Goal: Task Accomplishment & Management: Manage account settings

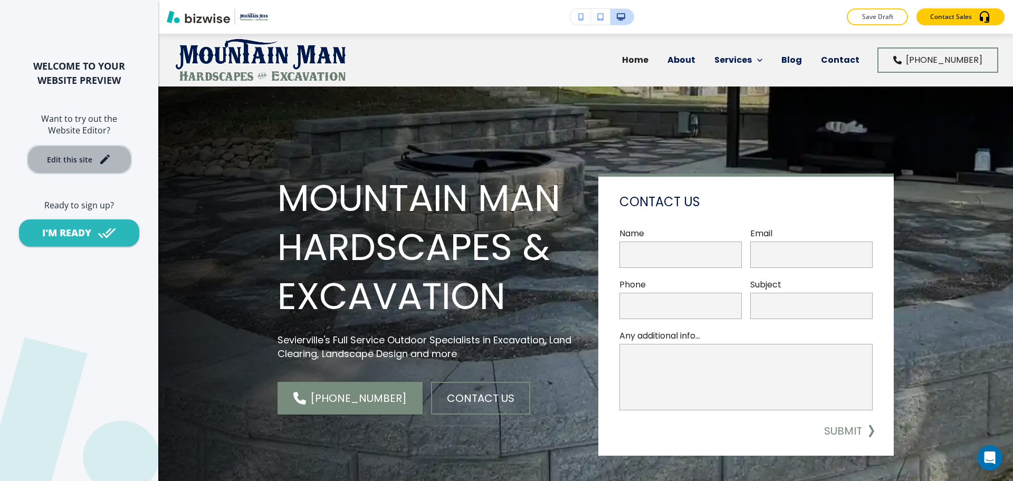
click at [78, 157] on div "Edit this site" at bounding box center [69, 160] width 45 height 8
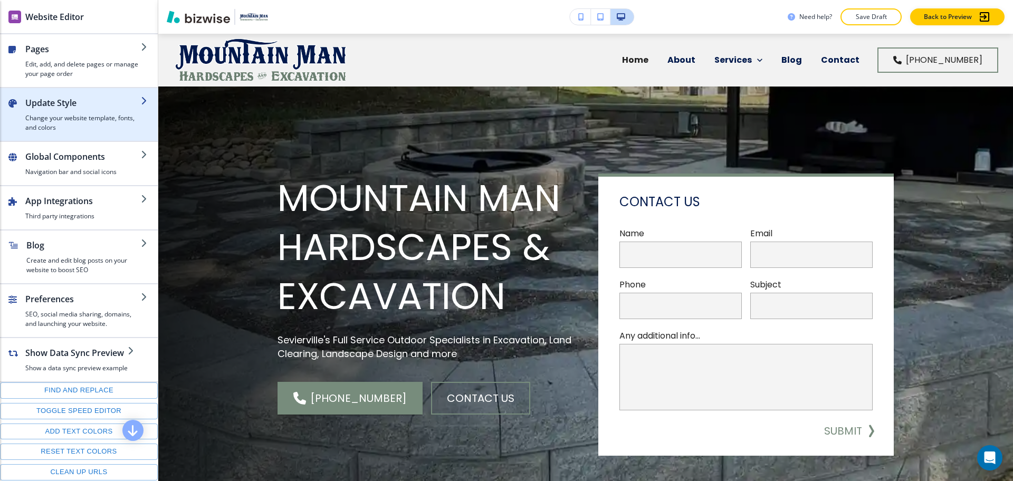
click at [84, 94] on div "button" at bounding box center [79, 92] width 158 height 8
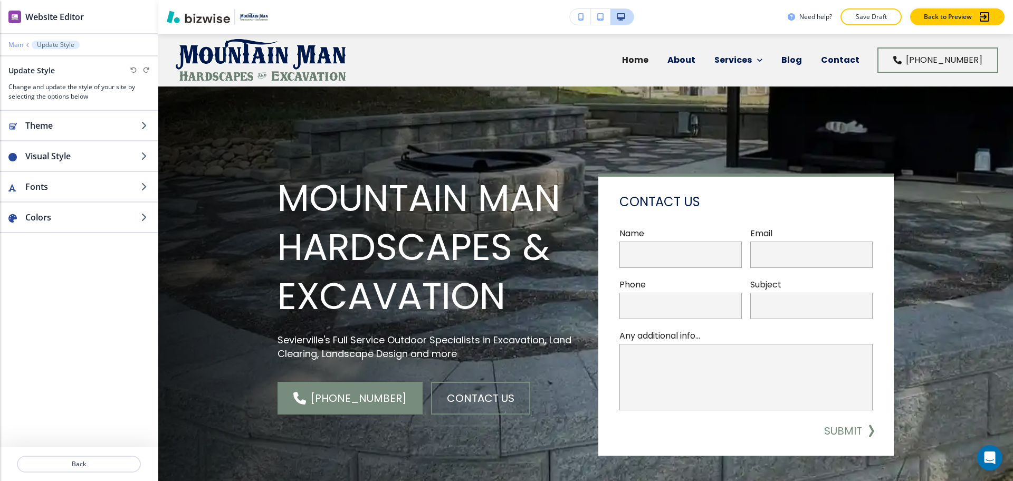
click at [18, 45] on p "Main" at bounding box center [15, 44] width 15 height 7
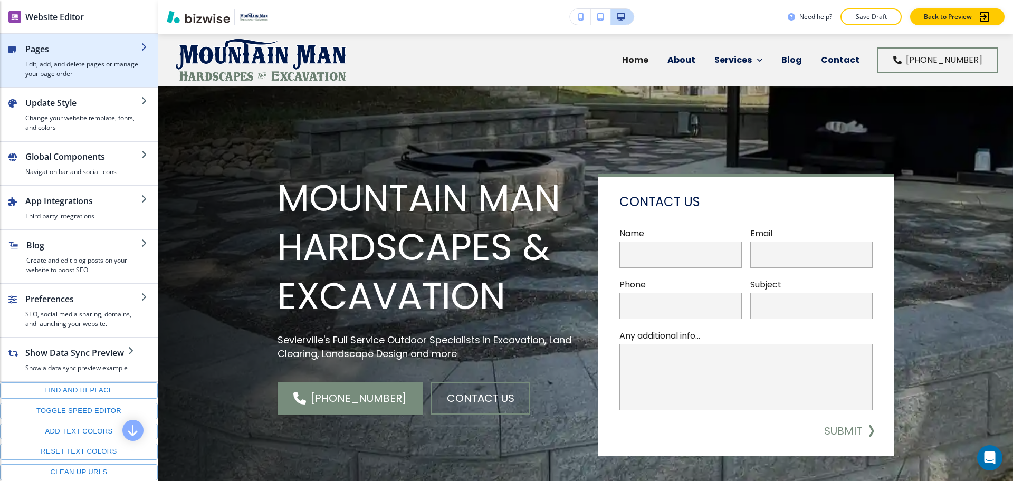
click at [42, 79] on div "button" at bounding box center [79, 83] width 158 height 8
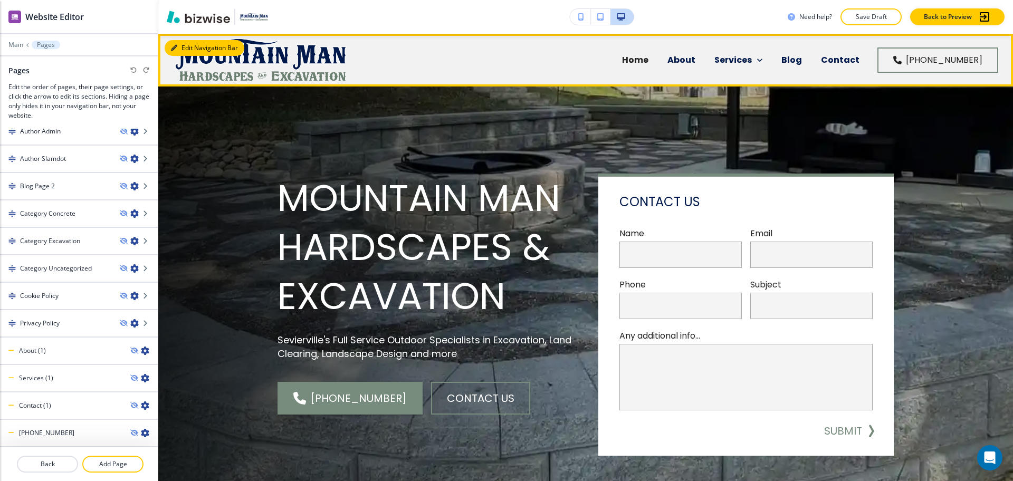
click at [189, 46] on button "Edit Navigation Bar" at bounding box center [205, 48] width 80 height 16
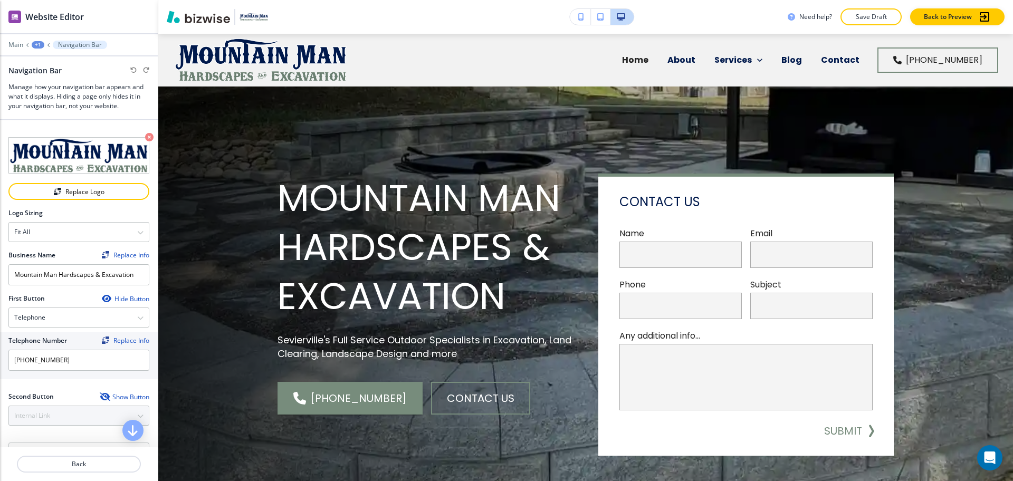
click at [115, 393] on div "Show Button" at bounding box center [125, 397] width 50 height 8
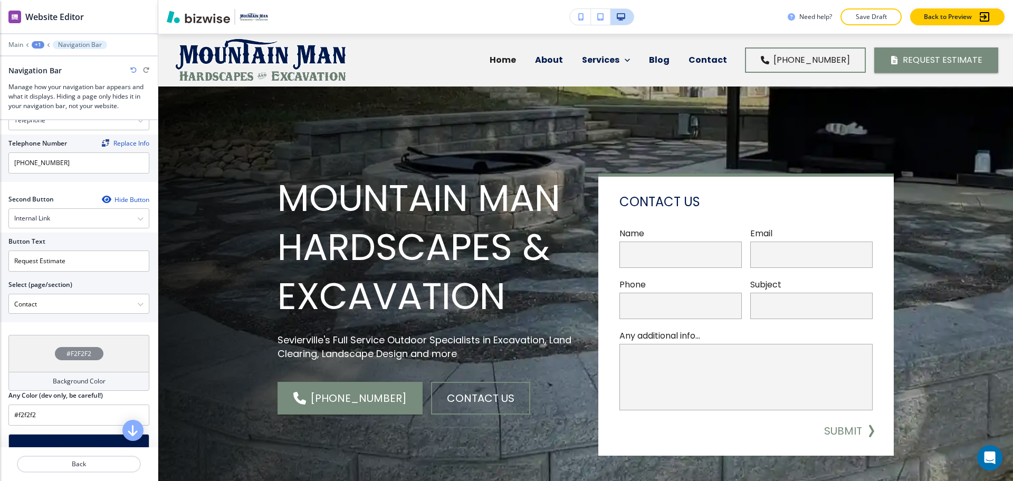
scroll to position [198, 0]
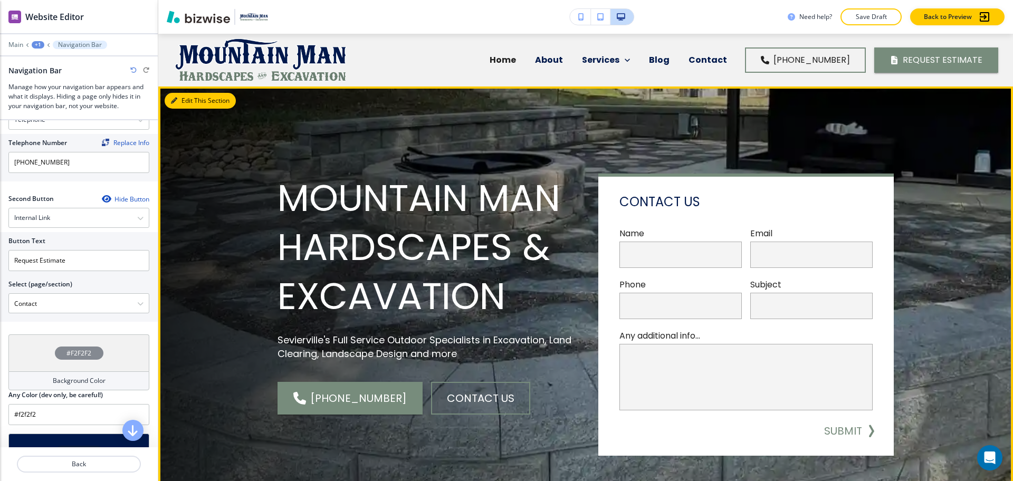
click at [186, 101] on button "Edit This Section" at bounding box center [200, 101] width 71 height 16
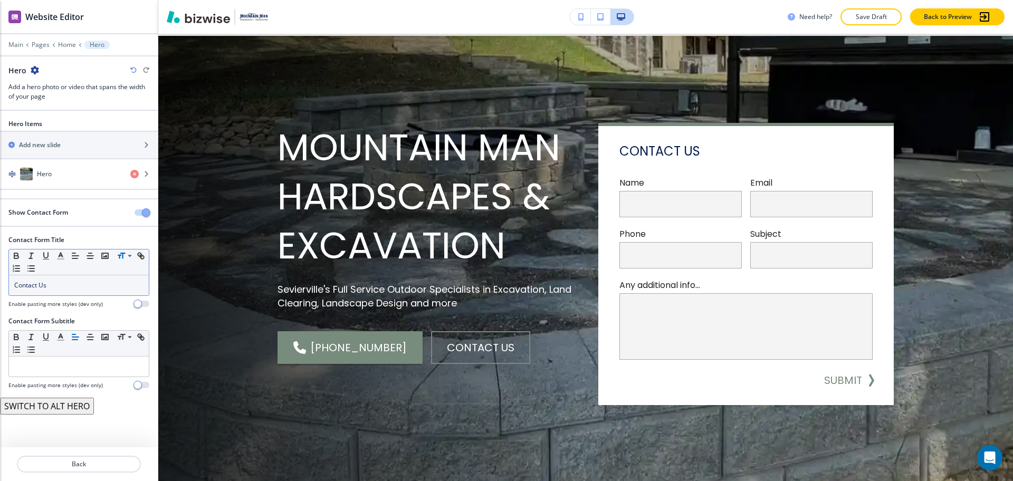
scroll to position [53, 0]
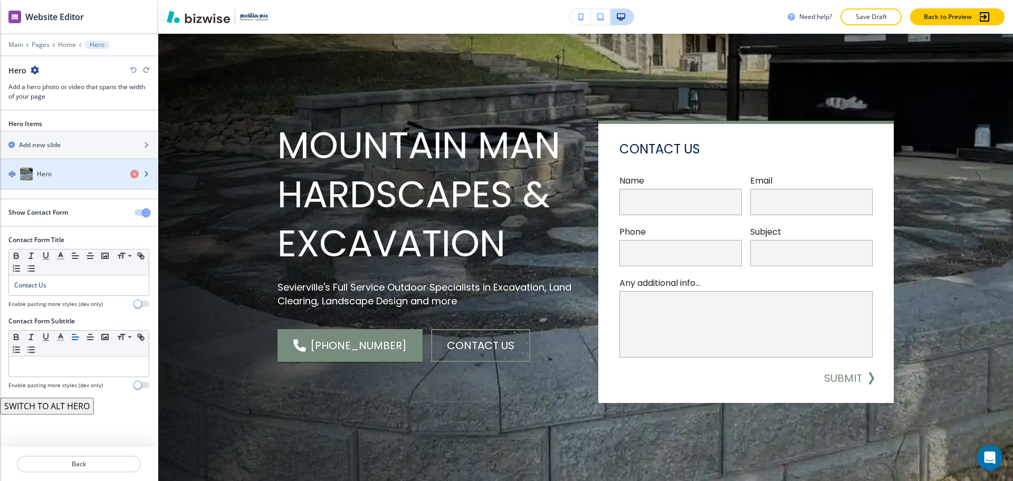
click at [61, 168] on div "Hero" at bounding box center [61, 174] width 122 height 13
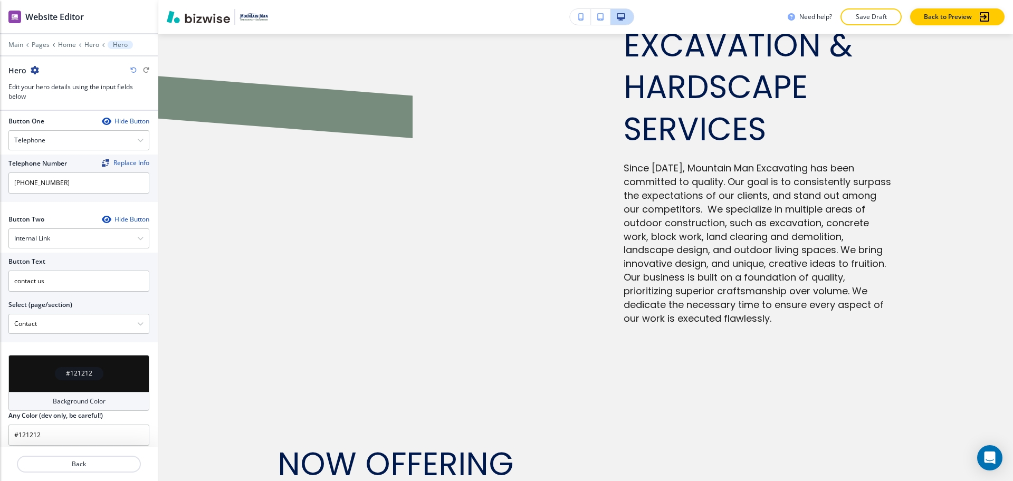
scroll to position [777, 0]
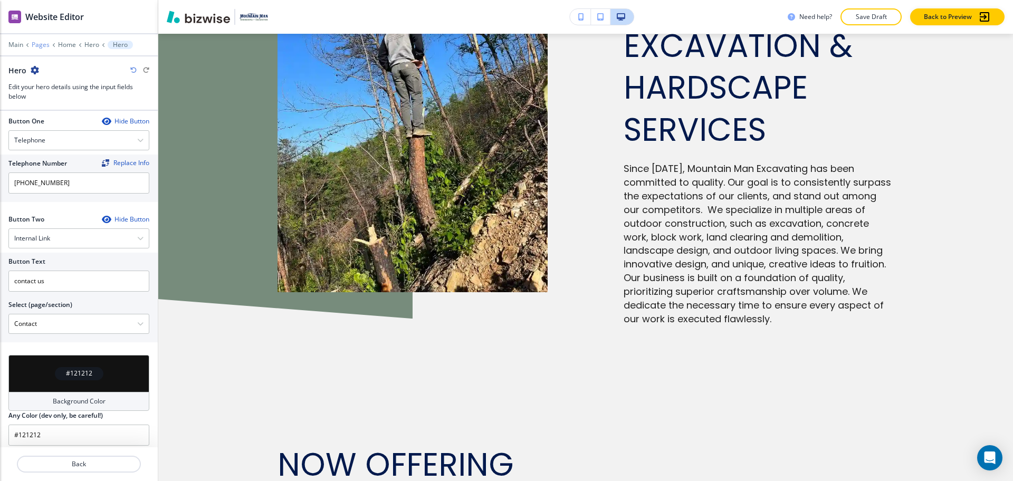
click at [43, 43] on p "Pages" at bounding box center [41, 44] width 18 height 7
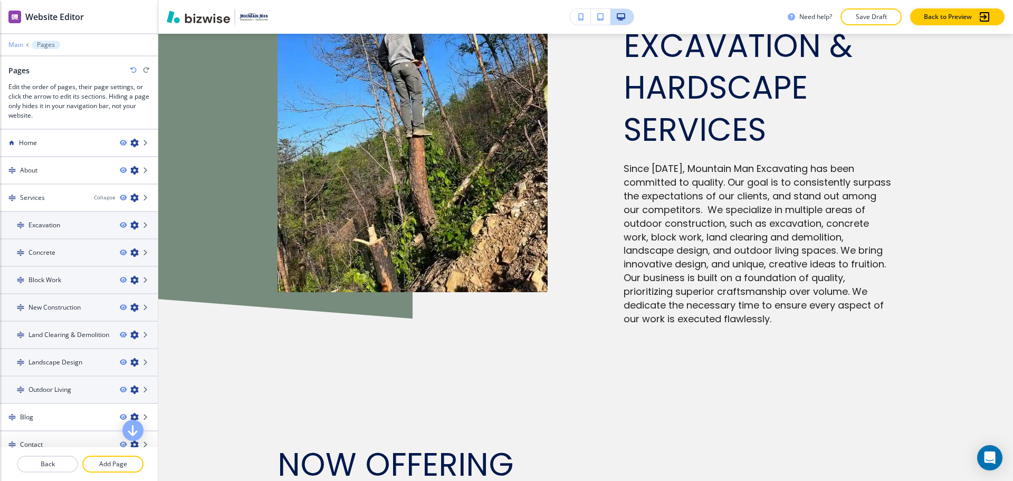
click at [14, 45] on p "Main" at bounding box center [15, 44] width 15 height 7
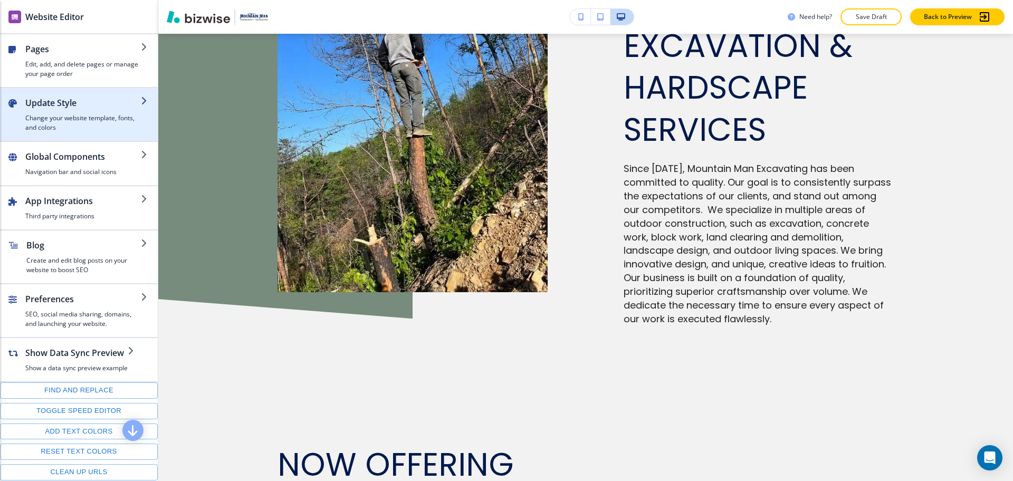
click at [38, 109] on div "button" at bounding box center [83, 111] width 116 height 4
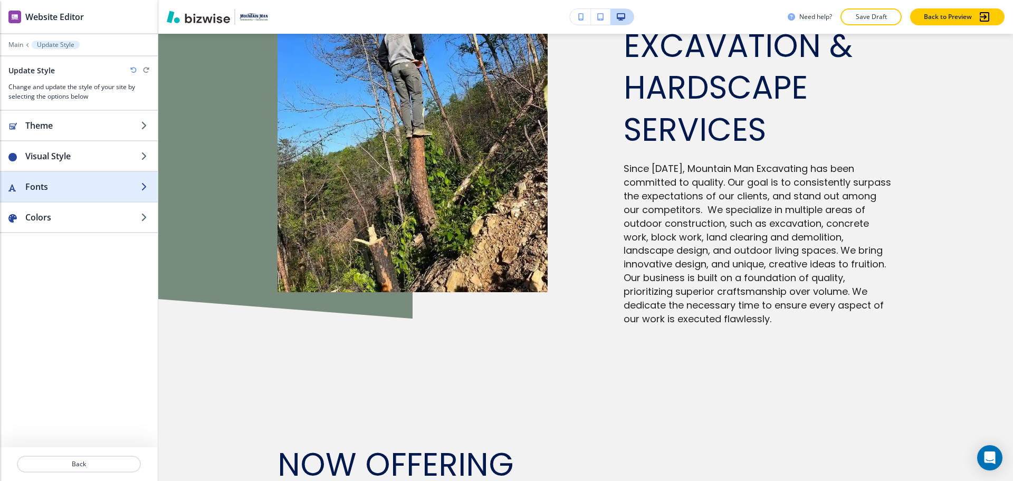
click at [73, 186] on h2 "Fonts" at bounding box center [83, 187] width 116 height 13
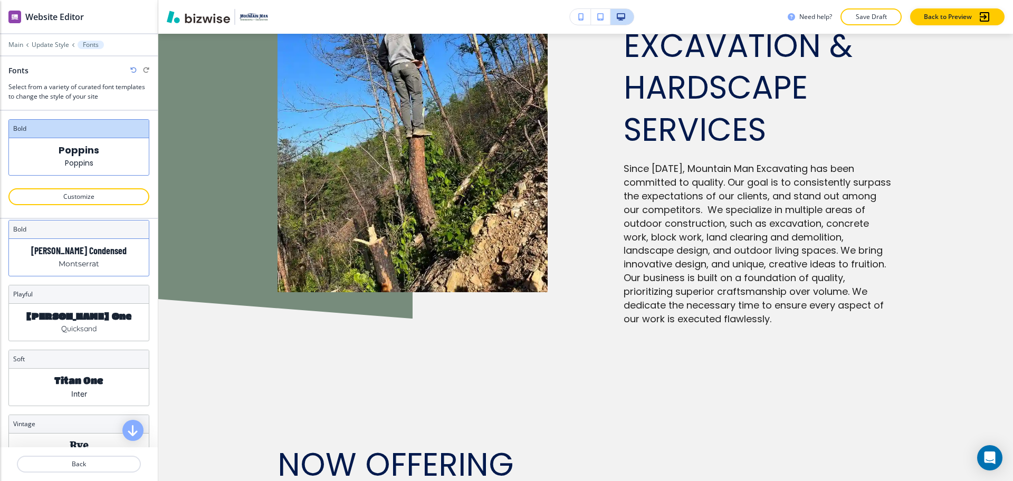
scroll to position [121, 0]
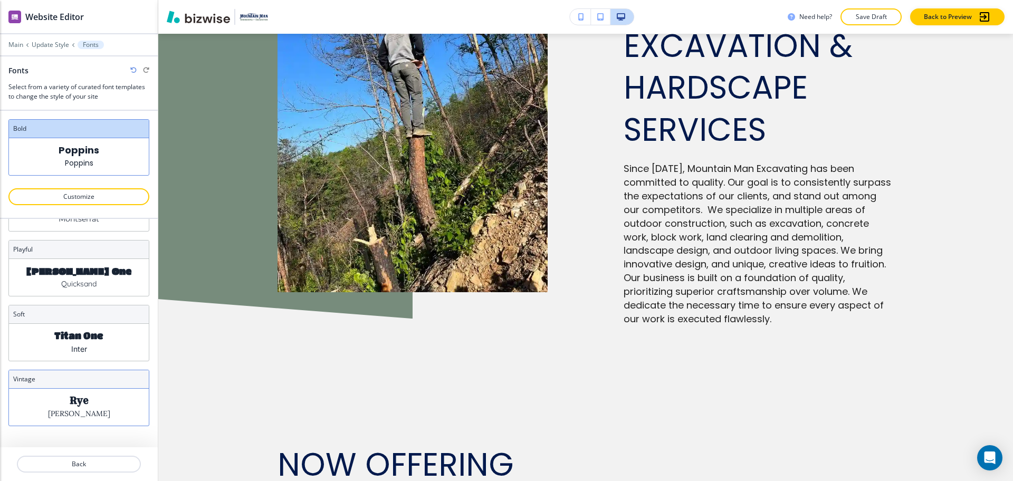
click at [88, 399] on div "[PERSON_NAME]" at bounding box center [79, 407] width 140 height 37
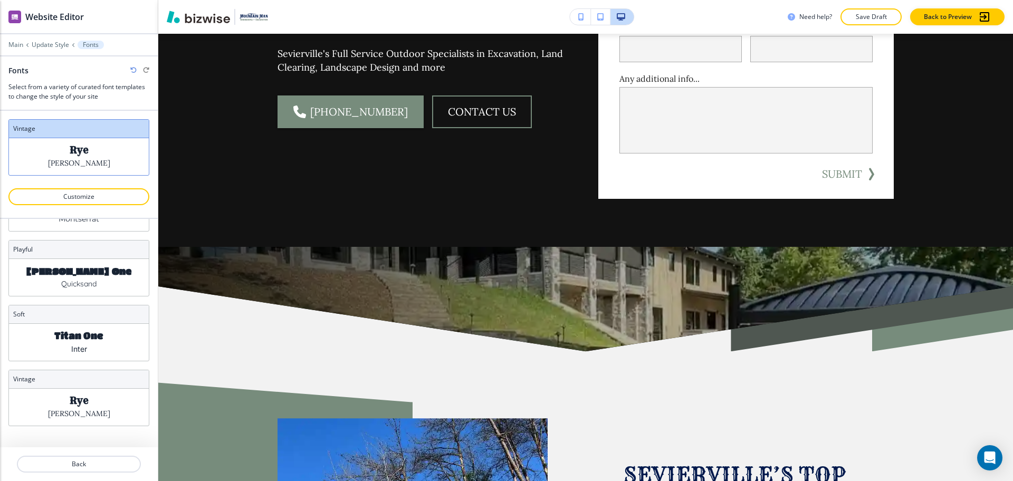
scroll to position [0, 0]
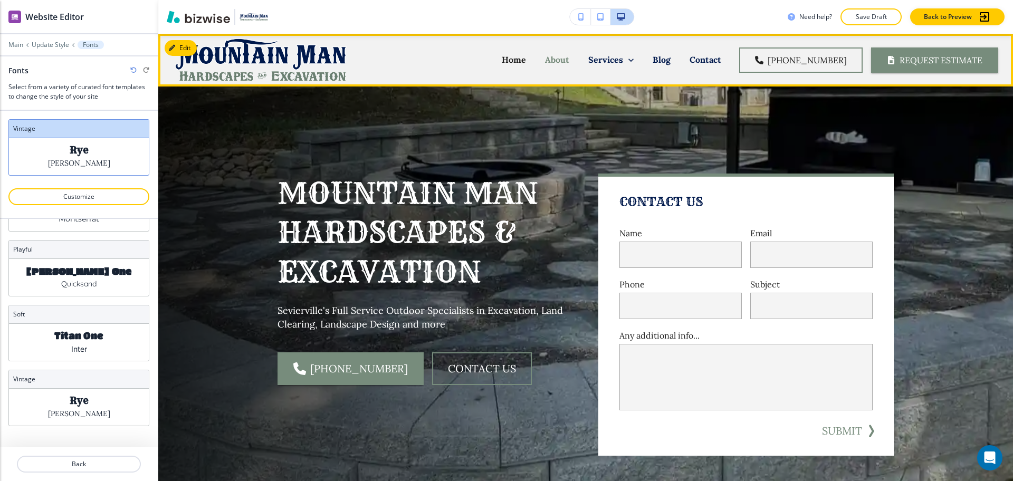
click at [570, 62] on p "About" at bounding box center [557, 60] width 24 height 12
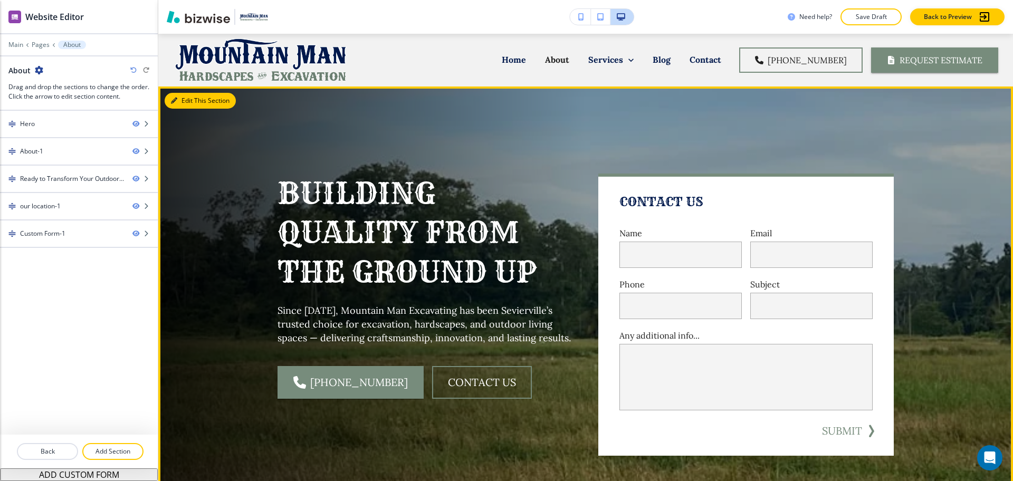
click at [181, 103] on button "Edit This Section" at bounding box center [200, 101] width 71 height 16
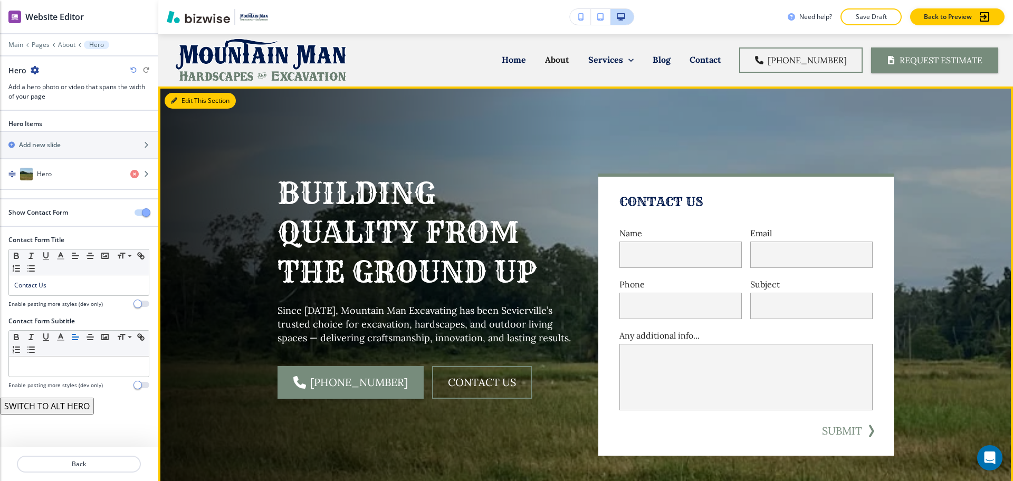
scroll to position [53, 0]
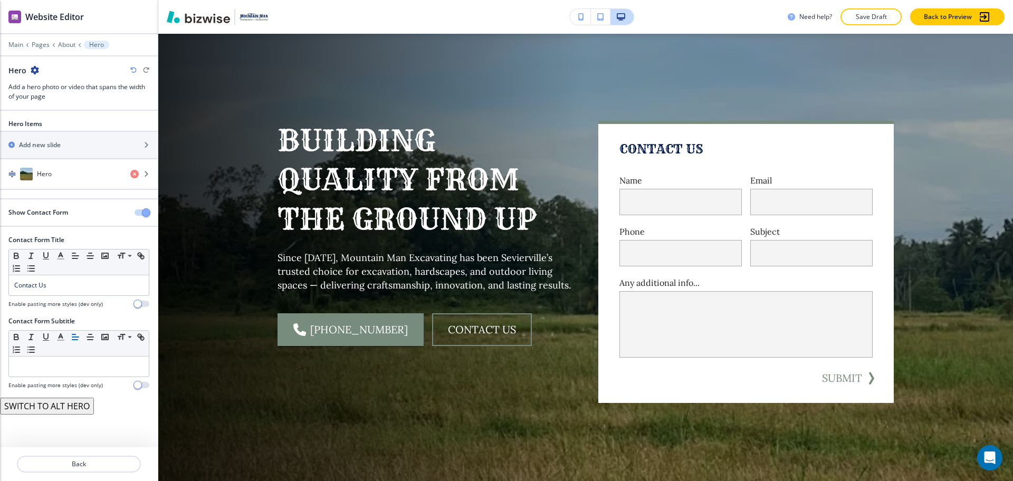
click at [145, 213] on span "button" at bounding box center [146, 212] width 8 height 8
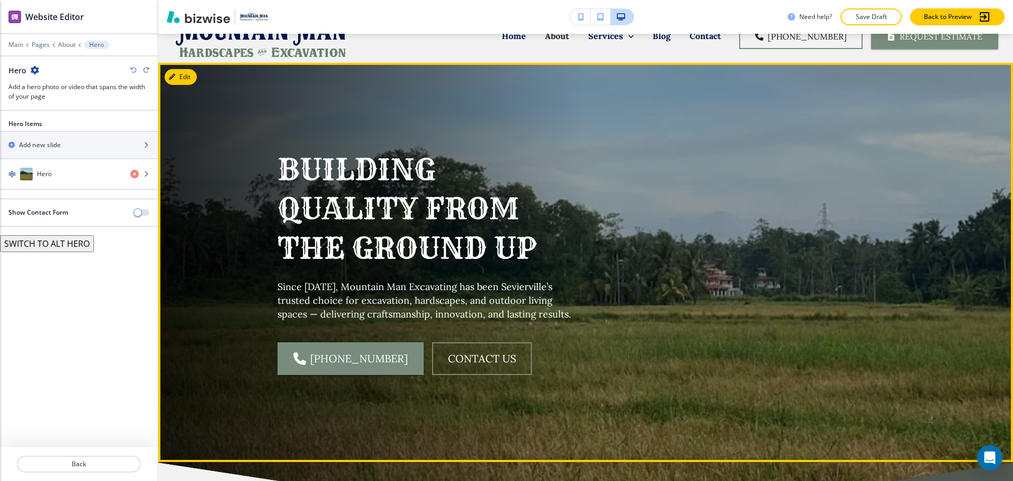
scroll to position [0, 0]
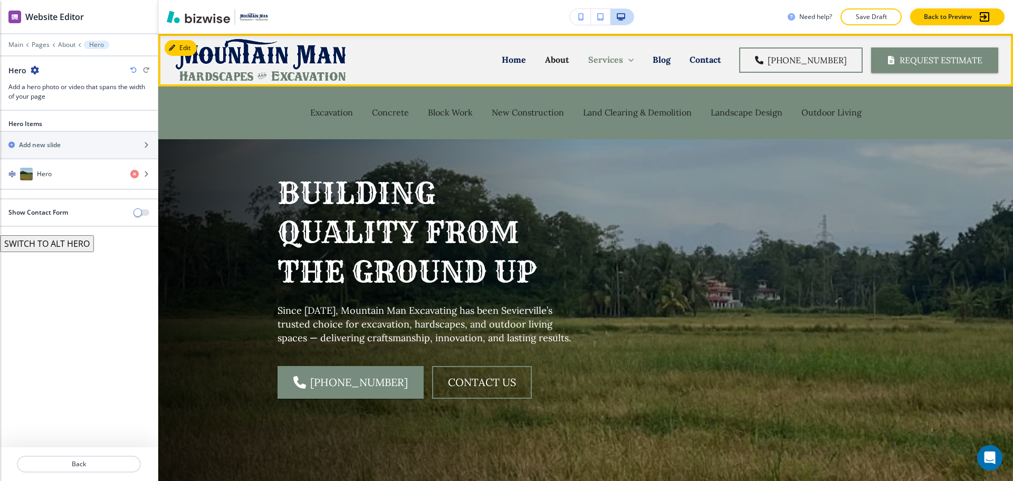
click at [614, 61] on p "Services" at bounding box center [606, 60] width 35 height 12
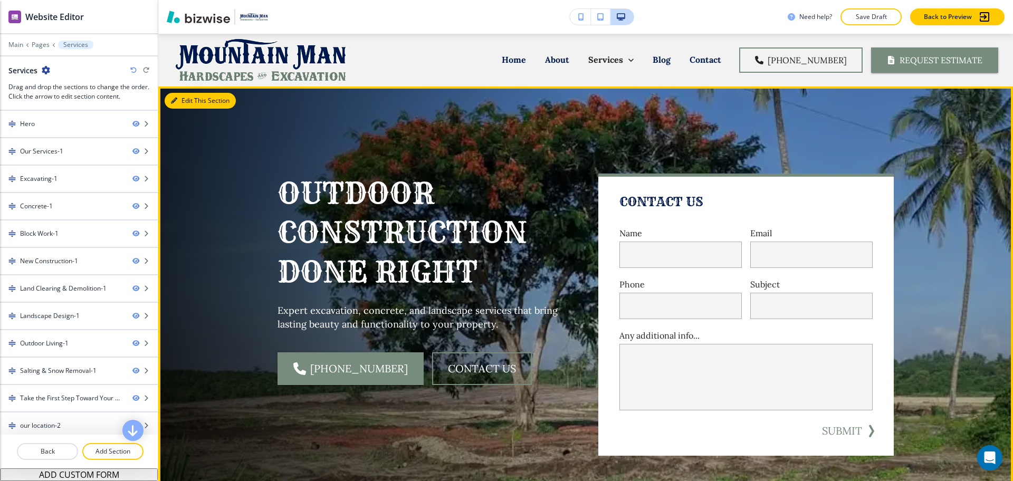
click at [185, 103] on button "Edit This Section" at bounding box center [200, 101] width 71 height 16
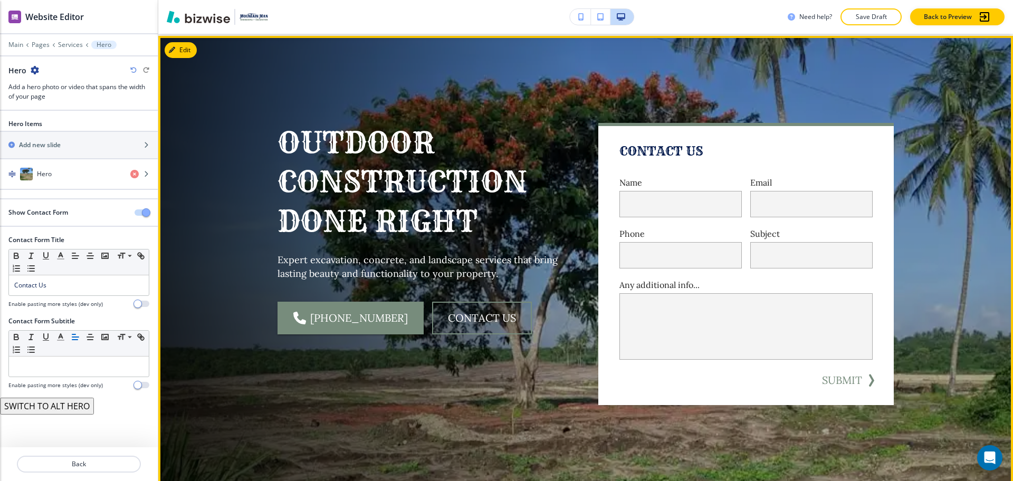
scroll to position [53, 0]
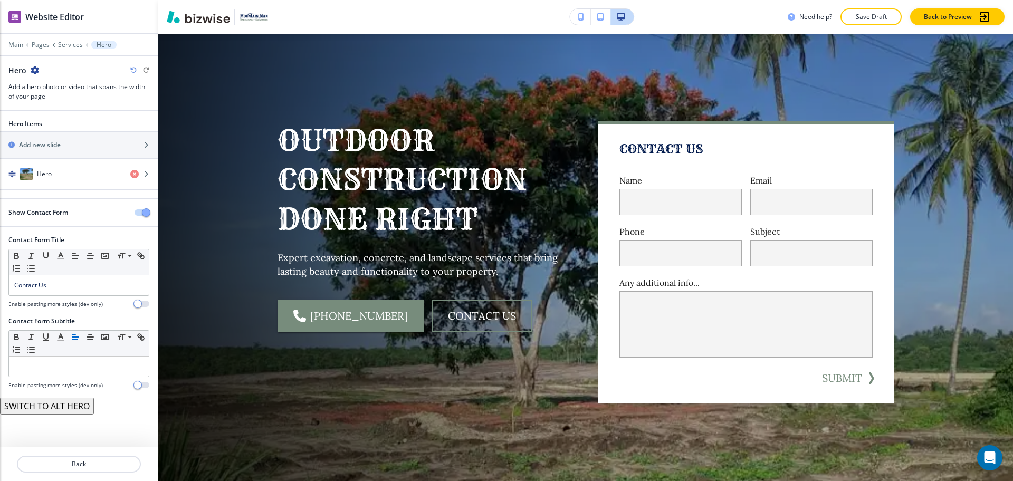
click at [148, 211] on span "button" at bounding box center [146, 212] width 8 height 8
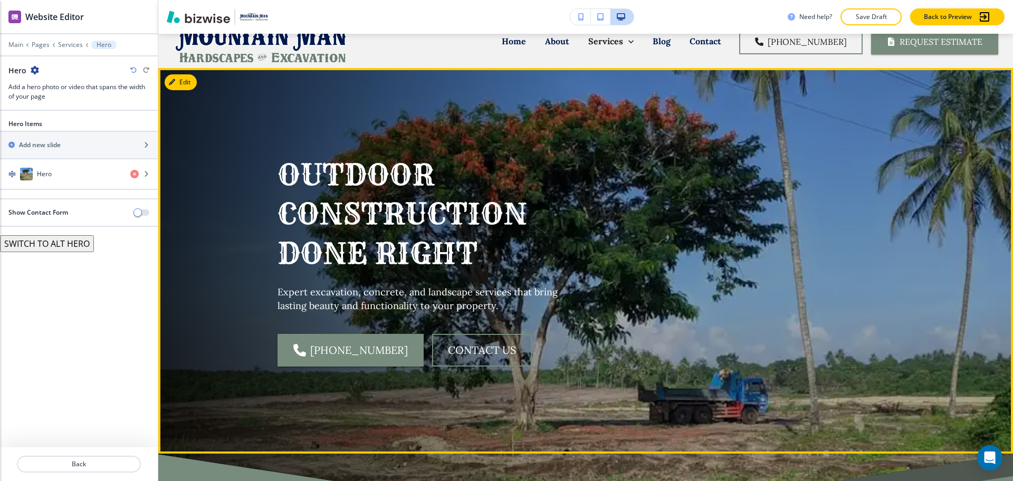
scroll to position [0, 0]
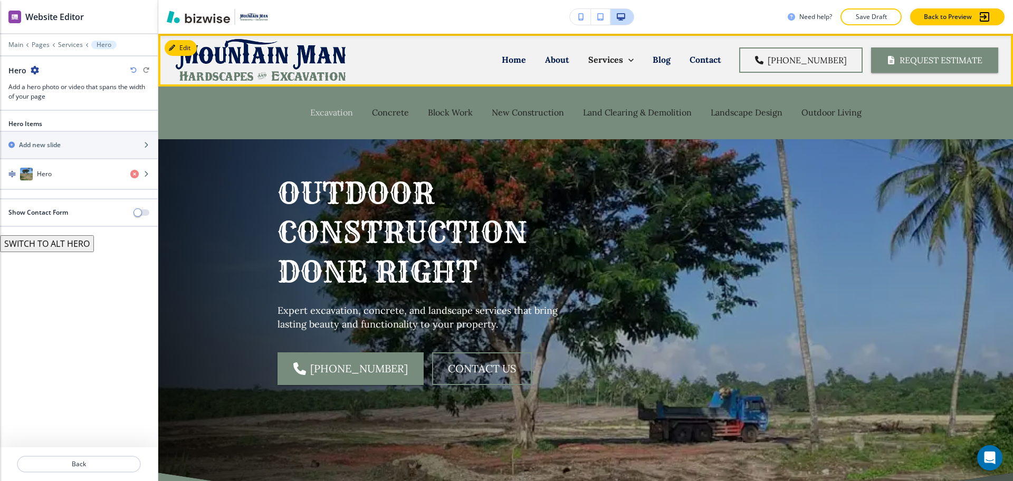
click at [339, 115] on p "Excavation" at bounding box center [331, 113] width 43 height 12
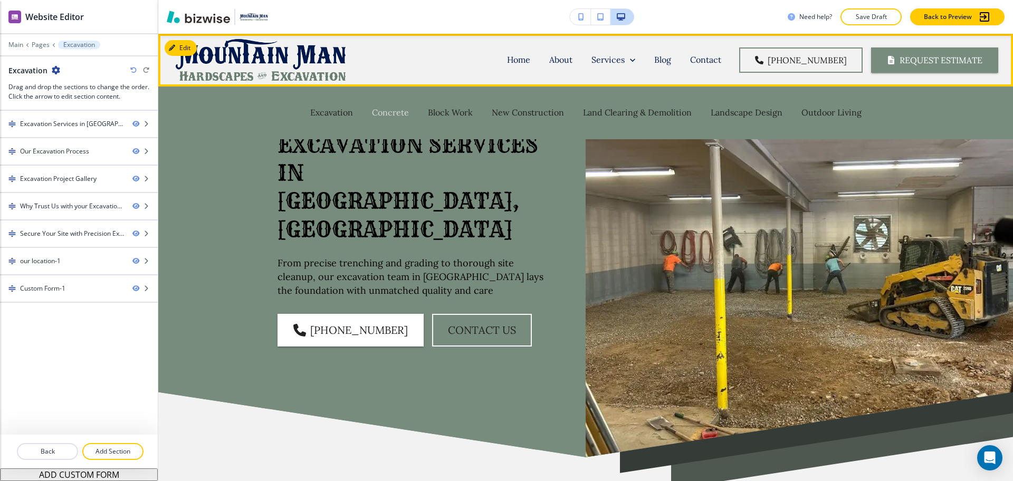
click at [384, 114] on p "Concrete" at bounding box center [390, 113] width 37 height 12
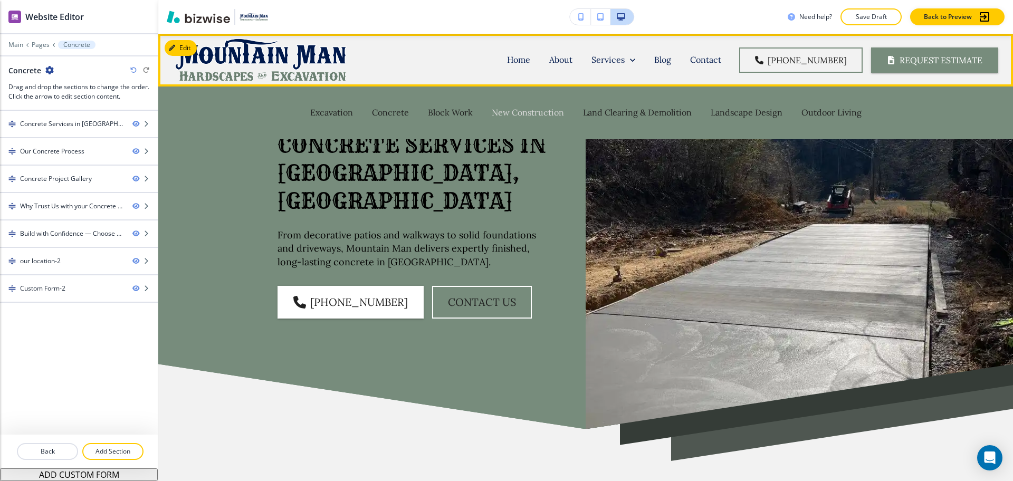
click at [535, 109] on p "New Construction" at bounding box center [528, 113] width 72 height 12
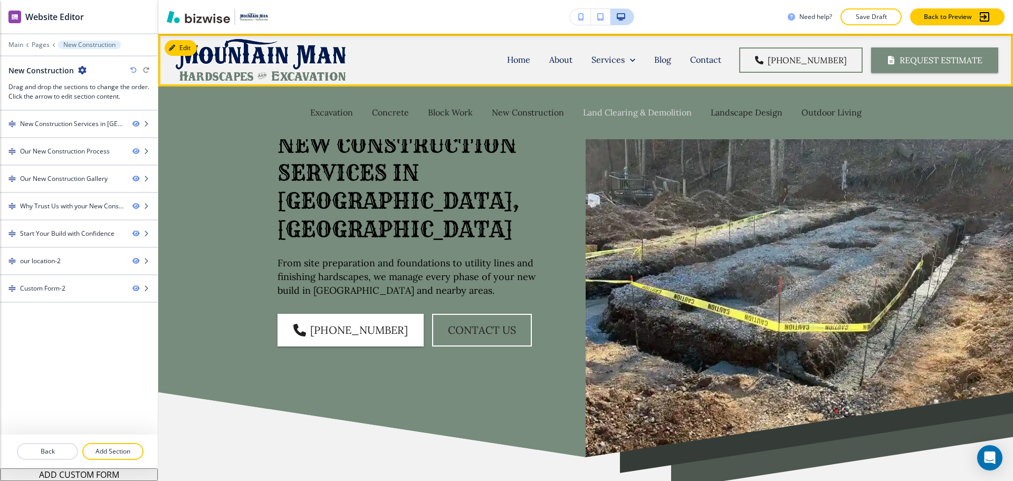
click at [636, 109] on p "Land Clearing & Demolition" at bounding box center [637, 113] width 109 height 12
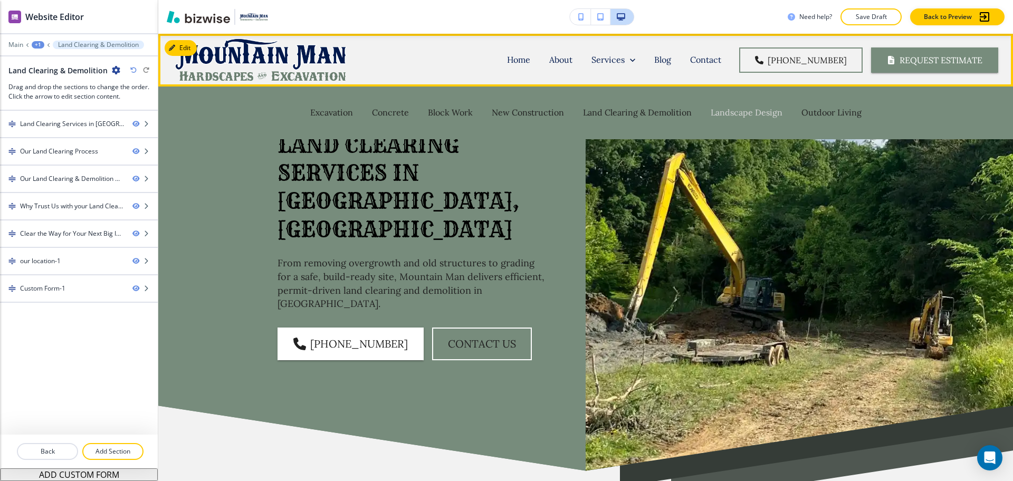
click at [741, 108] on p "Landscape Design" at bounding box center [747, 113] width 72 height 12
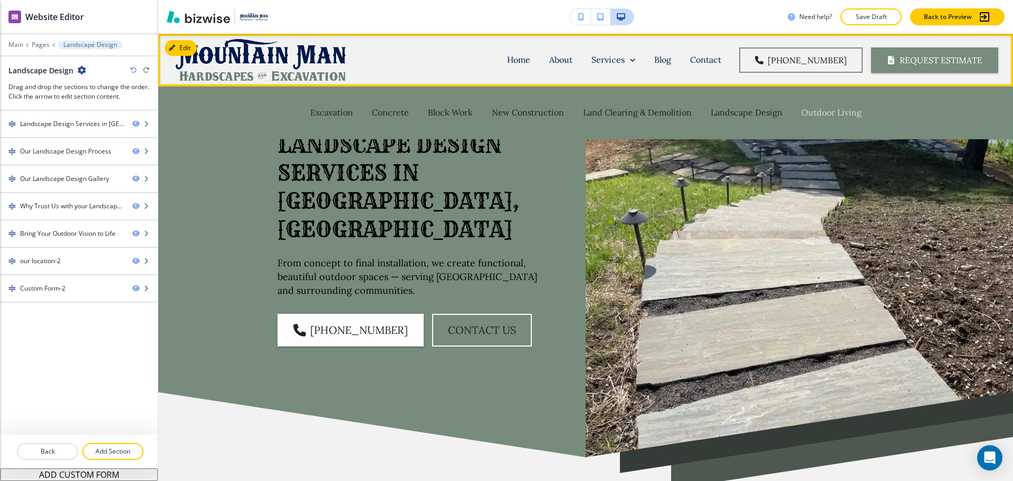
click at [819, 111] on p "Outdoor Living" at bounding box center [832, 113] width 60 height 12
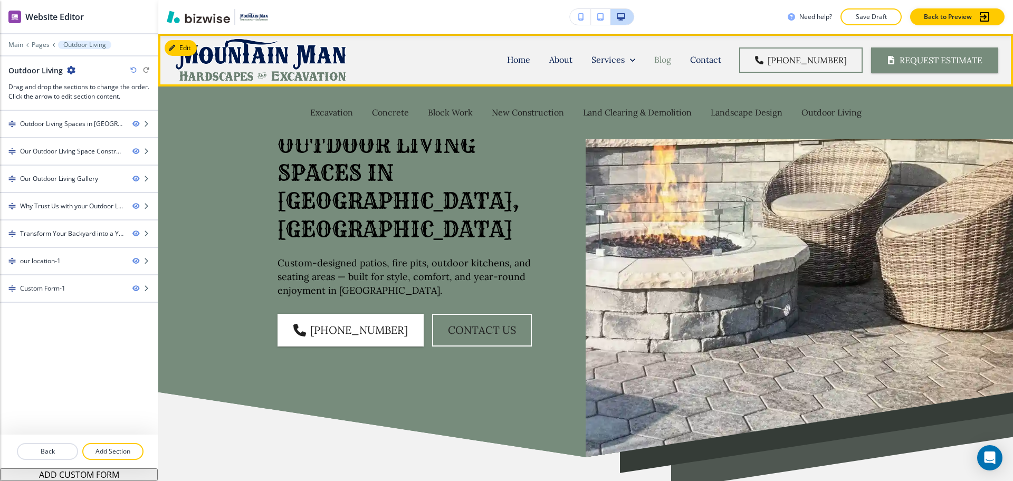
click at [671, 58] on p "Blog" at bounding box center [663, 60] width 17 height 12
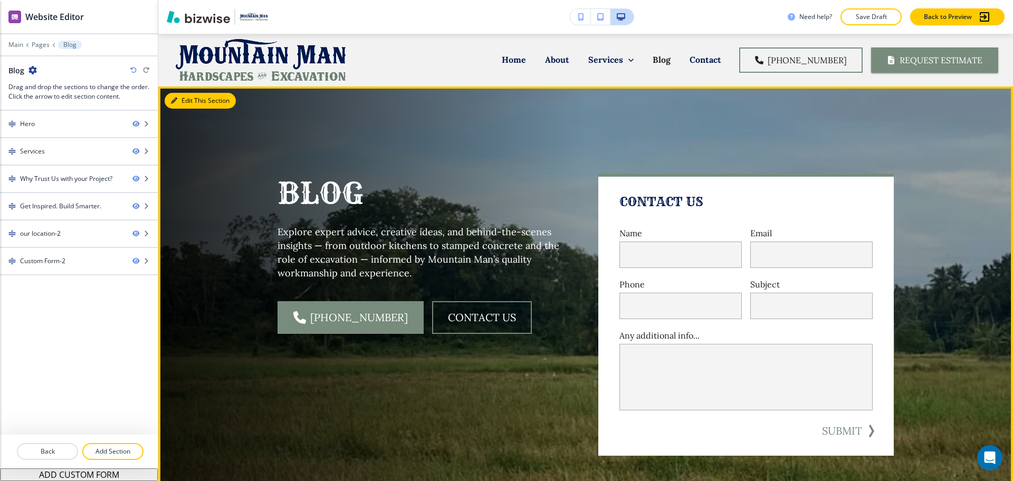
click at [187, 96] on button "Edit This Section" at bounding box center [200, 101] width 71 height 16
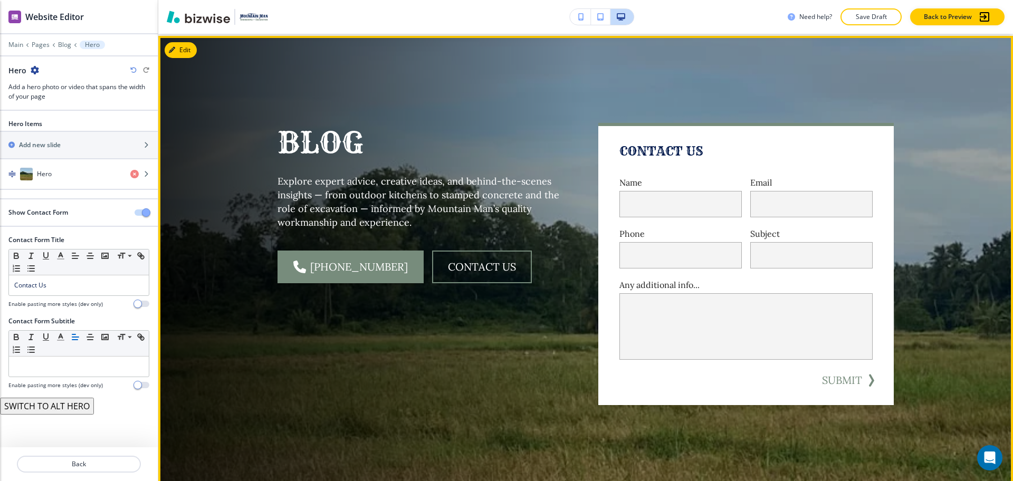
scroll to position [53, 0]
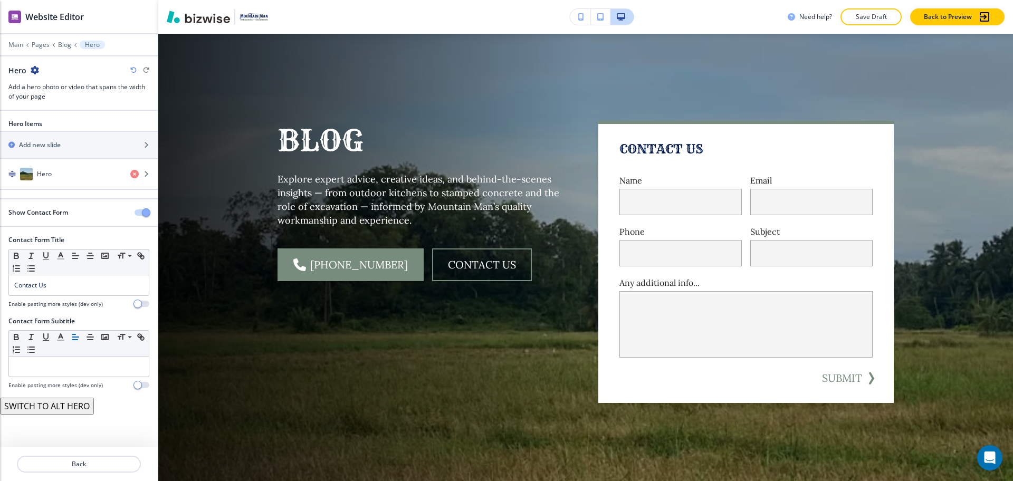
click at [146, 214] on span "button" at bounding box center [146, 212] width 8 height 8
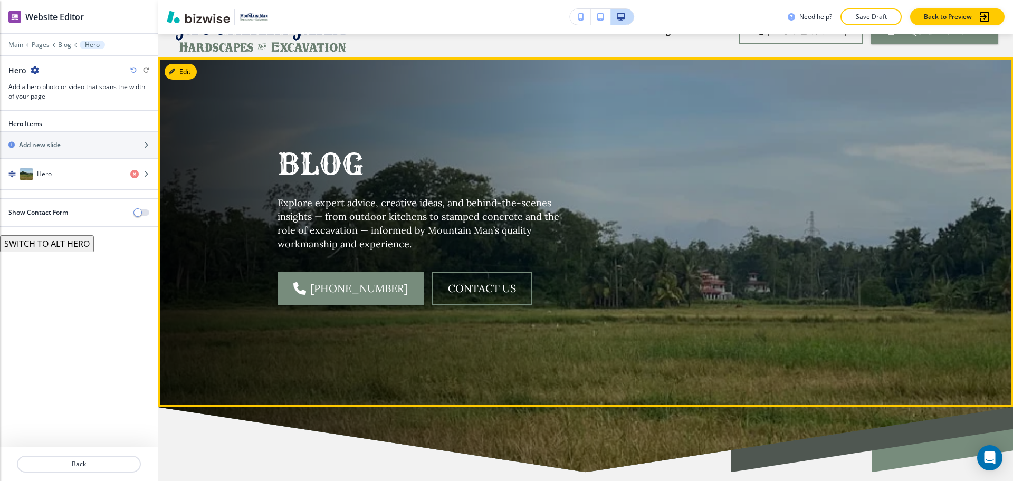
scroll to position [0, 0]
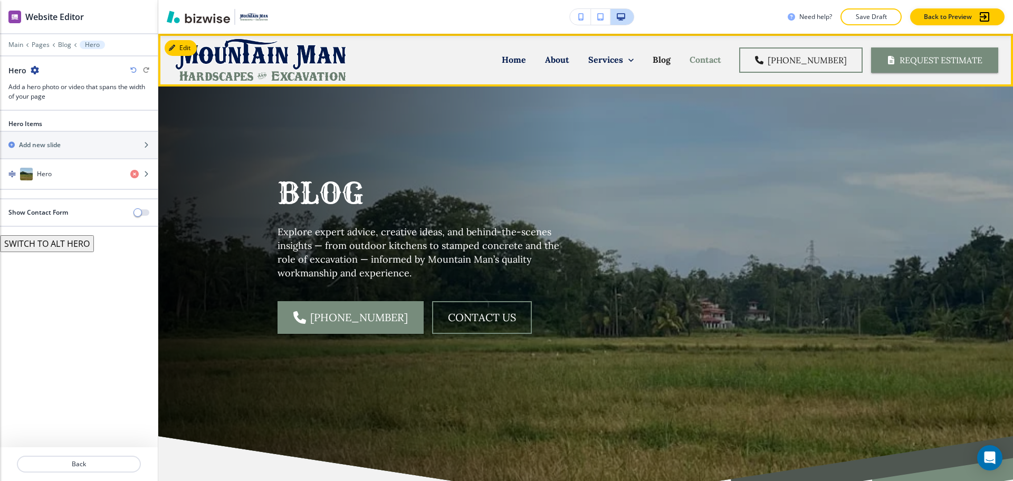
click at [719, 62] on p "Contact" at bounding box center [706, 60] width 32 height 12
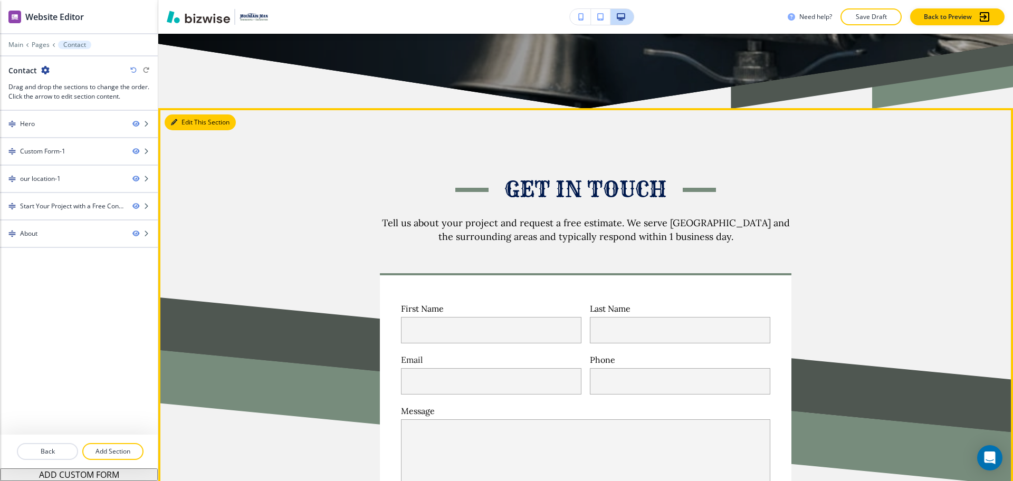
click at [179, 115] on button "Edit This Section" at bounding box center [200, 123] width 71 height 16
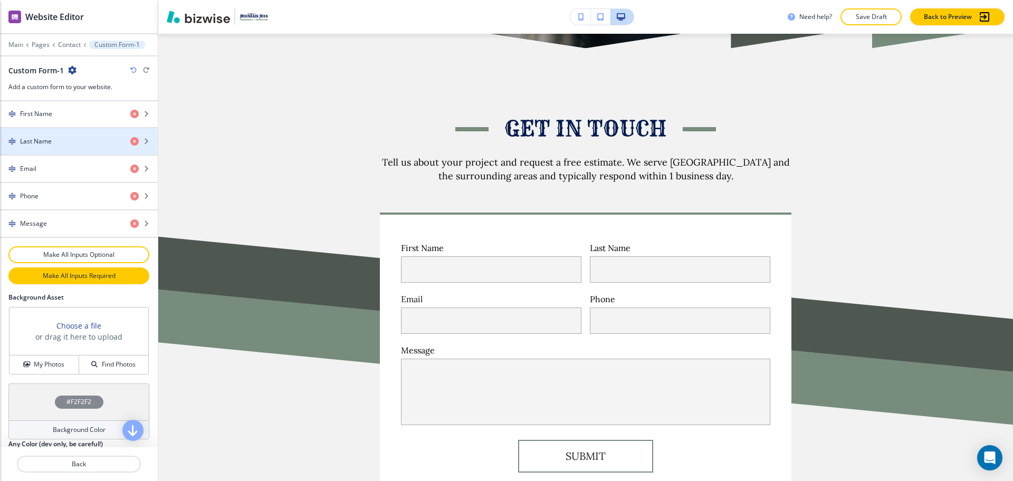
scroll to position [522, 0]
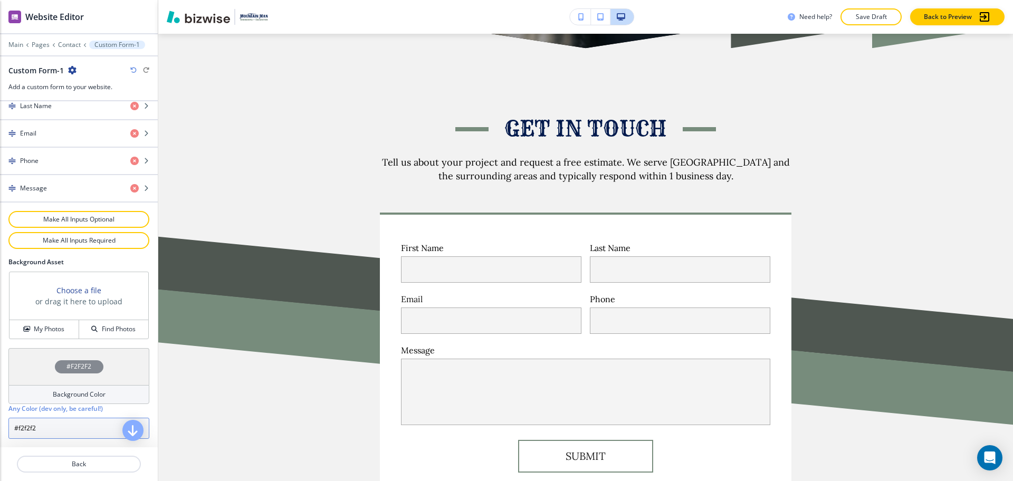
drag, startPoint x: 52, startPoint y: 430, endPoint x: 0, endPoint y: 431, distance: 52.3
click at [0, 431] on div "#F2F2F2 Background Color Any Color (dev only, be careful!) #f2f2f2" at bounding box center [79, 397] width 158 height 99
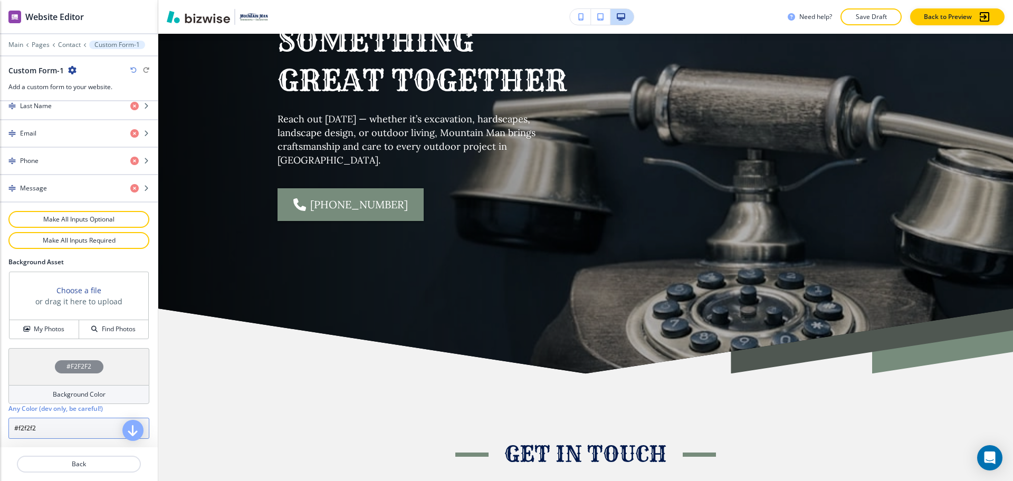
scroll to position [0, 0]
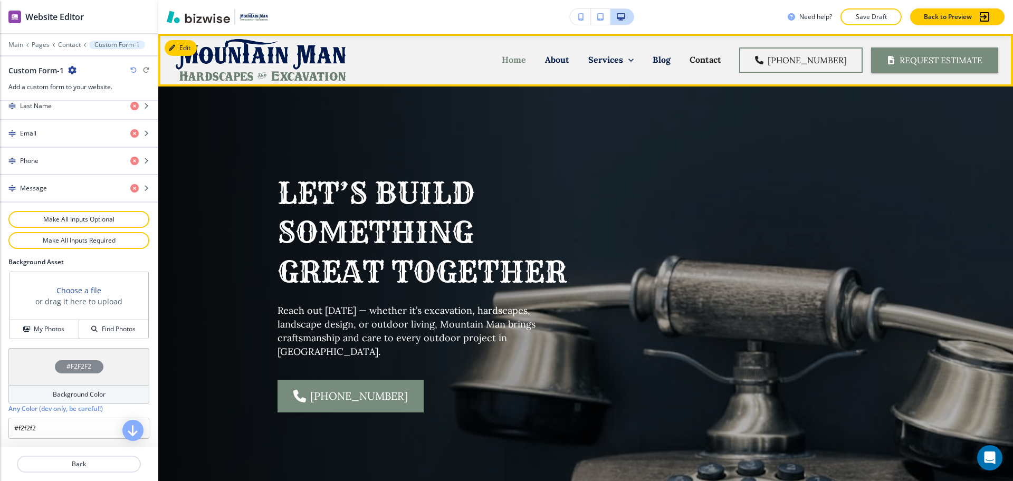
click at [522, 59] on p "Home" at bounding box center [514, 60] width 24 height 12
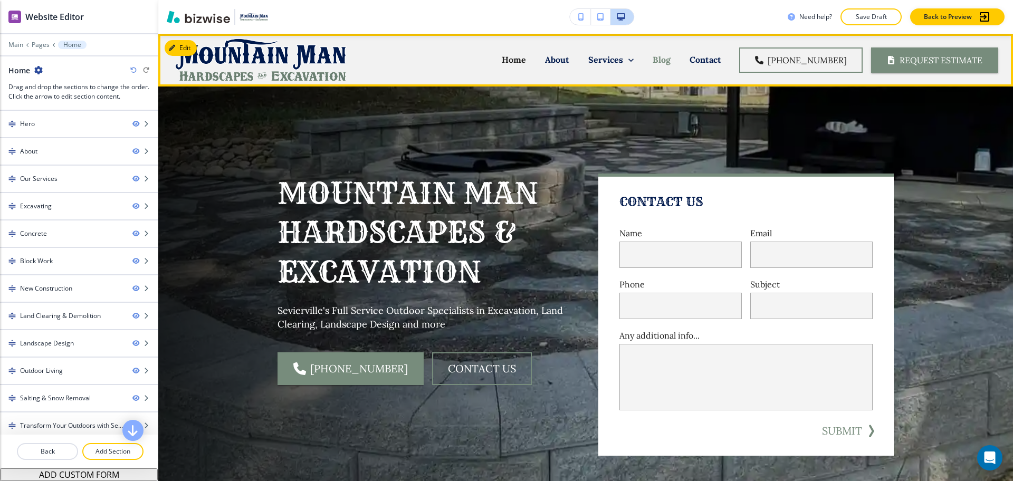
click at [671, 58] on p "Blog" at bounding box center [662, 60] width 18 height 12
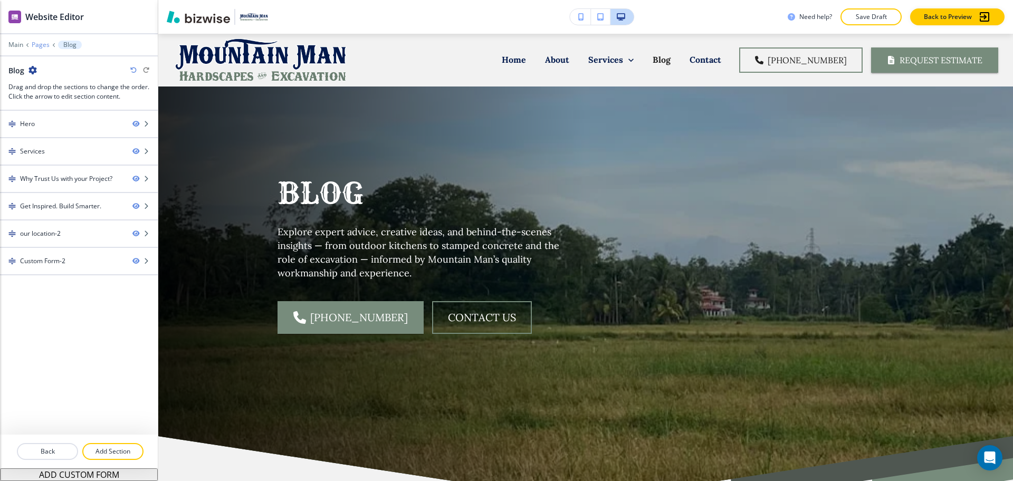
click at [40, 44] on p "Pages" at bounding box center [41, 44] width 18 height 7
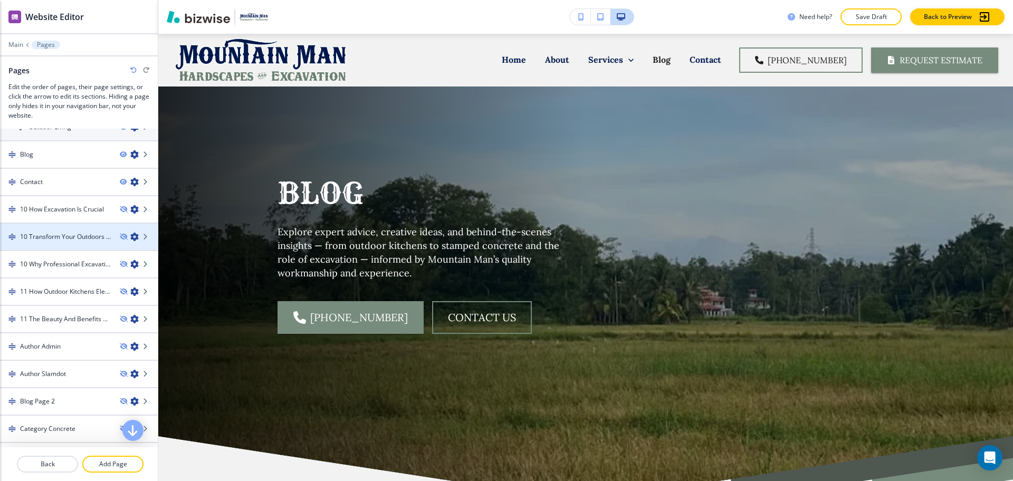
scroll to position [263, 0]
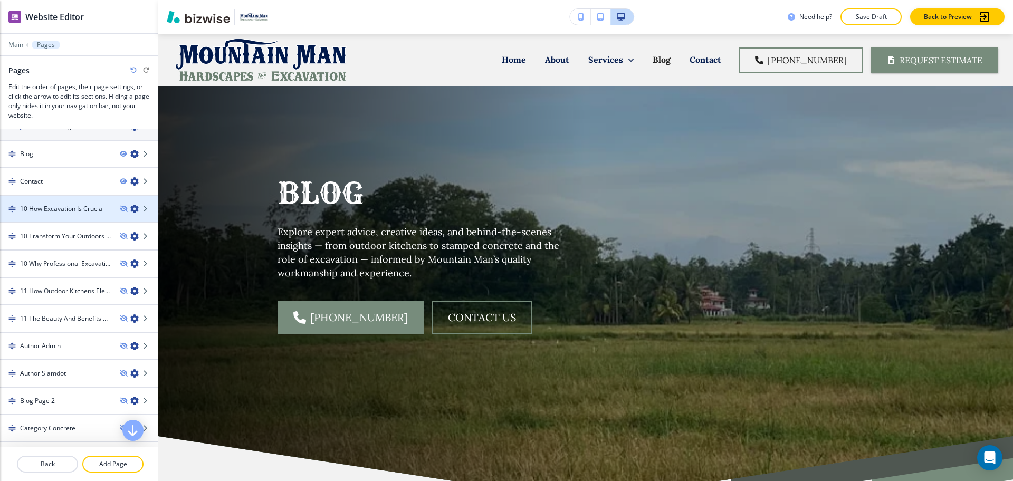
click at [49, 210] on h4 "10 How Excavation Is Crucial" at bounding box center [62, 209] width 84 height 10
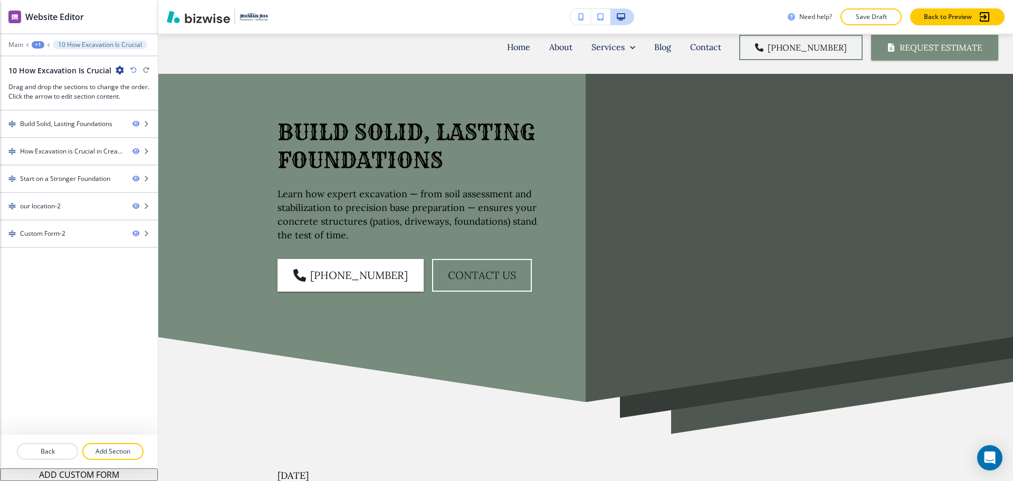
scroll to position [0, 0]
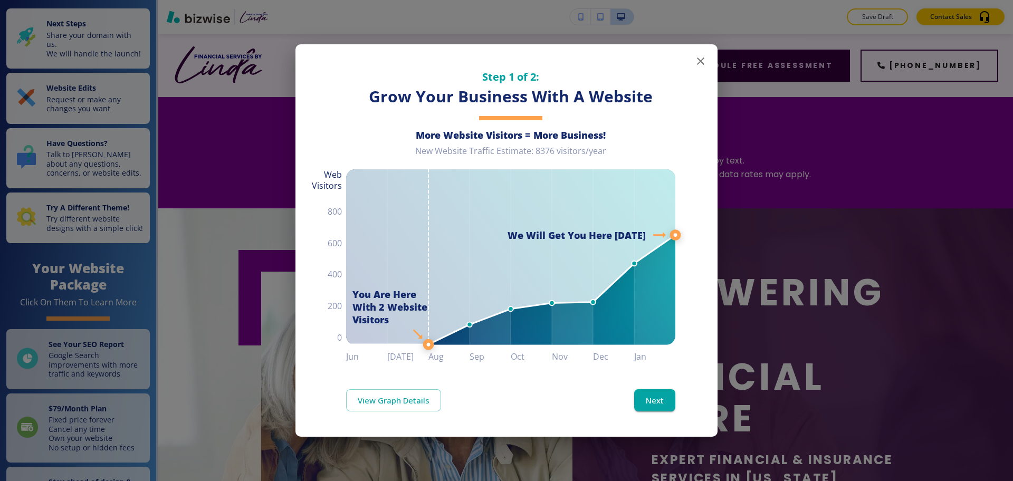
click at [699, 64] on icon "button" at bounding box center [700, 61] width 7 height 7
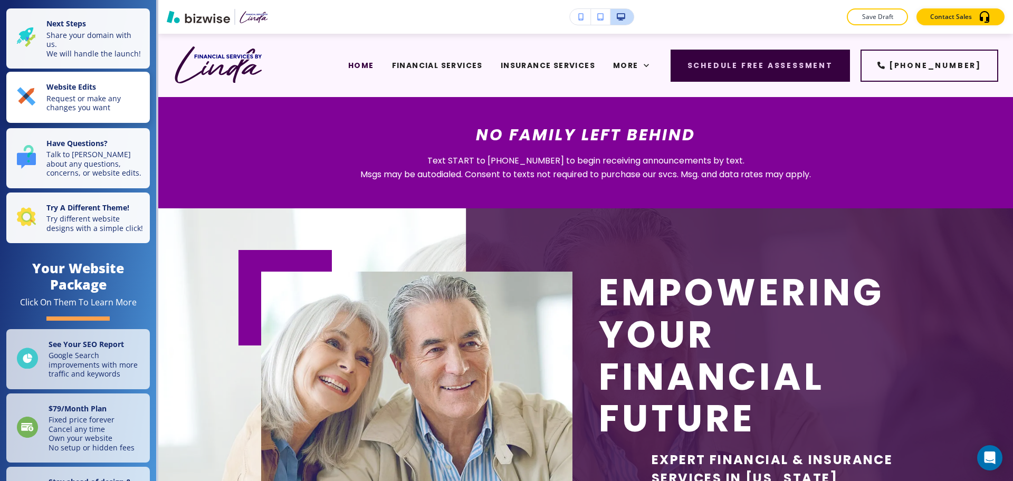
click at [97, 112] on p "Request or make any changes you want" at bounding box center [94, 103] width 97 height 18
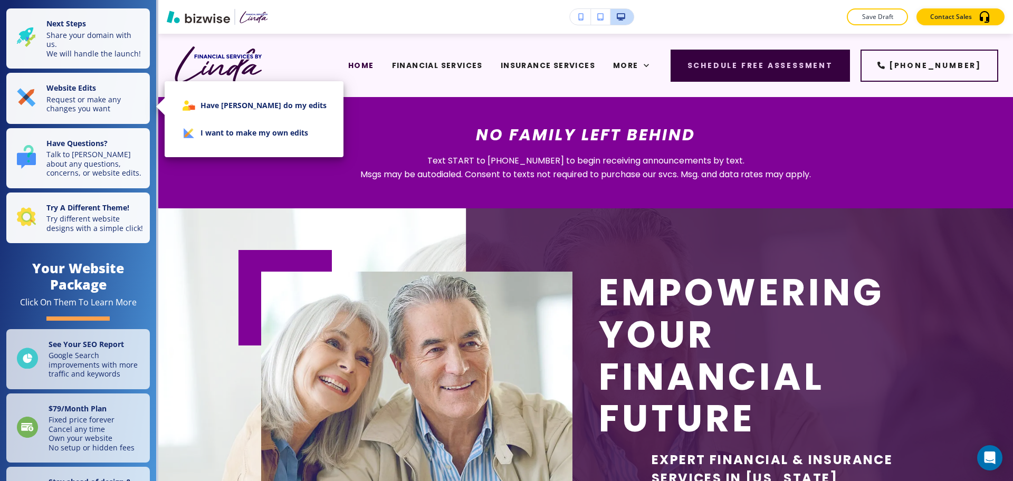
click at [212, 134] on li "I want to make my own edits" at bounding box center [254, 132] width 162 height 27
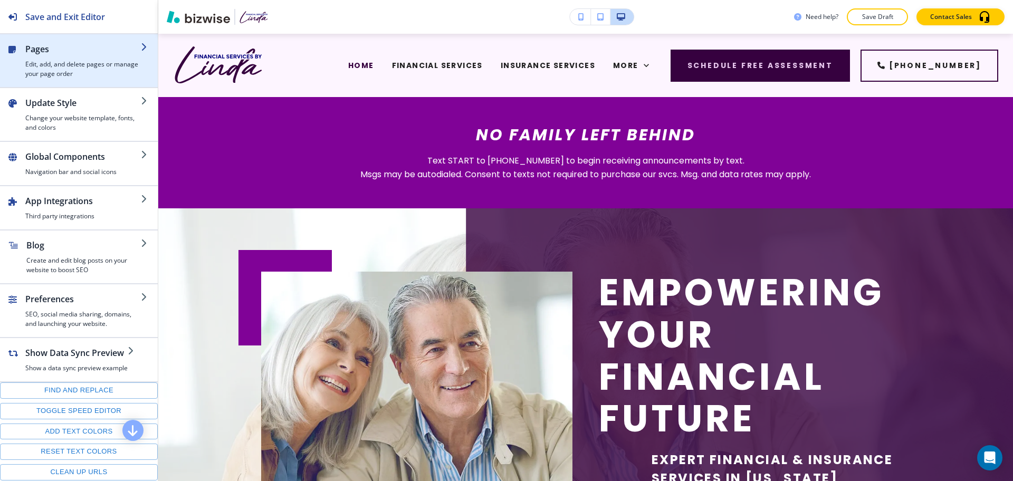
click at [56, 64] on h4 "Edit, add, and delete pages or manage your page order" at bounding box center [83, 69] width 116 height 19
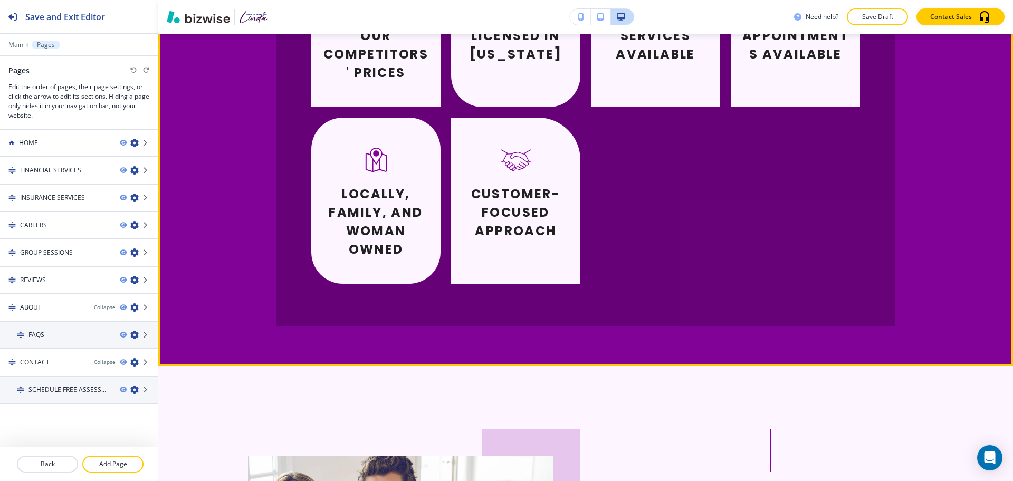
scroll to position [1713, 0]
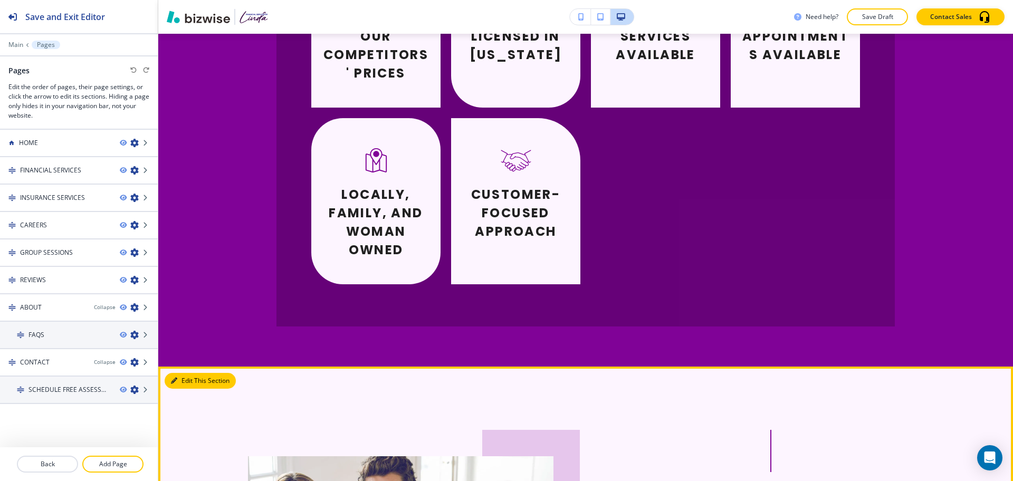
click at [187, 373] on button "Edit This Section" at bounding box center [200, 381] width 71 height 16
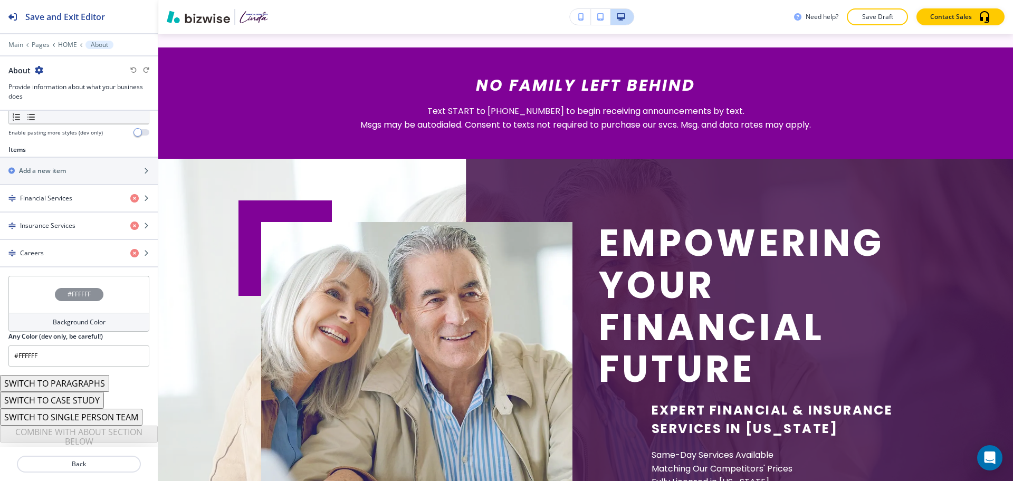
scroll to position [0, 0]
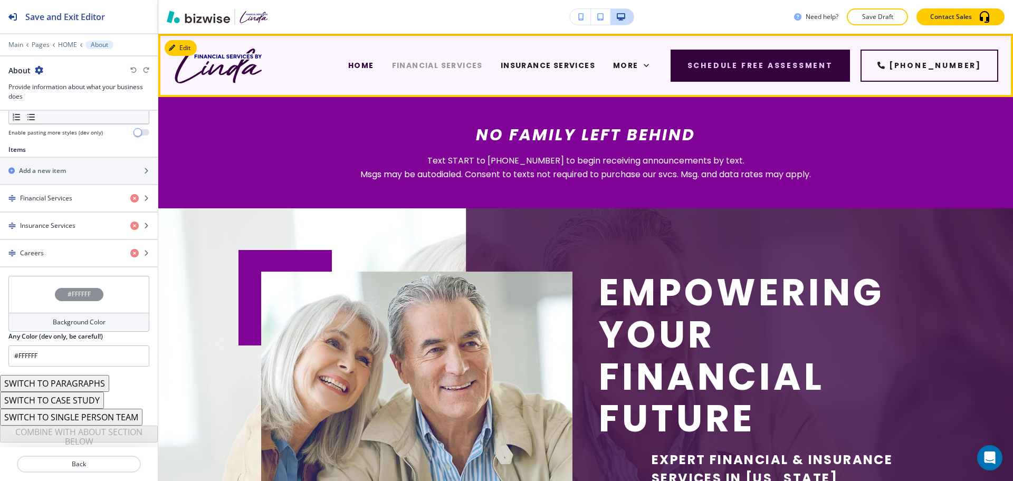
click at [392, 61] on span "FINANCIAL SERVICES" at bounding box center [437, 65] width 91 height 11
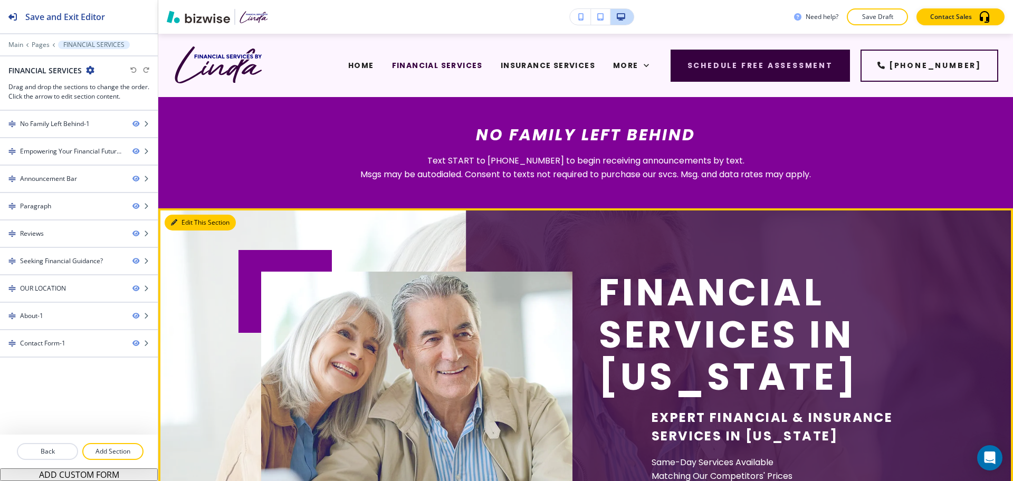
click at [186, 223] on button "Edit This Section" at bounding box center [200, 223] width 71 height 16
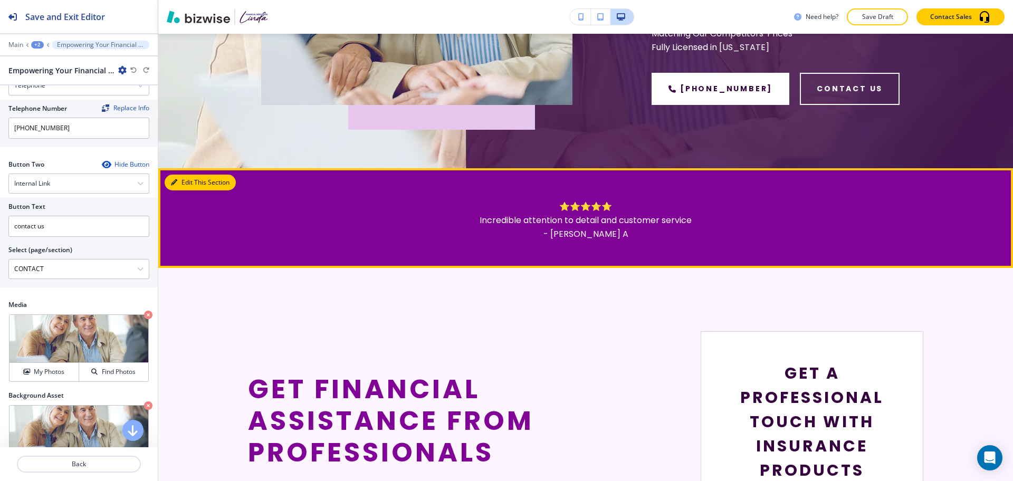
click at [173, 183] on icon "button" at bounding box center [174, 182] width 6 height 6
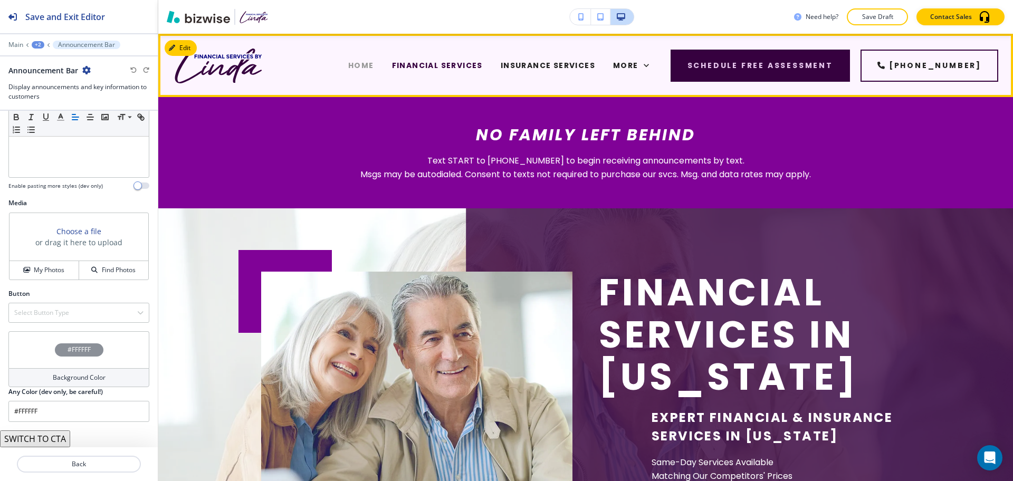
click at [348, 66] on span "HOME" at bounding box center [361, 65] width 26 height 11
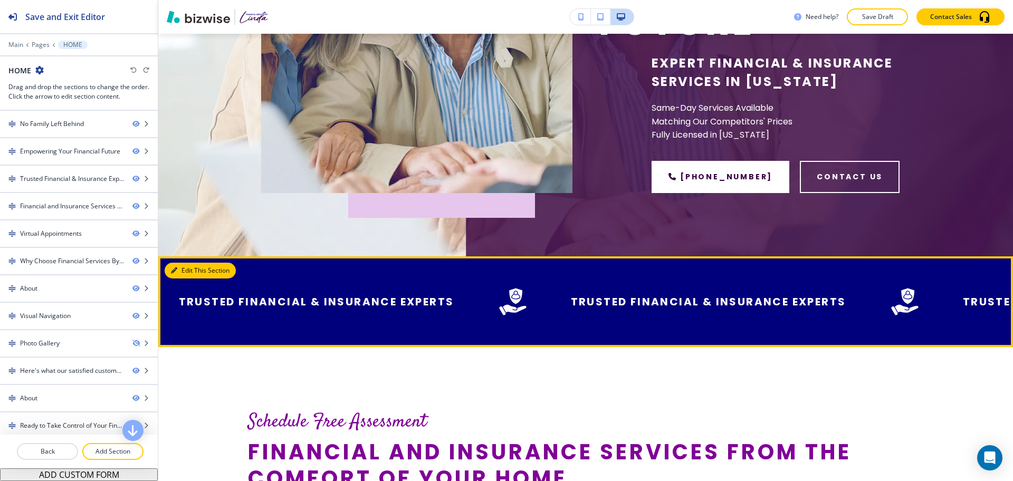
click at [184, 271] on button "Edit This Section" at bounding box center [200, 271] width 71 height 16
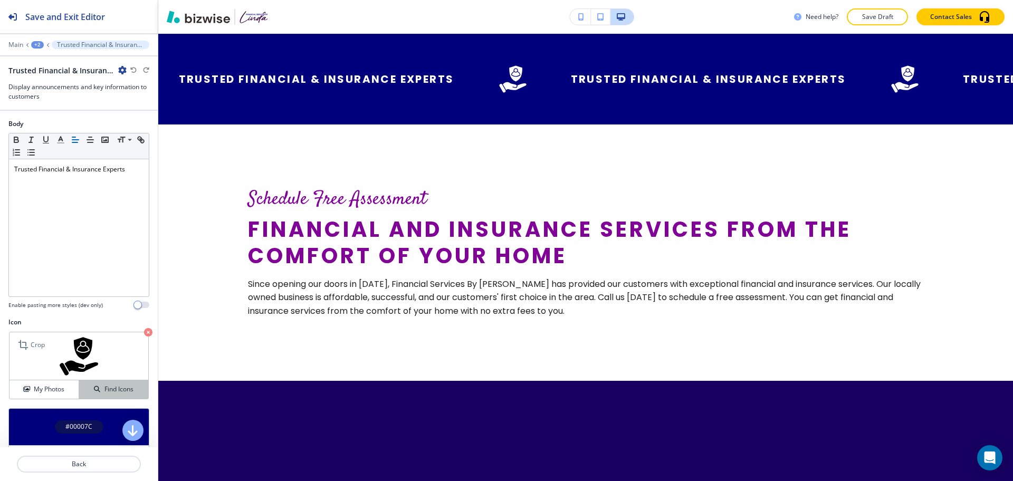
scroll to position [60, 0]
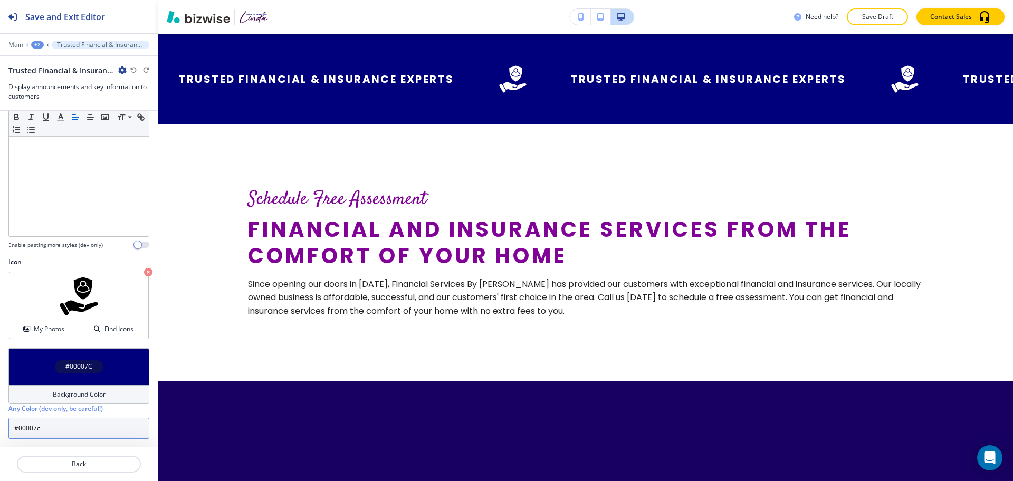
click at [80, 428] on input "#00007c" at bounding box center [78, 428] width 141 height 21
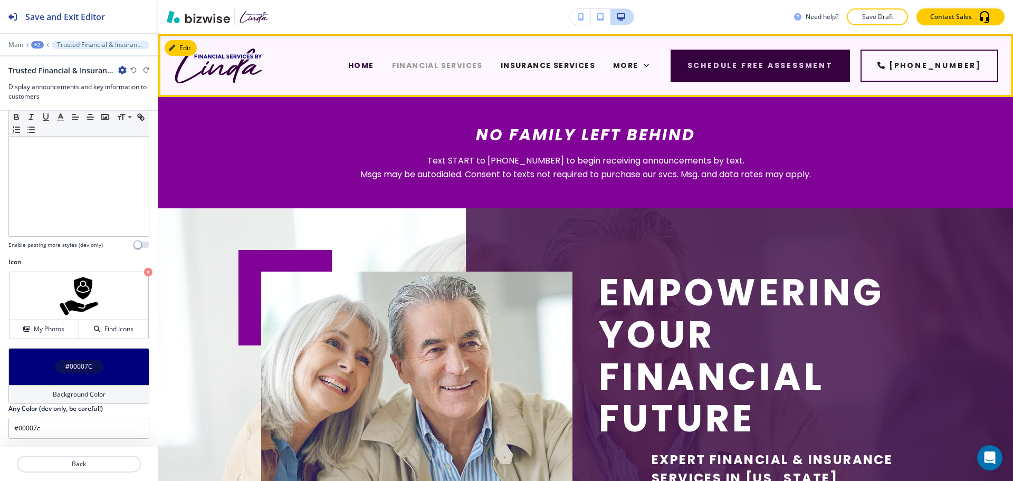
click at [395, 64] on span "FINANCIAL SERVICES" at bounding box center [437, 65] width 91 height 11
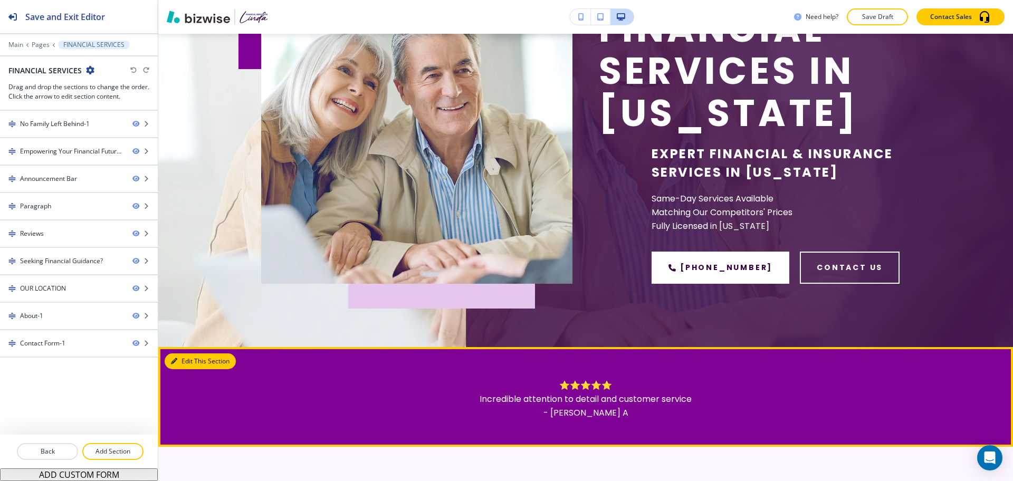
click at [191, 359] on button "Edit This Section" at bounding box center [200, 362] width 71 height 16
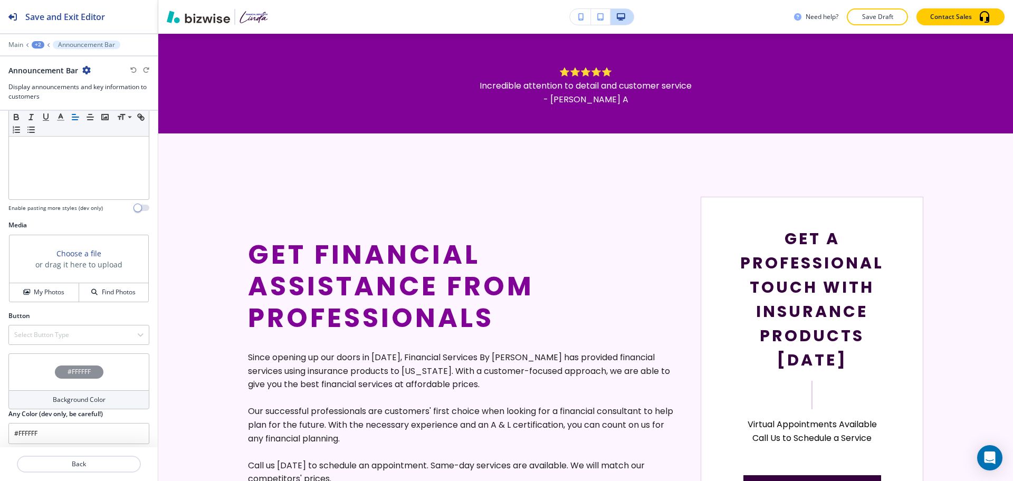
scroll to position [289, 0]
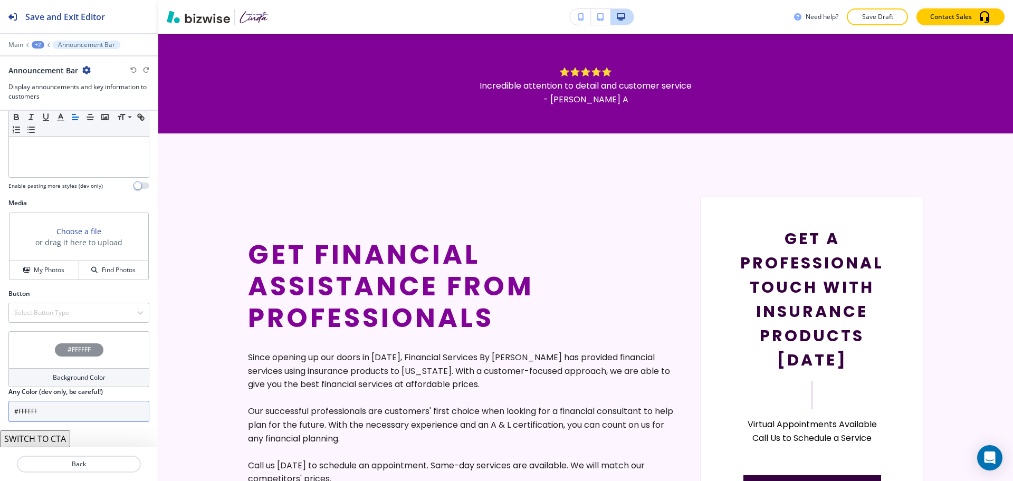
click at [58, 416] on input "#FFFFFF" at bounding box center [78, 411] width 141 height 21
paste input "00007c"
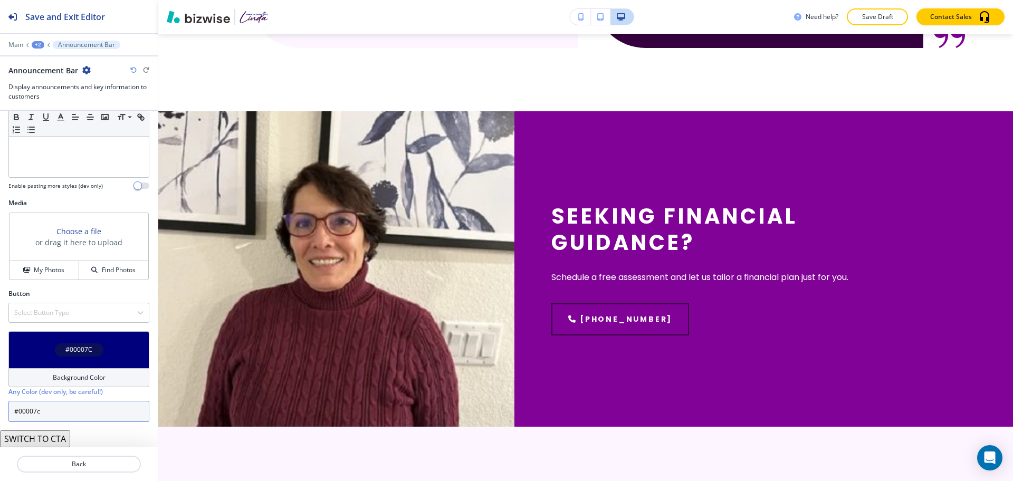
scroll to position [0, 0]
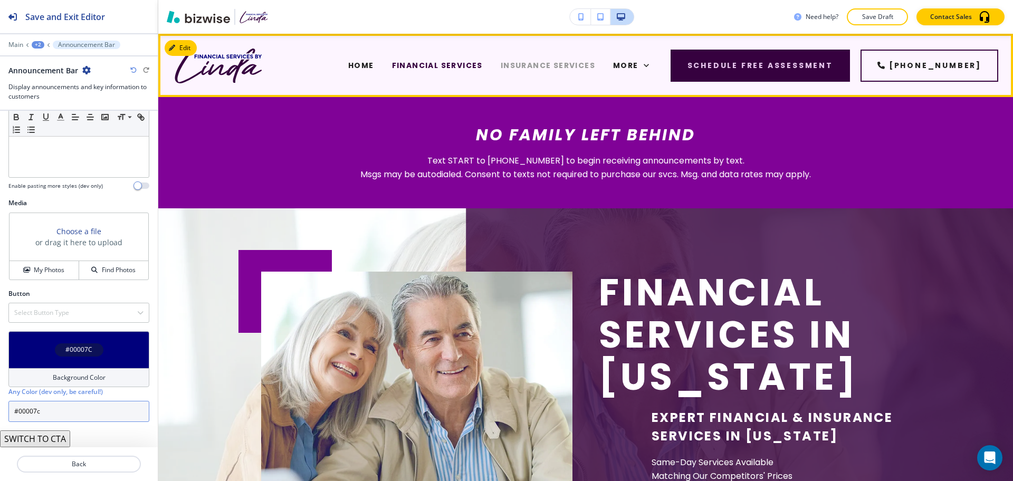
type input "#00007c"
click at [504, 64] on span "INSURANCE SERVICES" at bounding box center [548, 65] width 94 height 11
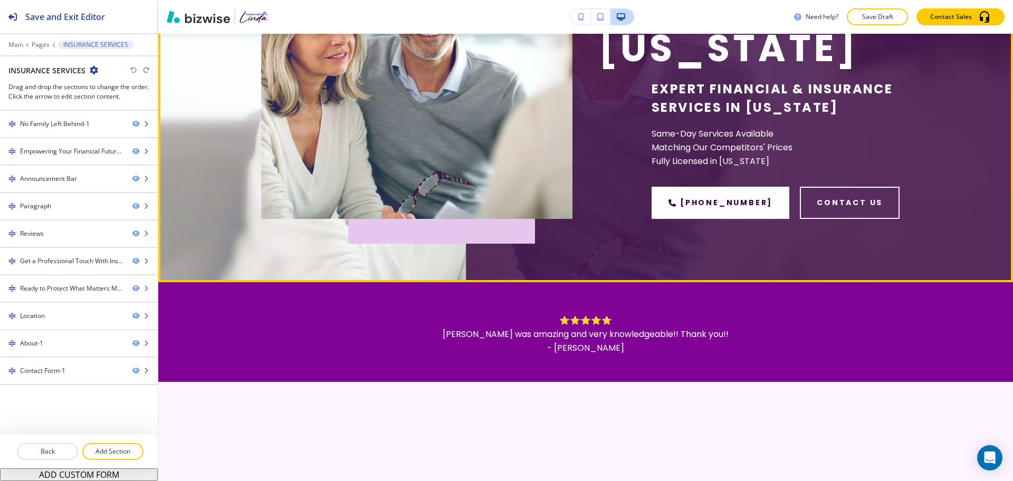
scroll to position [330, 0]
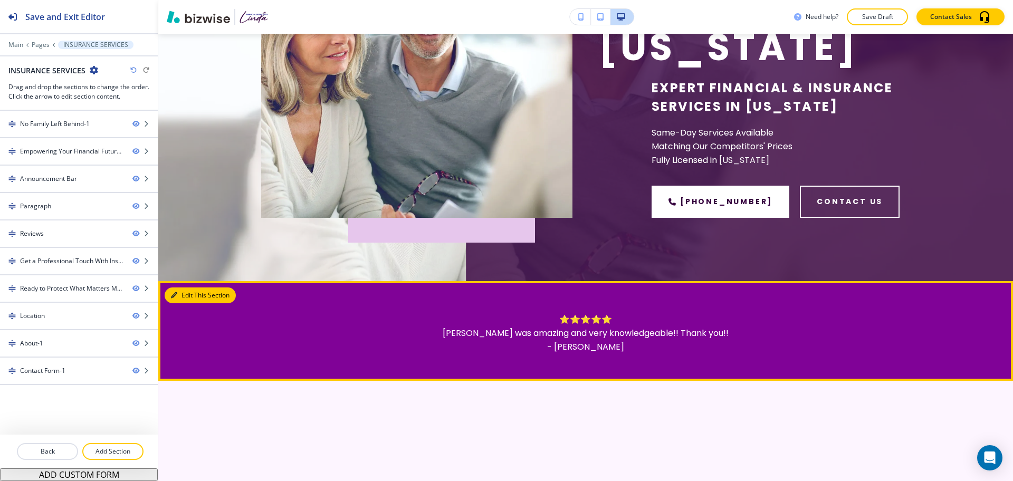
click at [184, 297] on button "Edit This Section" at bounding box center [200, 296] width 71 height 16
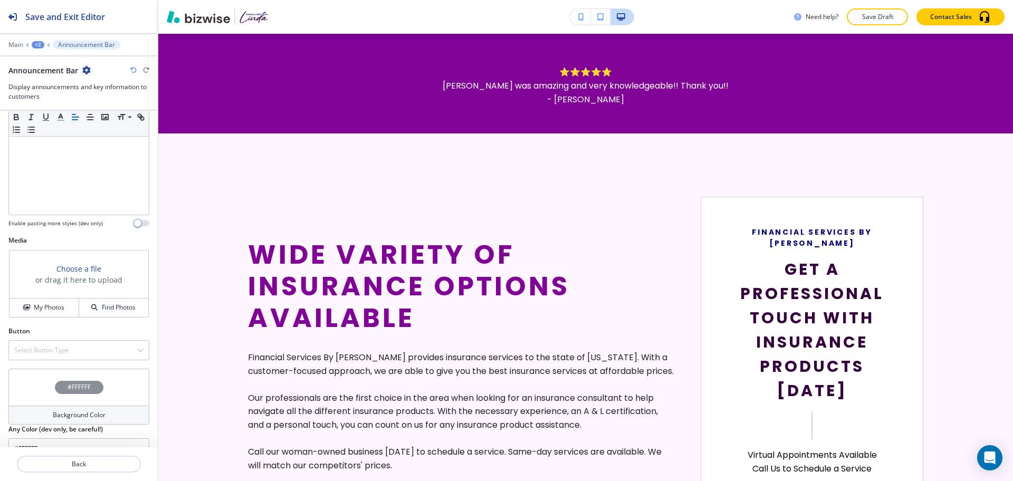
scroll to position [289, 0]
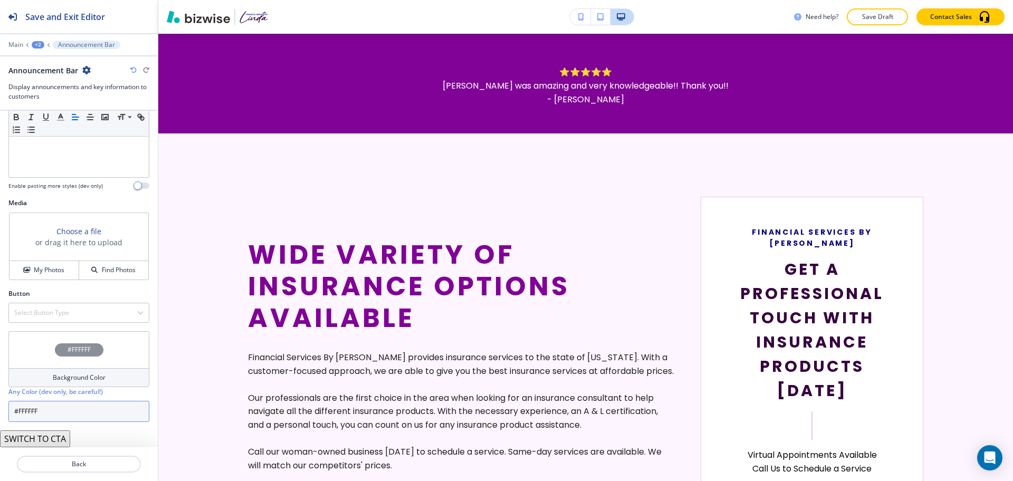
click at [83, 407] on input "#FFFFFF" at bounding box center [78, 411] width 141 height 21
paste input "00007c"
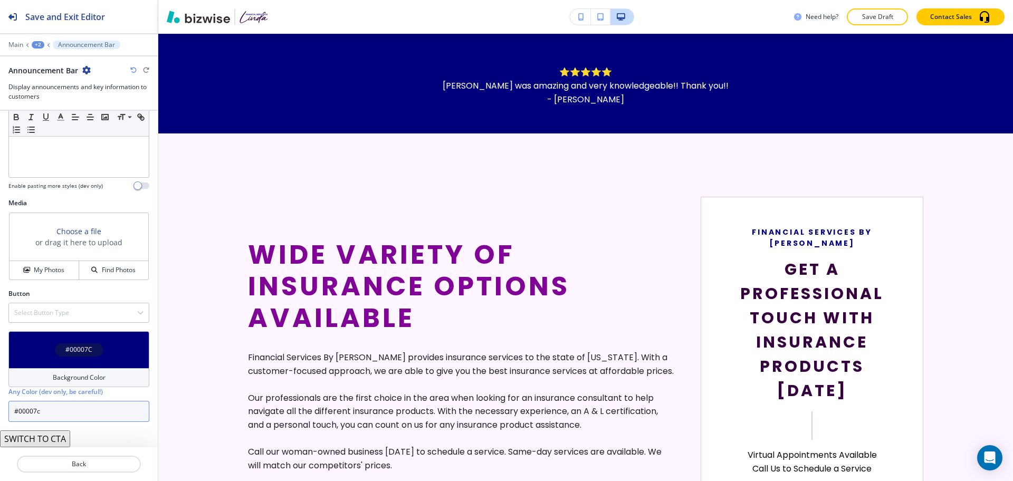
scroll to position [0, 0]
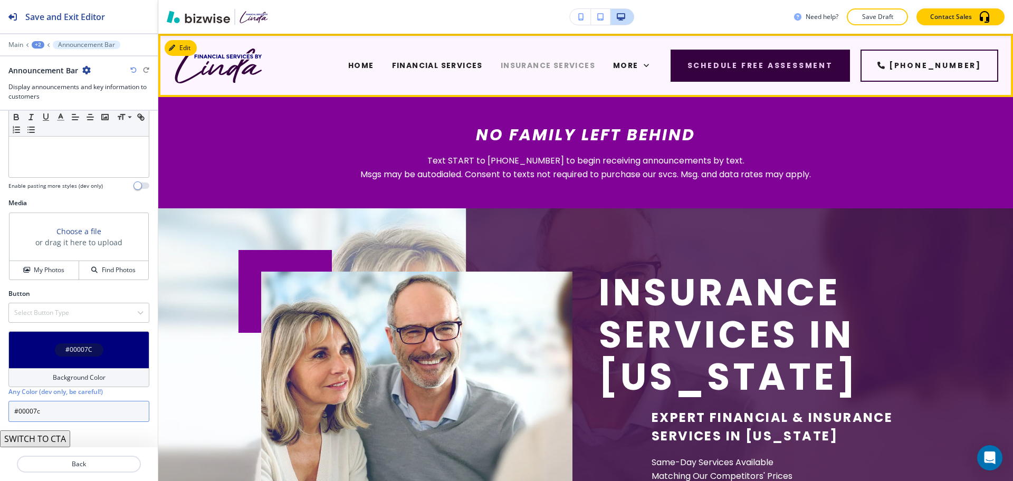
type input "#00007c"
click at [520, 65] on span "INSURANCE SERVICES" at bounding box center [548, 65] width 94 height 11
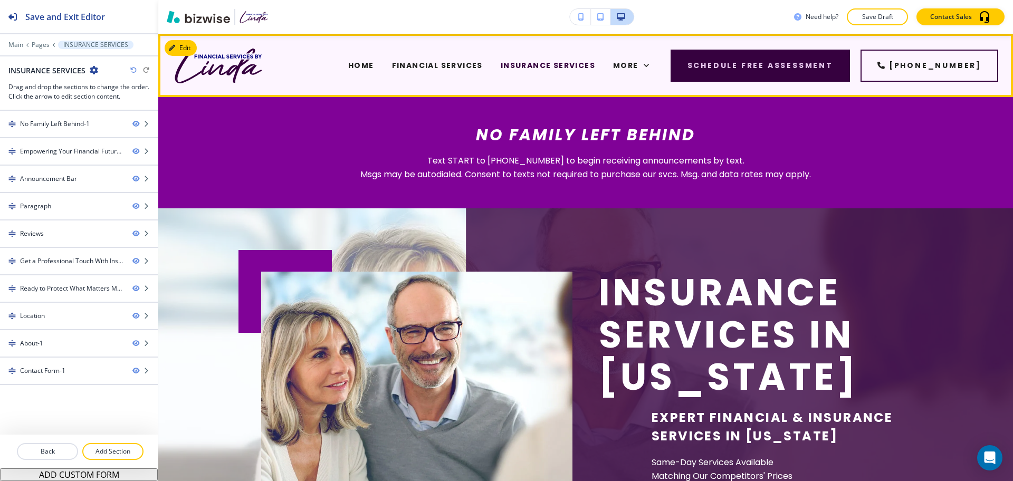
click at [385, 102] on span "CAREERS" at bounding box center [365, 107] width 39 height 11
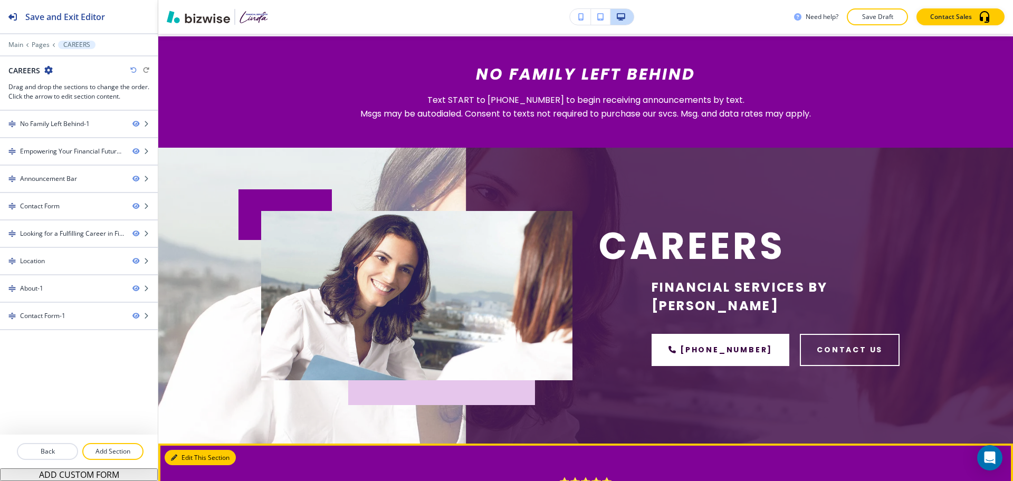
click at [181, 456] on button "Edit This Section" at bounding box center [200, 458] width 71 height 16
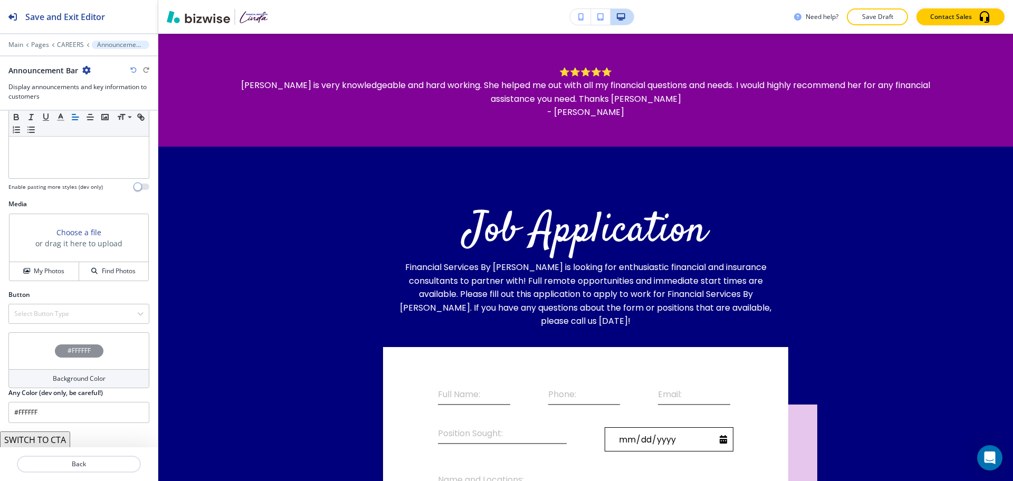
scroll to position [289, 0]
click at [64, 418] on input "#FFFFFF" at bounding box center [78, 411] width 141 height 21
paste input "00007c"
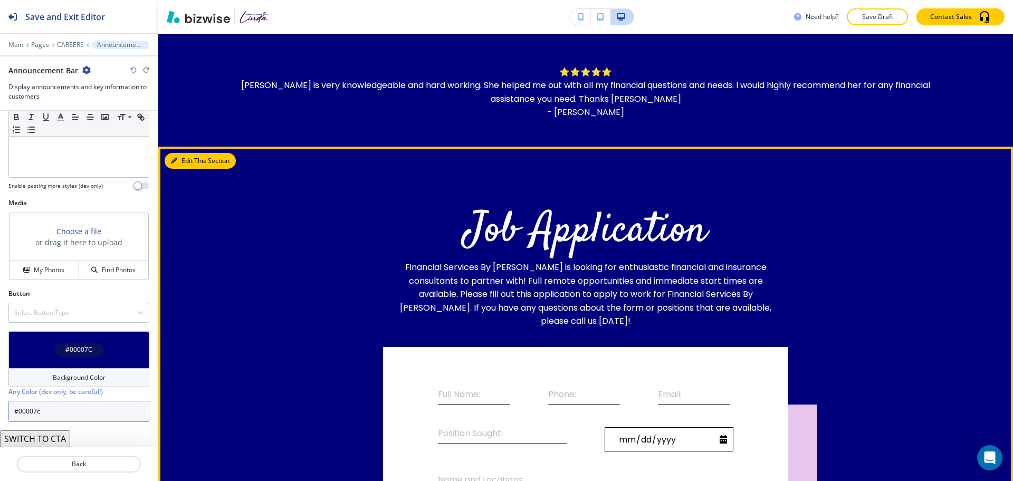
type input "#00007c"
click at [186, 162] on button "Edit This Section" at bounding box center [200, 161] width 71 height 16
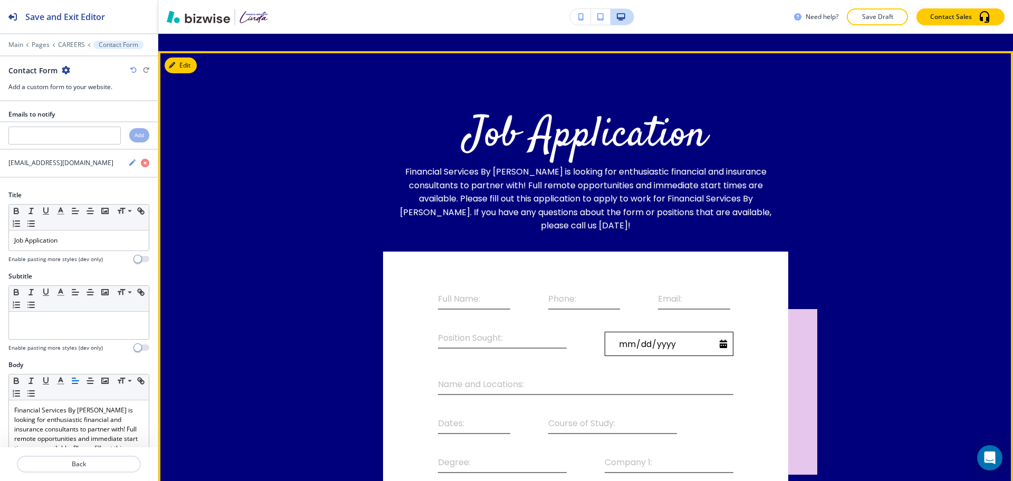
scroll to position [584, 0]
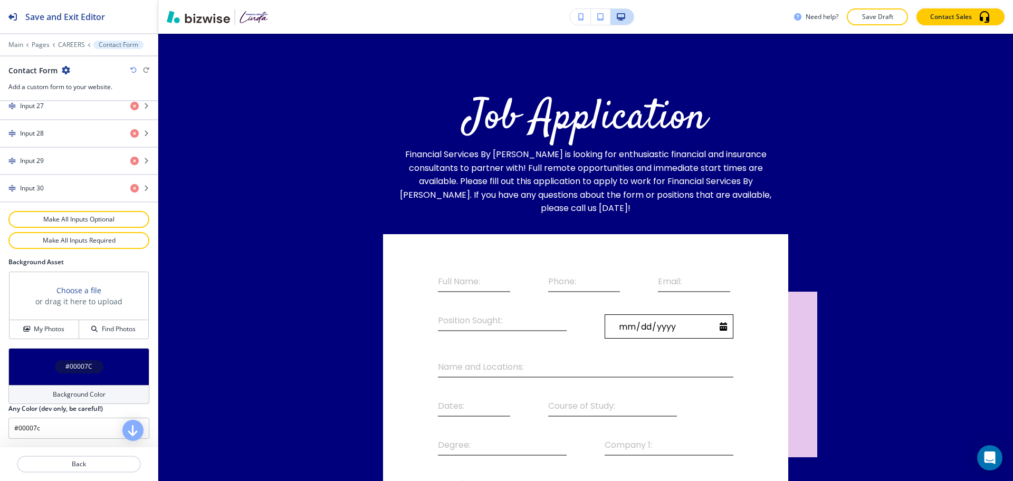
click at [75, 394] on h4 "Background Color" at bounding box center [79, 395] width 53 height 10
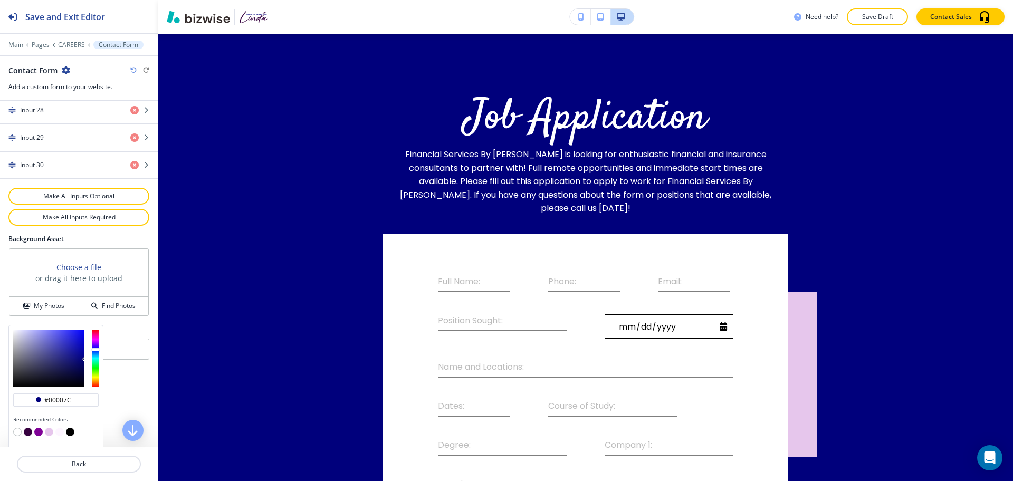
scroll to position [1258, 0]
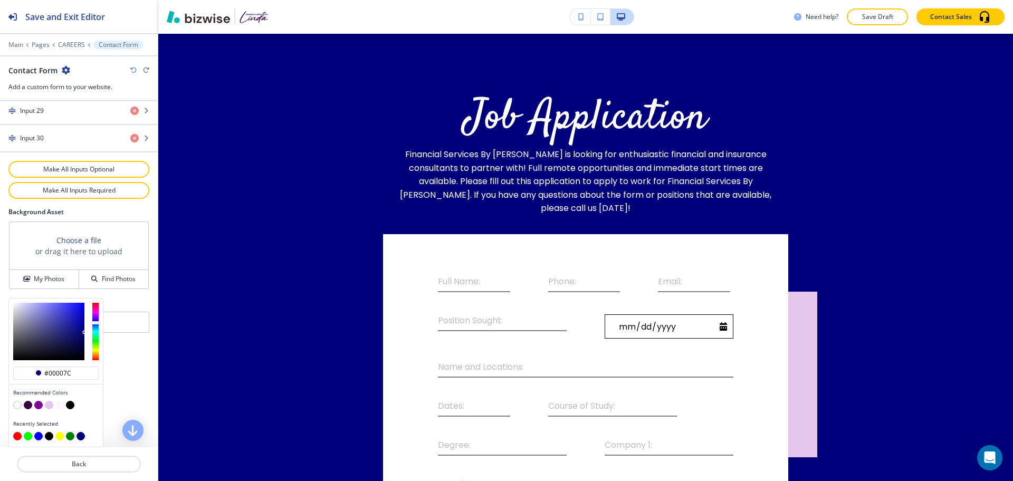
click at [56, 406] on button "button" at bounding box center [59, 405] width 8 height 8
type input "#fdf5ff"
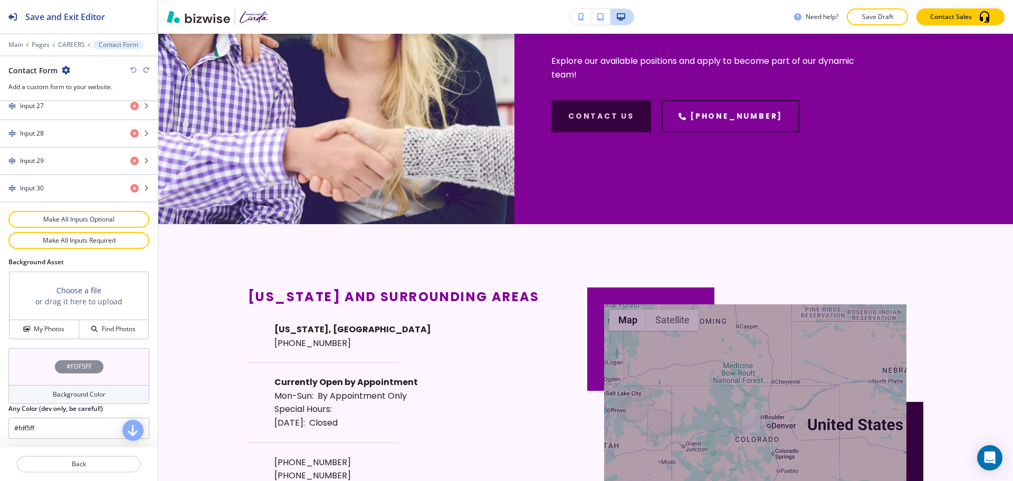
scroll to position [1922, 0]
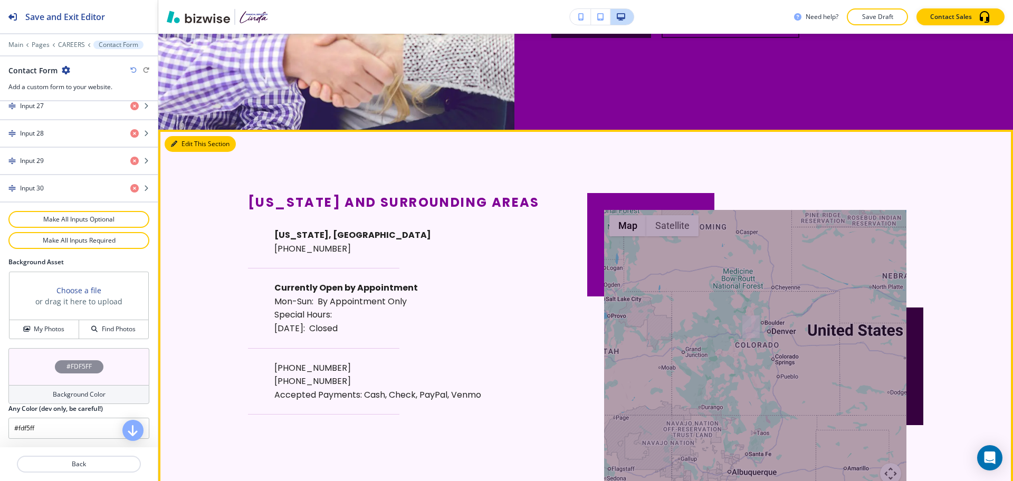
click at [176, 141] on icon "button" at bounding box center [174, 144] width 6 height 6
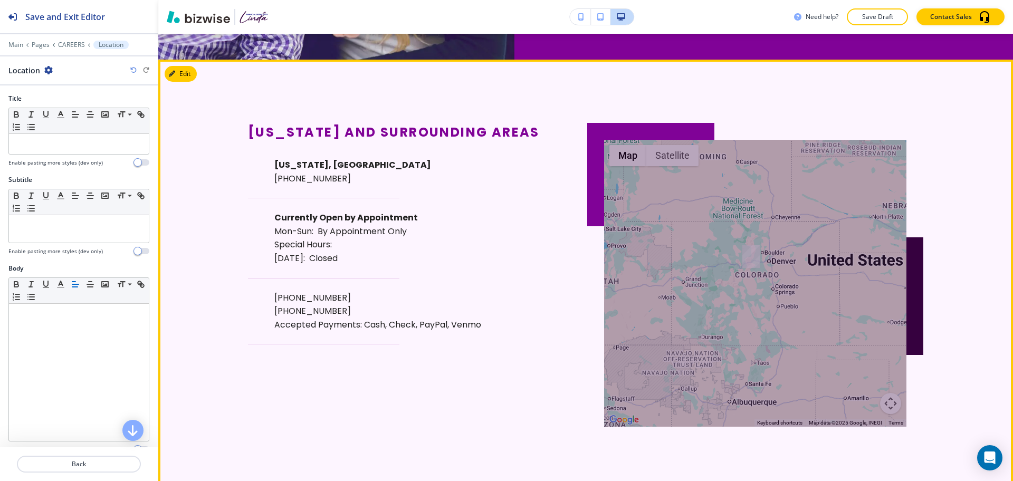
scroll to position [2005, 0]
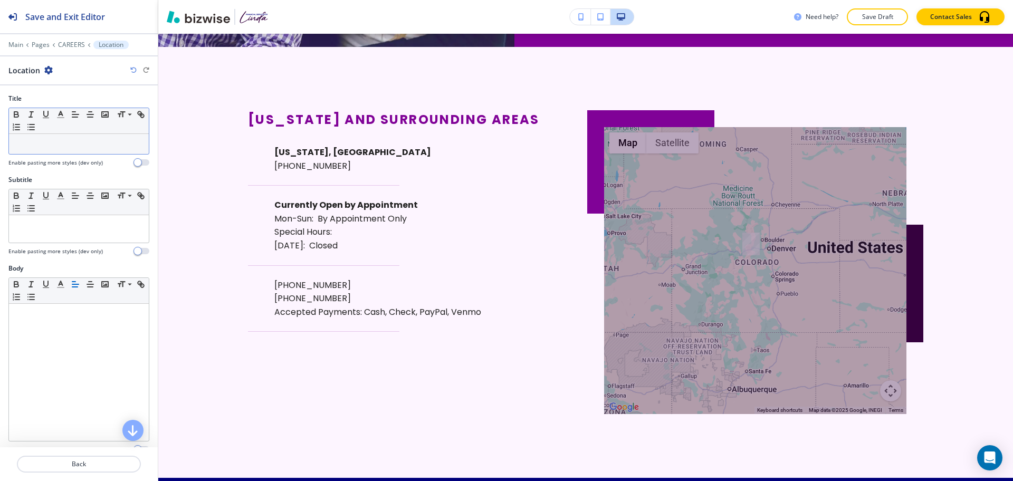
drag, startPoint x: 68, startPoint y: 149, endPoint x: 63, endPoint y: 142, distance: 8.3
click at [66, 147] on p at bounding box center [78, 144] width 129 height 10
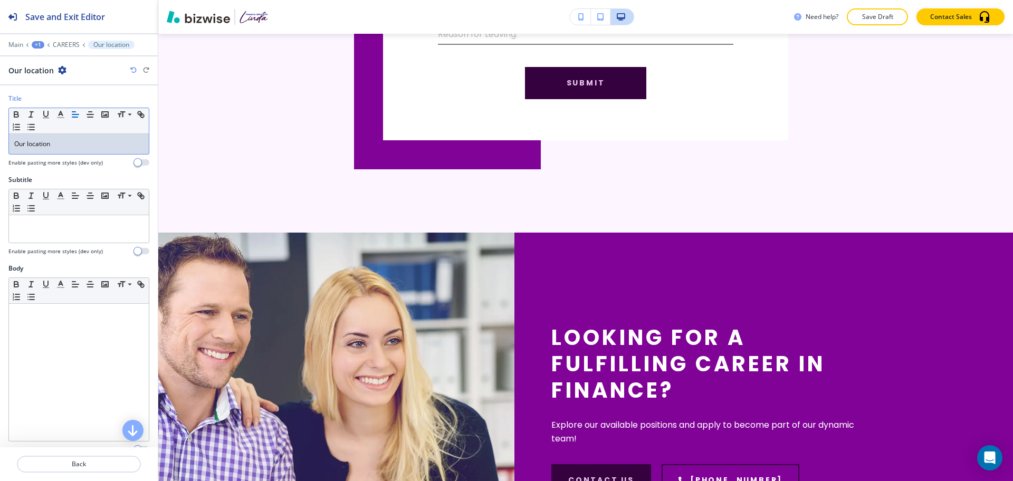
scroll to position [0, 0]
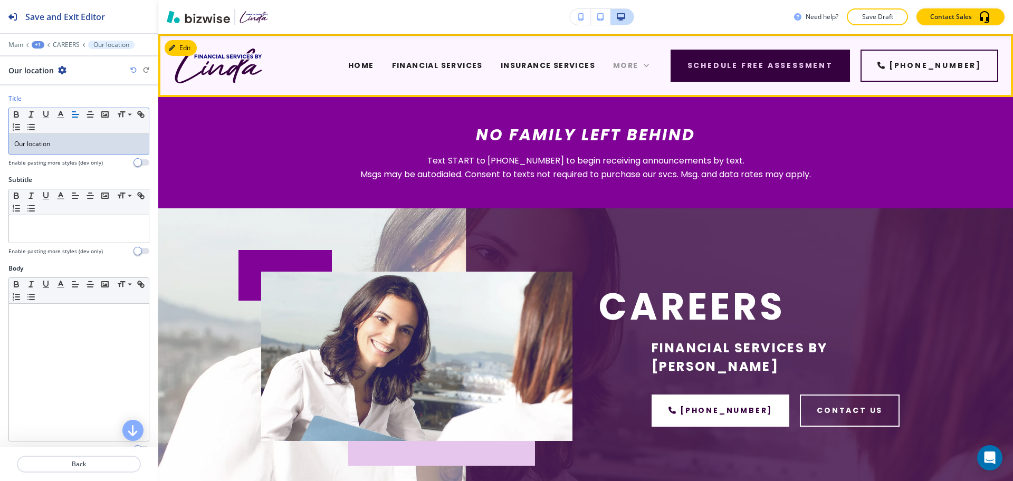
click at [628, 68] on span "More" at bounding box center [625, 65] width 25 height 11
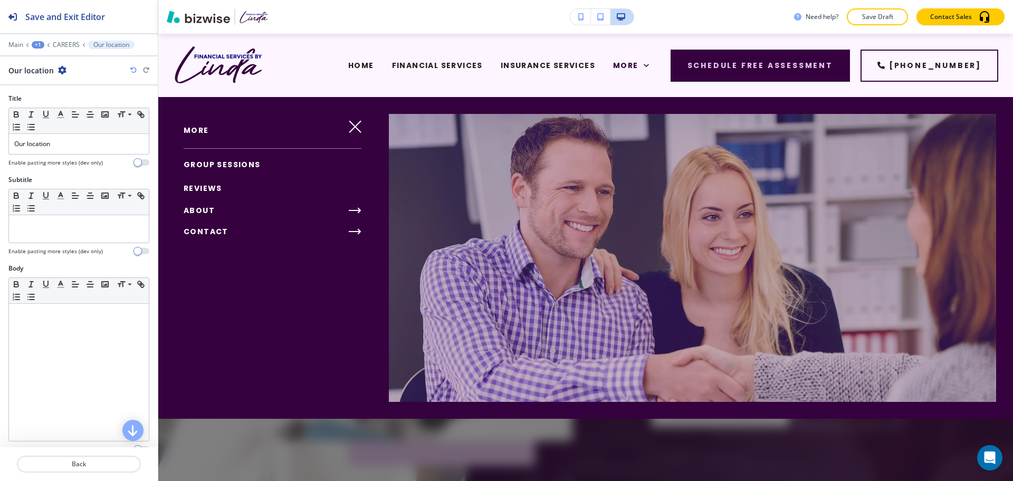
click at [216, 163] on span "GROUP SESSIONS" at bounding box center [222, 164] width 77 height 11
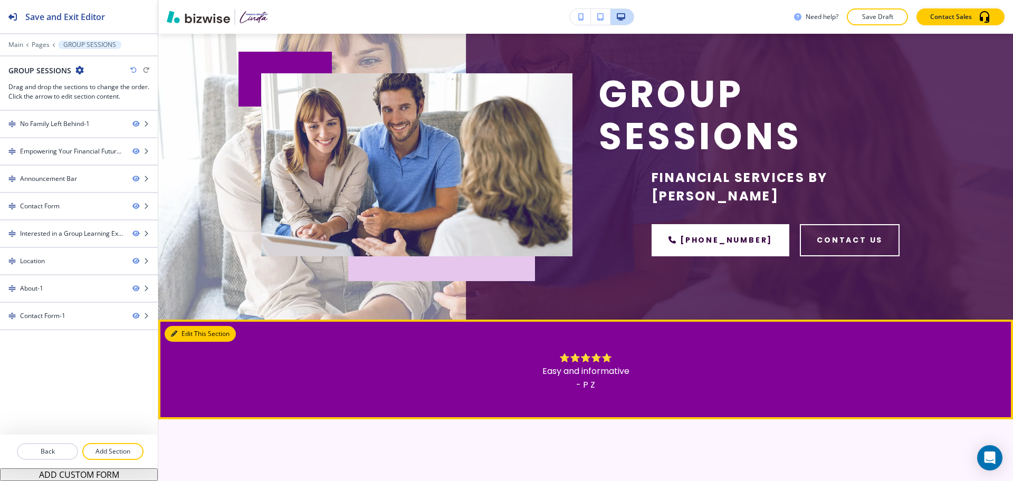
click at [181, 326] on button "Edit This Section" at bounding box center [200, 334] width 71 height 16
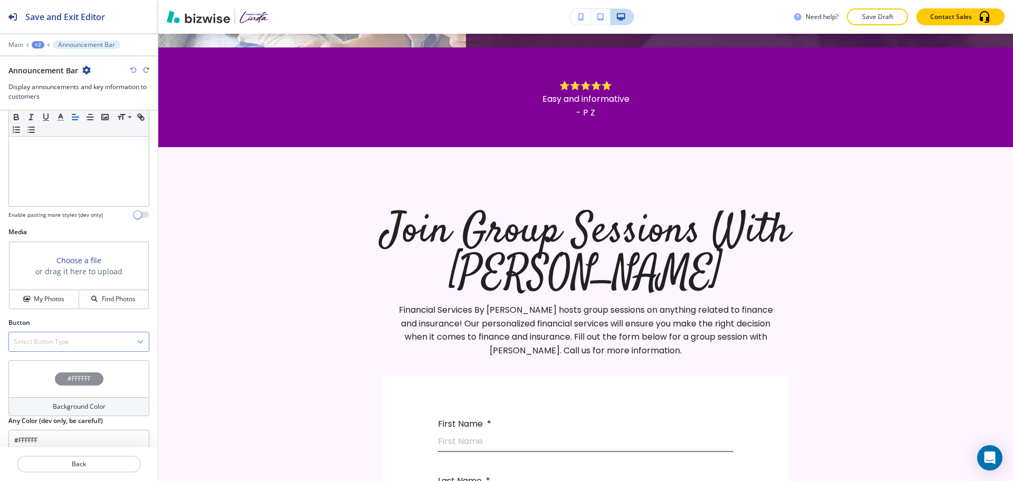
scroll to position [289, 0]
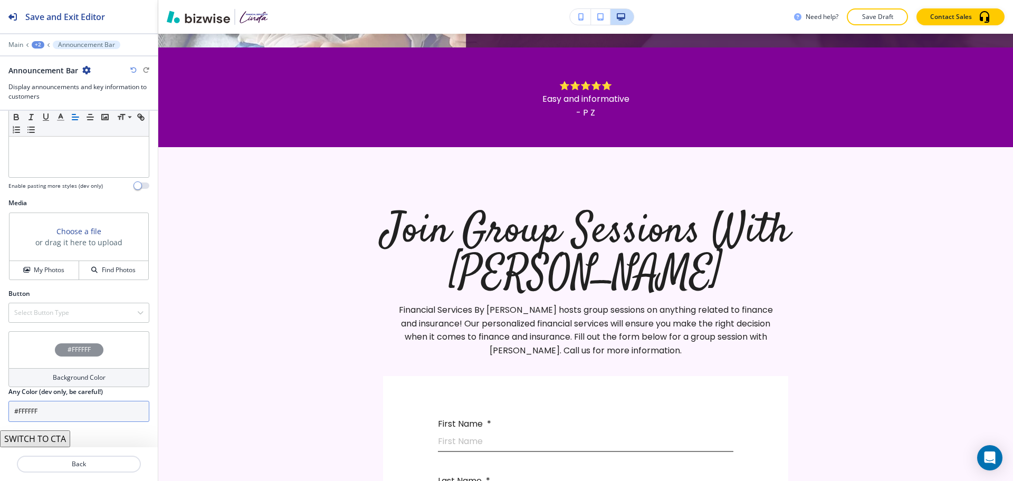
click at [63, 411] on input "#FFFFFF" at bounding box center [78, 411] width 141 height 21
paste input "00007c"
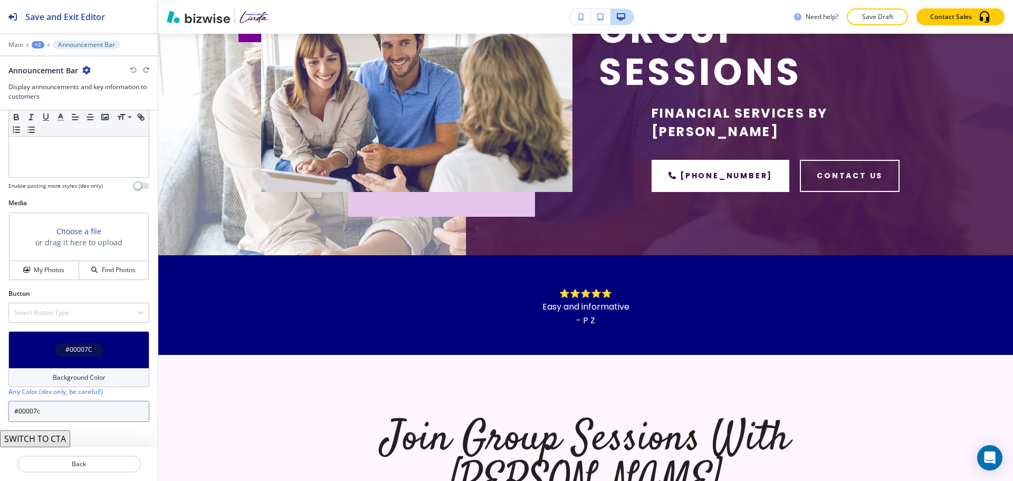
scroll to position [0, 0]
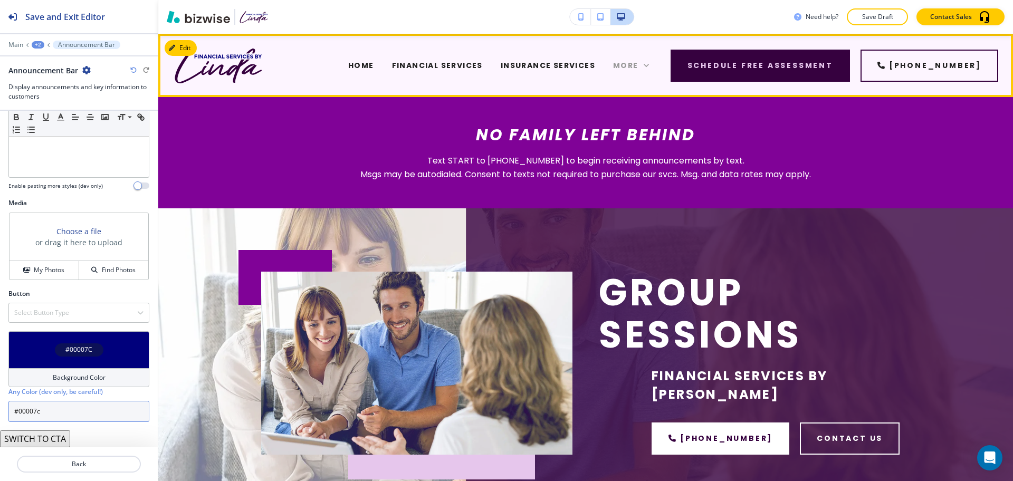
type input "#00007c"
click at [639, 63] on span "More" at bounding box center [625, 65] width 25 height 11
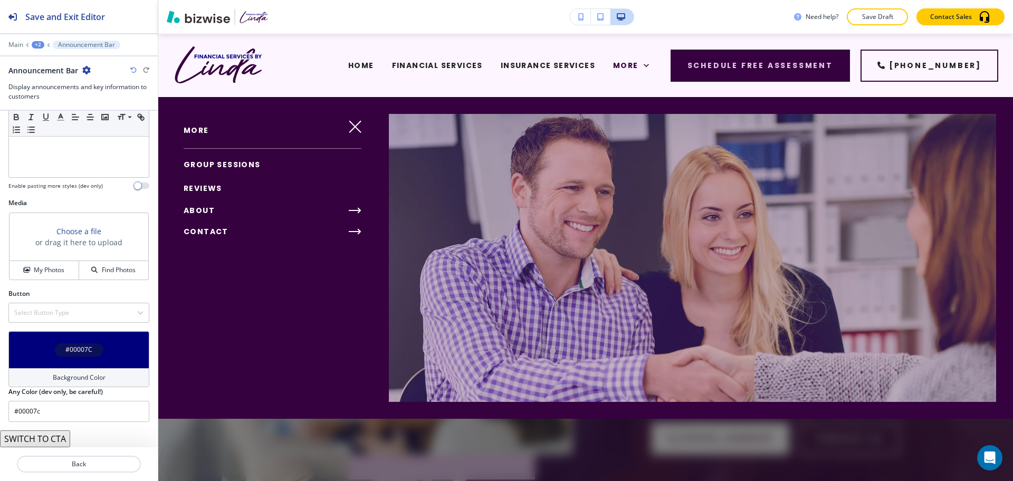
click at [202, 189] on span "REVIEWS" at bounding box center [203, 188] width 39 height 11
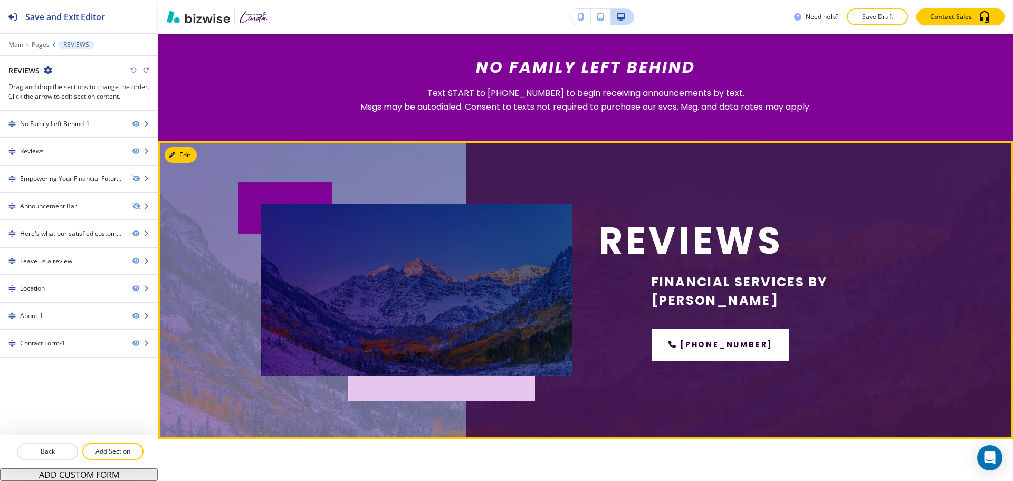
scroll to position [67, 0]
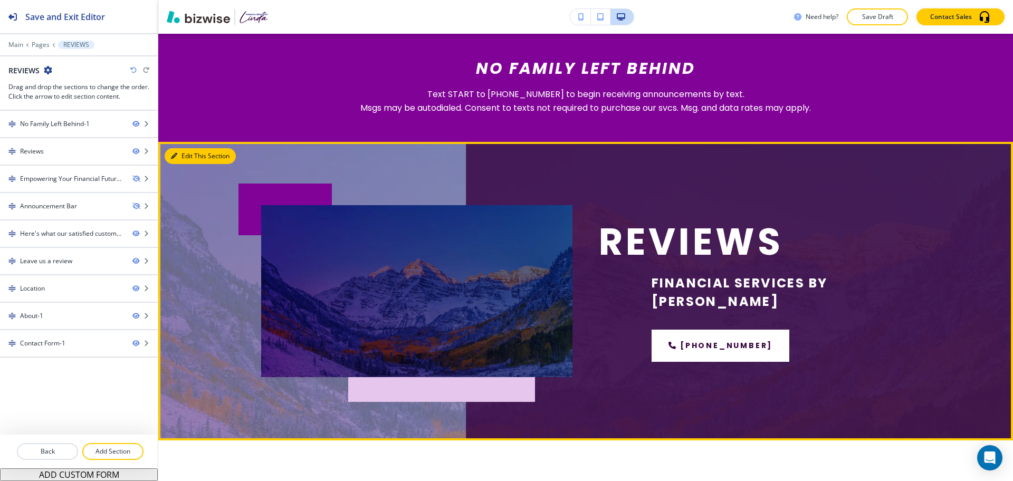
click at [180, 159] on button "Edit This Section" at bounding box center [200, 156] width 71 height 16
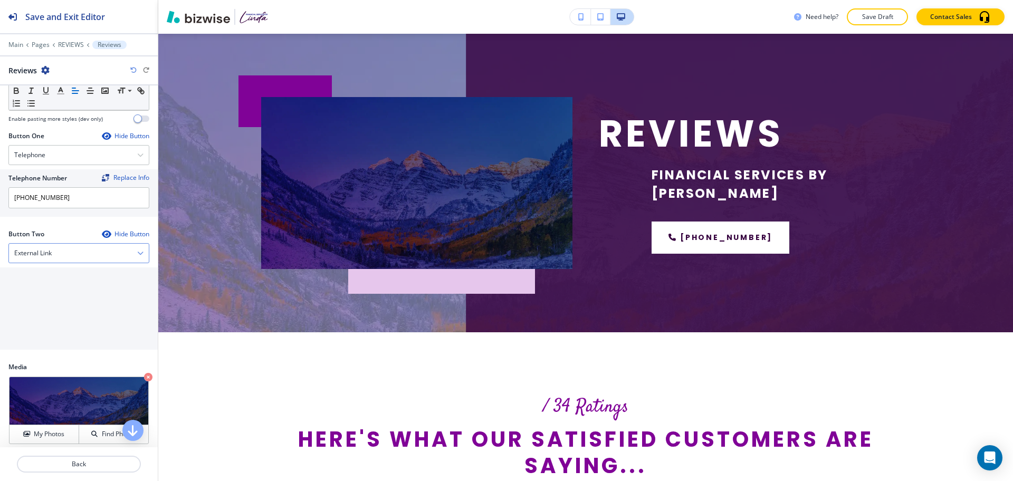
scroll to position [330, 0]
click at [107, 257] on div "External Link" at bounding box center [79, 254] width 140 height 19
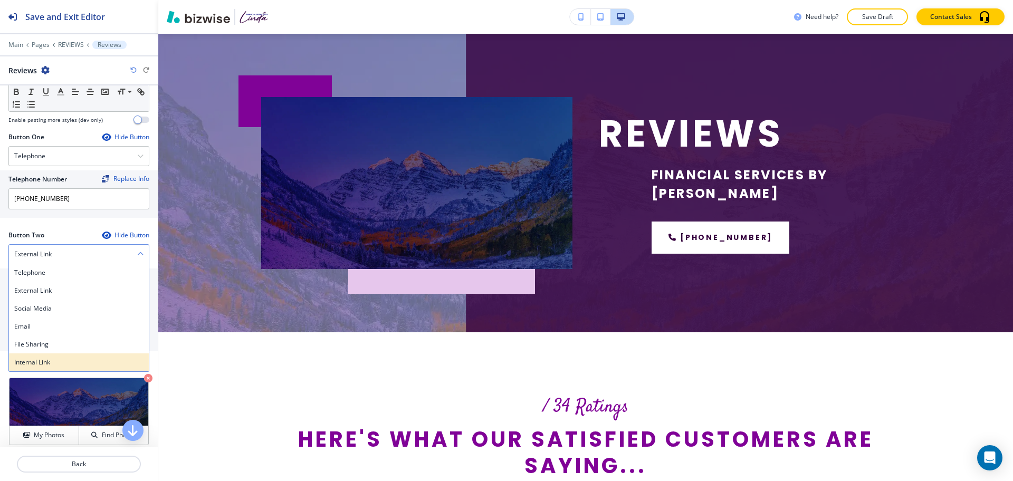
click at [29, 366] on h4 "Internal Link" at bounding box center [78, 363] width 129 height 10
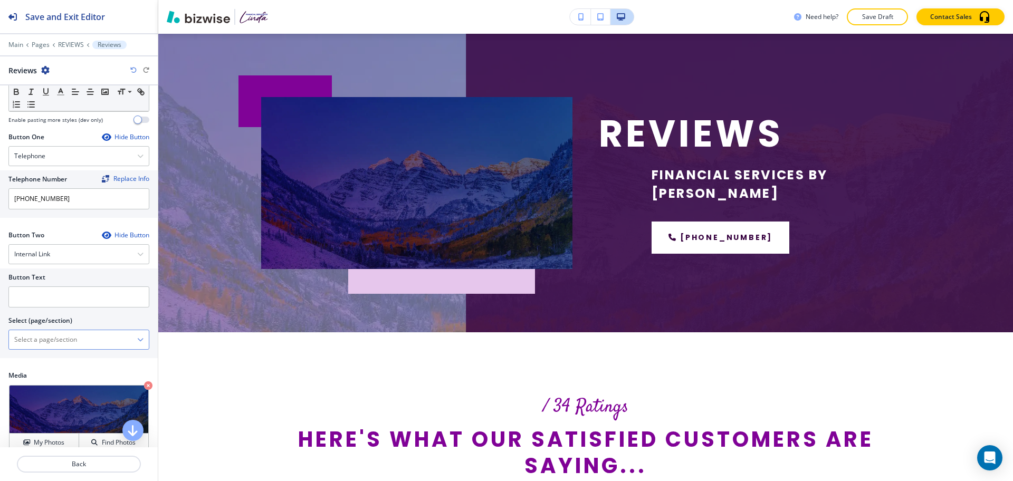
drag, startPoint x: 31, startPoint y: 334, endPoint x: 50, endPoint y: 310, distance: 30.4
click at [31, 334] on \(page\/section\) "Manual Input" at bounding box center [73, 340] width 128 height 18
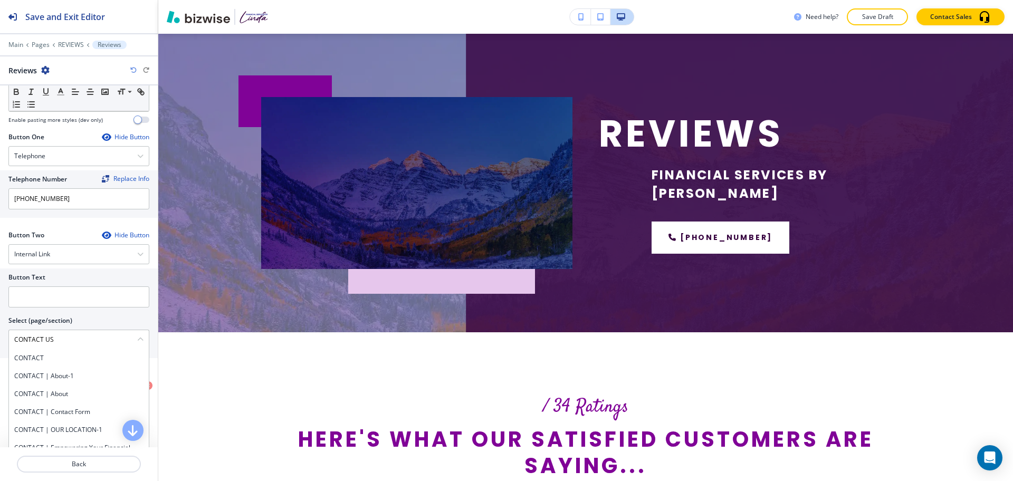
drag, startPoint x: 36, startPoint y: 340, endPoint x: 3, endPoint y: 340, distance: 33.8
click at [0, 339] on div "Button Text Select (page/section) CONTACT US CONTACT CONTACT | About-1 CONTACT …" at bounding box center [79, 314] width 158 height 90
click at [25, 359] on h4 "CONTACT" at bounding box center [78, 359] width 129 height 10
type \(page\/section\) "CONTACT"
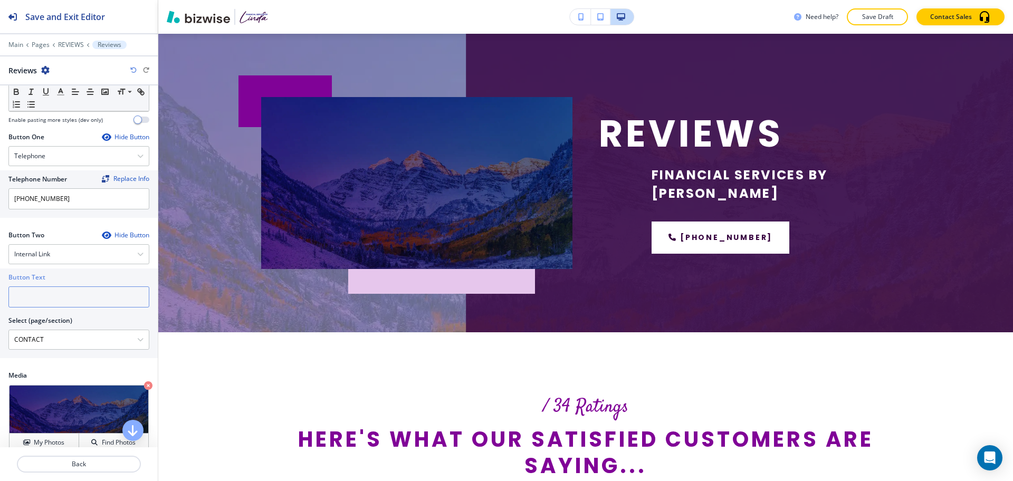
click at [22, 299] on input "text" at bounding box center [78, 297] width 141 height 21
paste input "CONTACT US"
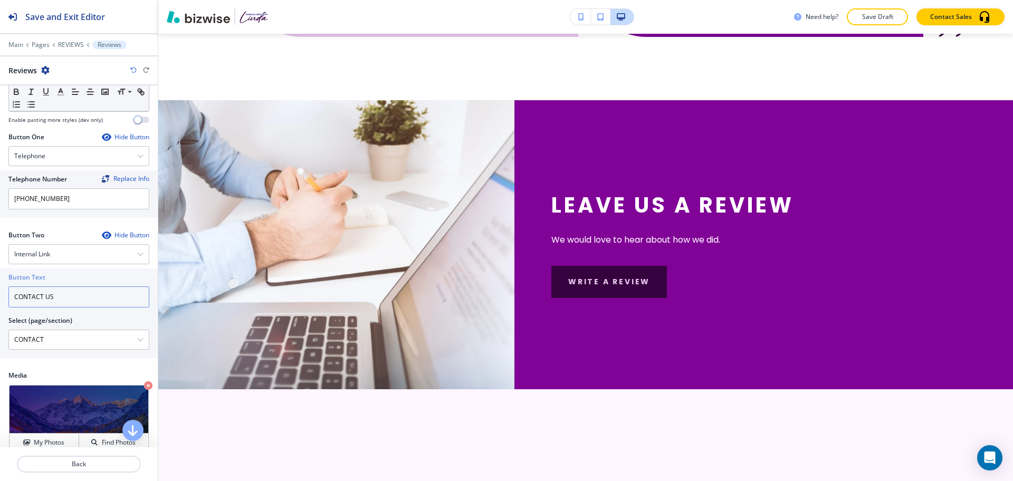
scroll to position [975, 0]
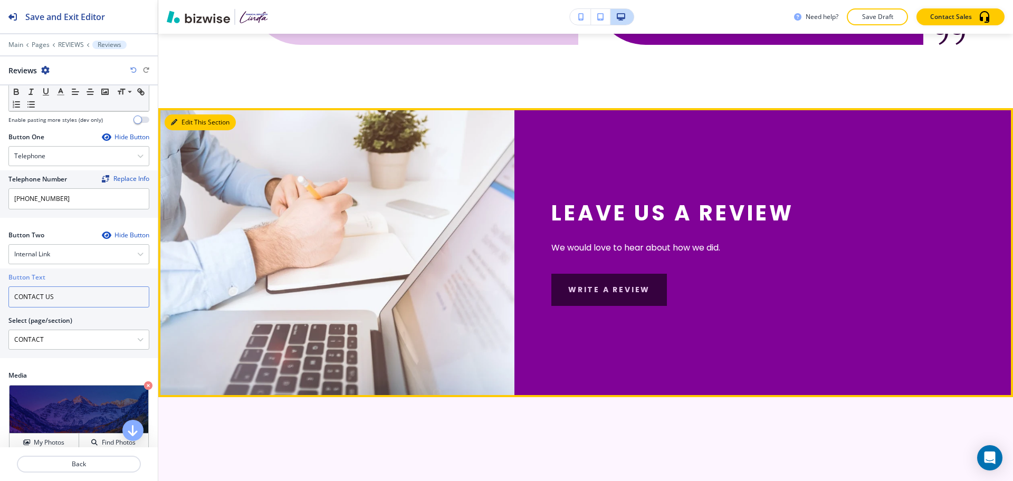
type input "CONTACT US"
click at [176, 119] on icon "button" at bounding box center [174, 122] width 6 height 6
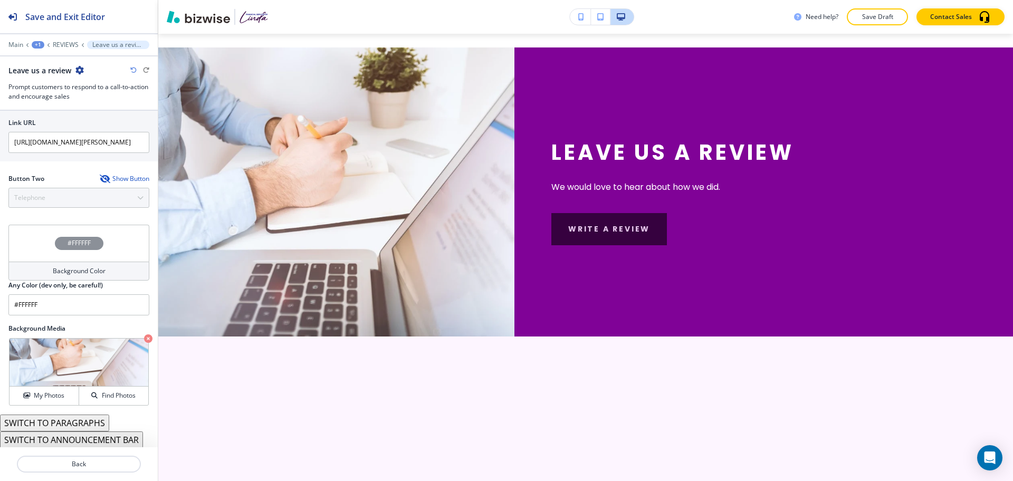
scroll to position [456, 0]
click at [105, 176] on div "Show Button" at bounding box center [125, 178] width 50 height 8
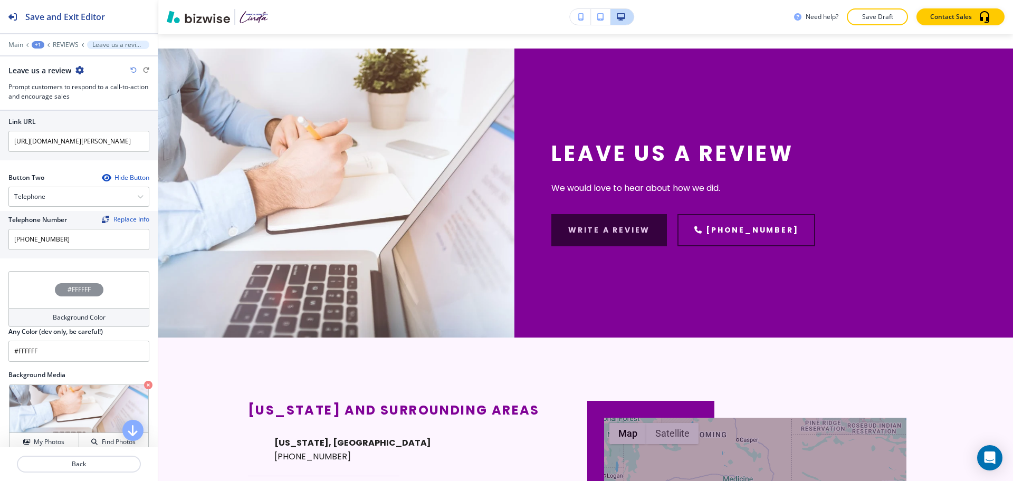
scroll to position [0, 0]
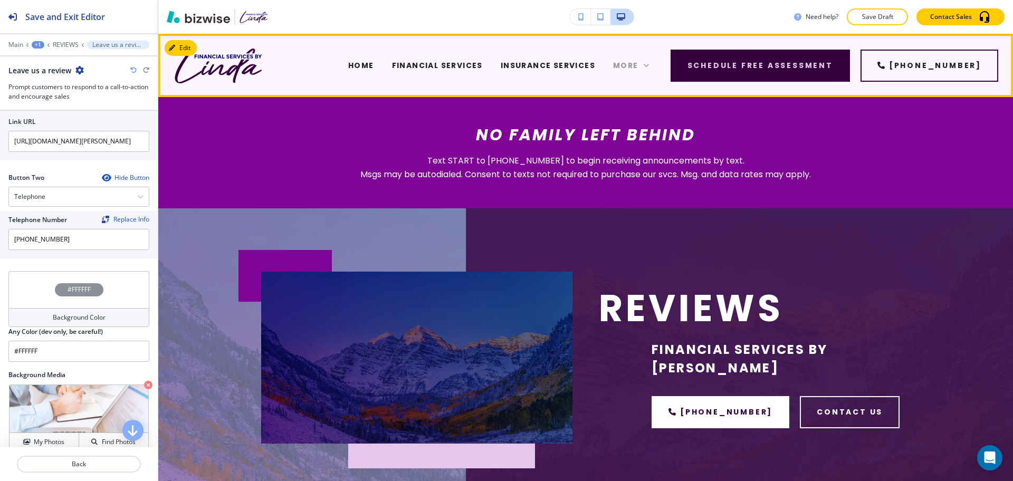
click at [639, 66] on span "More" at bounding box center [625, 65] width 25 height 11
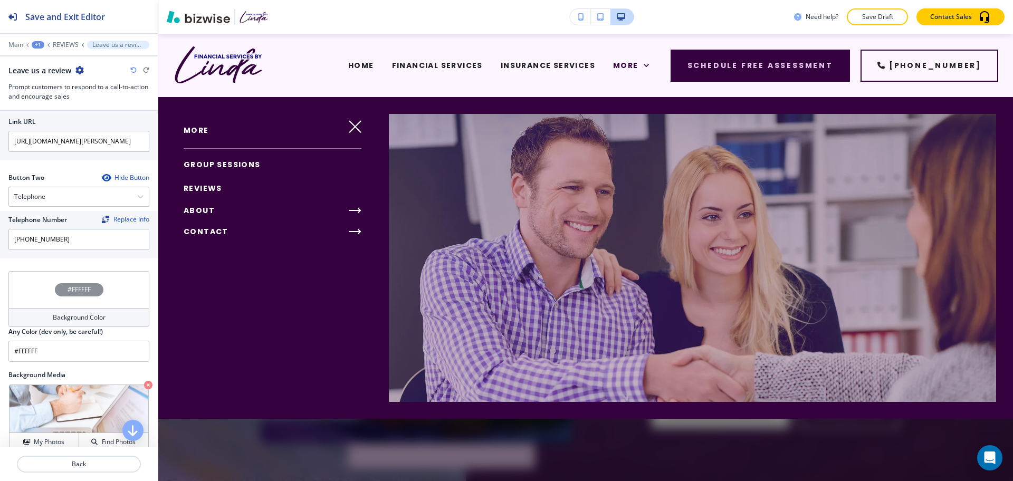
click at [204, 207] on span "ABOUT" at bounding box center [199, 210] width 31 height 11
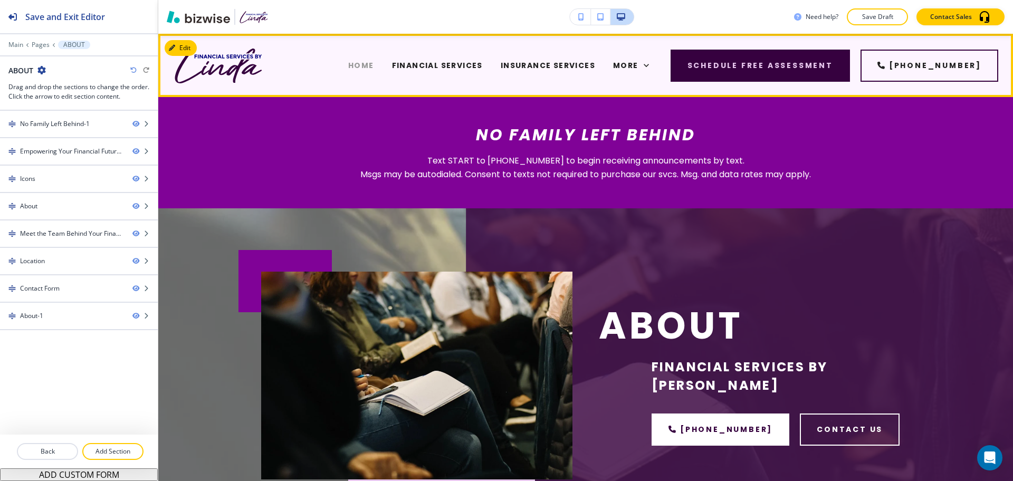
click at [348, 66] on span "HOME" at bounding box center [361, 65] width 26 height 11
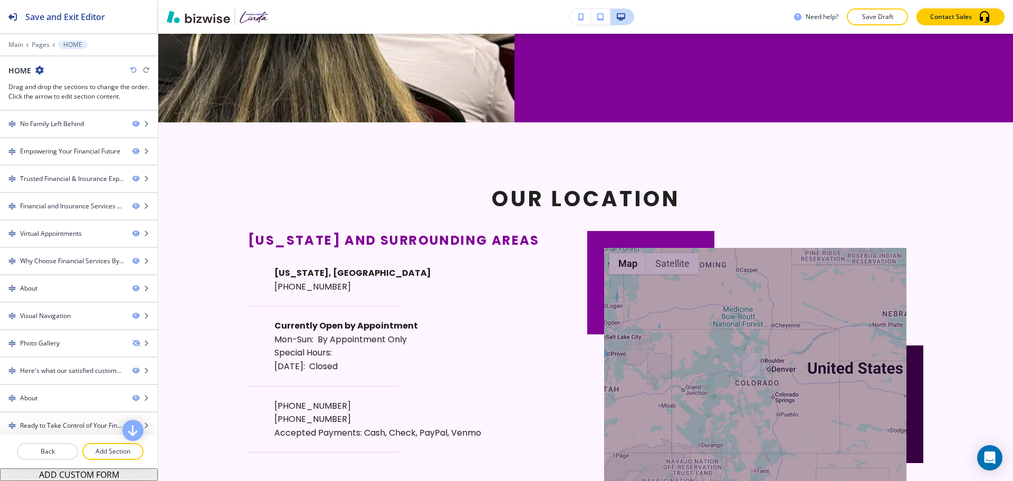
scroll to position [4206, 0]
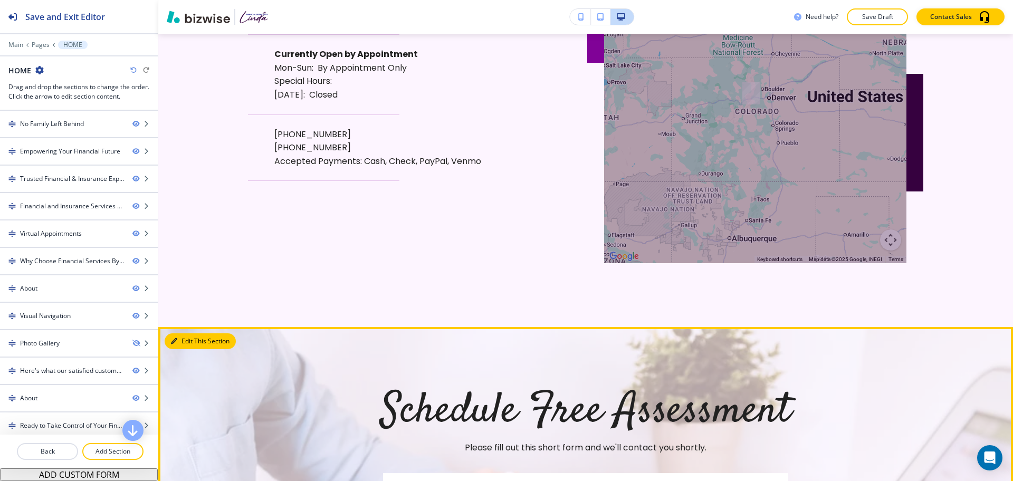
click at [191, 349] on button "Edit This Section" at bounding box center [200, 342] width 71 height 16
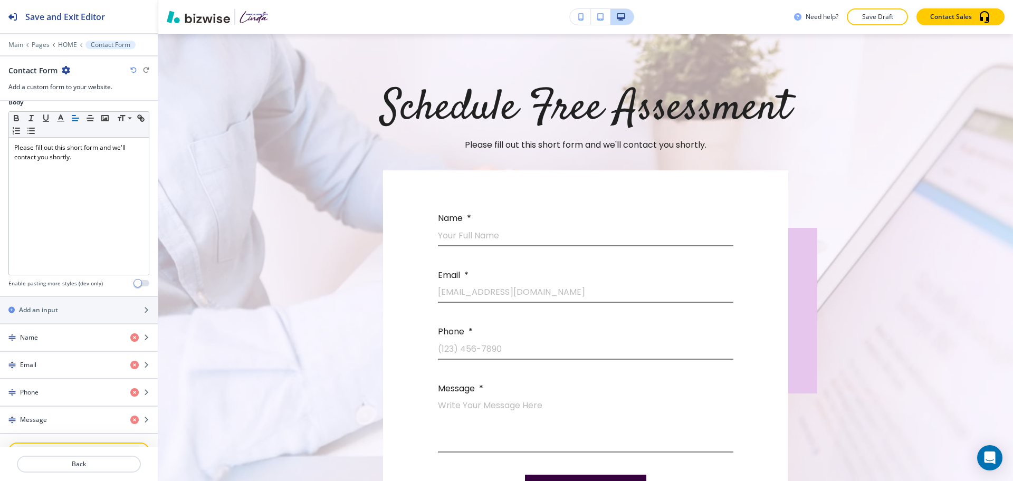
scroll to position [264, 0]
click at [65, 71] on icon "button" at bounding box center [66, 70] width 8 height 8
click at [78, 103] on p "Duplicate Section" at bounding box center [95, 107] width 54 height 10
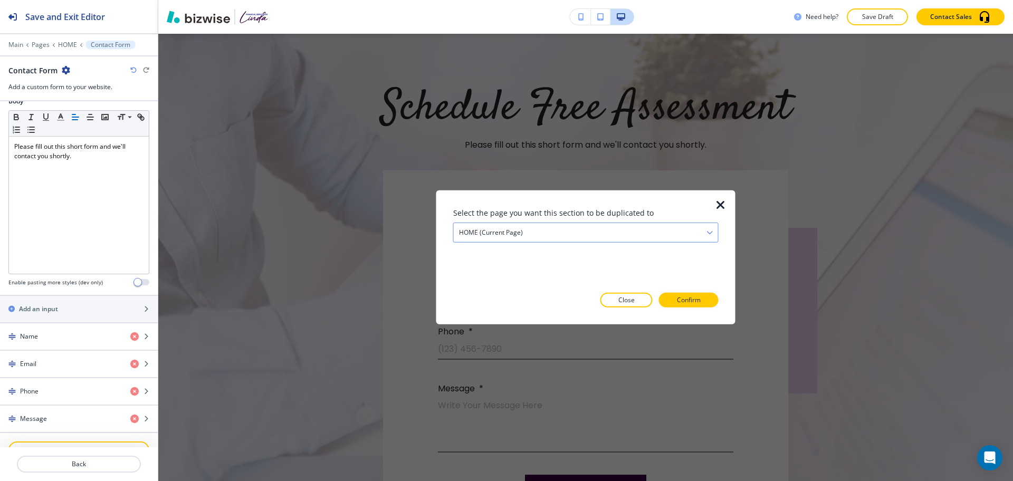
click at [487, 224] on div "HOME (current page)" at bounding box center [586, 232] width 264 height 19
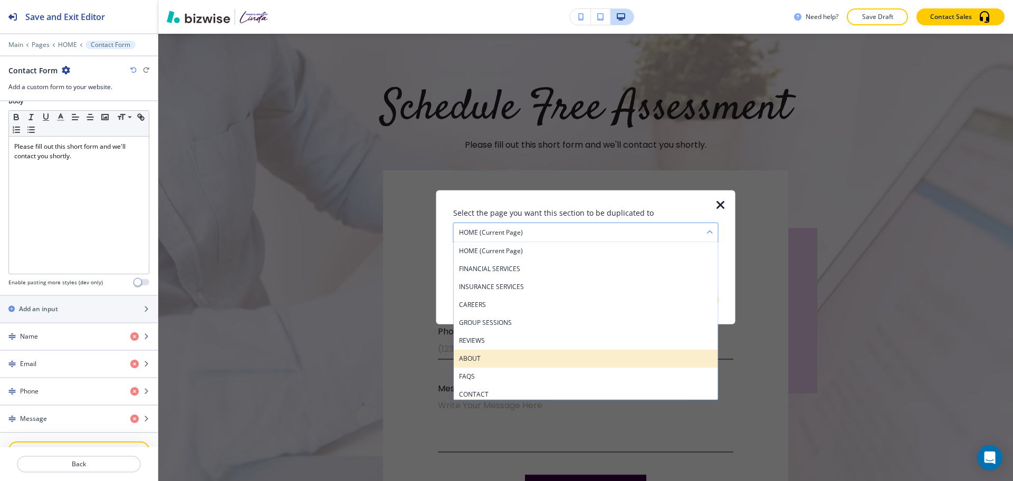
click at [492, 354] on h4 "ABOUT" at bounding box center [586, 359] width 254 height 10
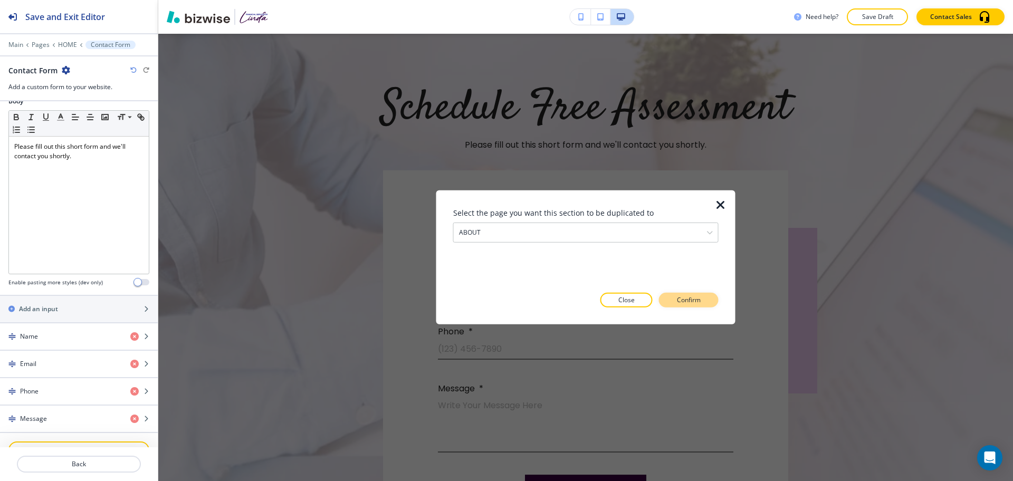
click at [689, 299] on p "Confirm" at bounding box center [689, 301] width 24 height 10
click at [687, 300] on p "Take me there" at bounding box center [679, 301] width 43 height 10
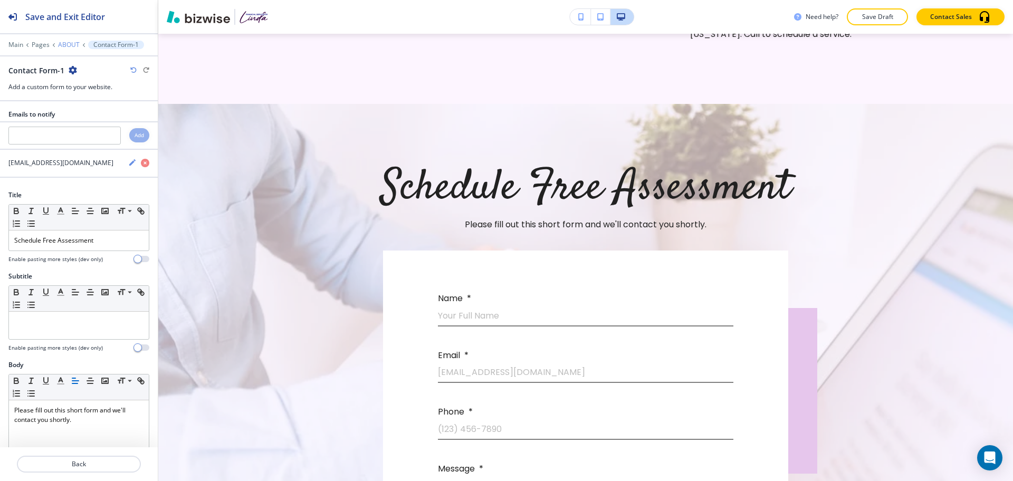
scroll to position [2999, 0]
click at [68, 45] on p "ABOUT" at bounding box center [69, 44] width 22 height 7
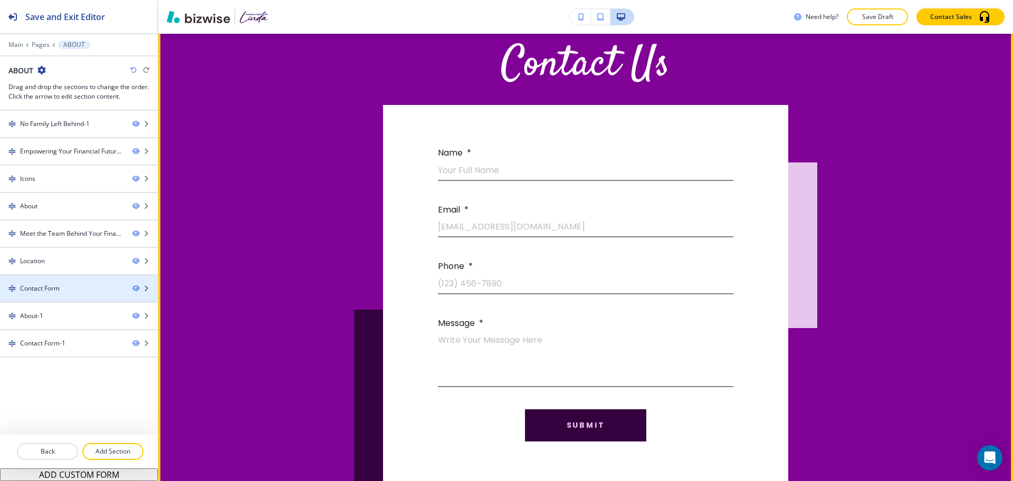
scroll to position [2186, 0]
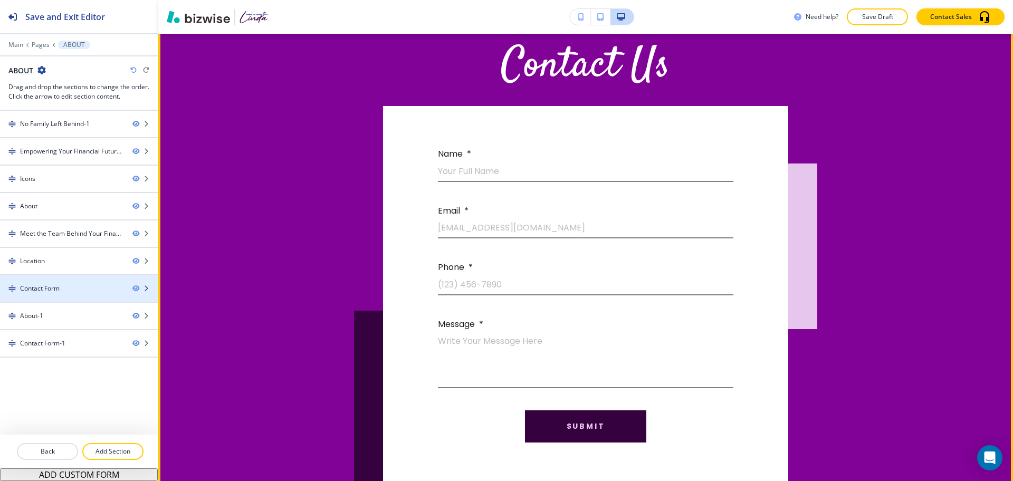
click at [50, 292] on div "Contact Form" at bounding box center [40, 289] width 40 height 10
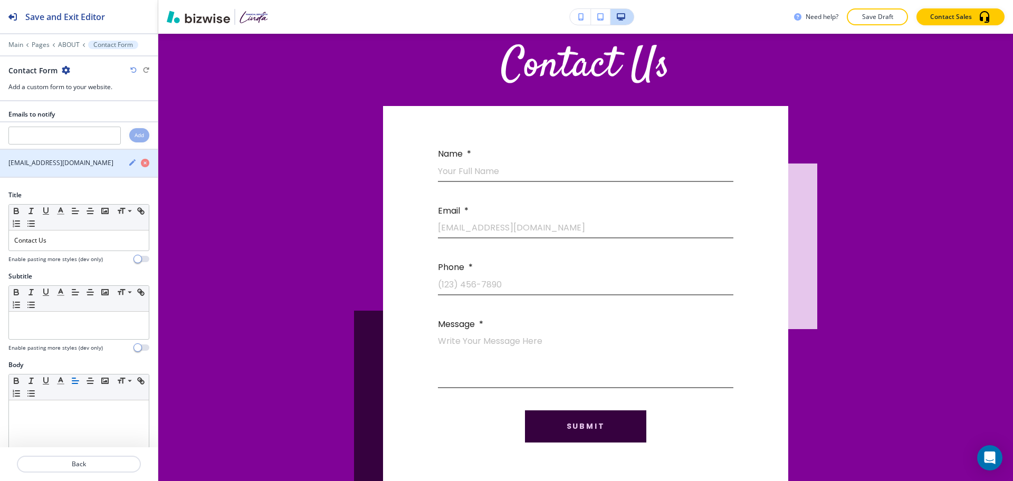
scroll to position [2134, 0]
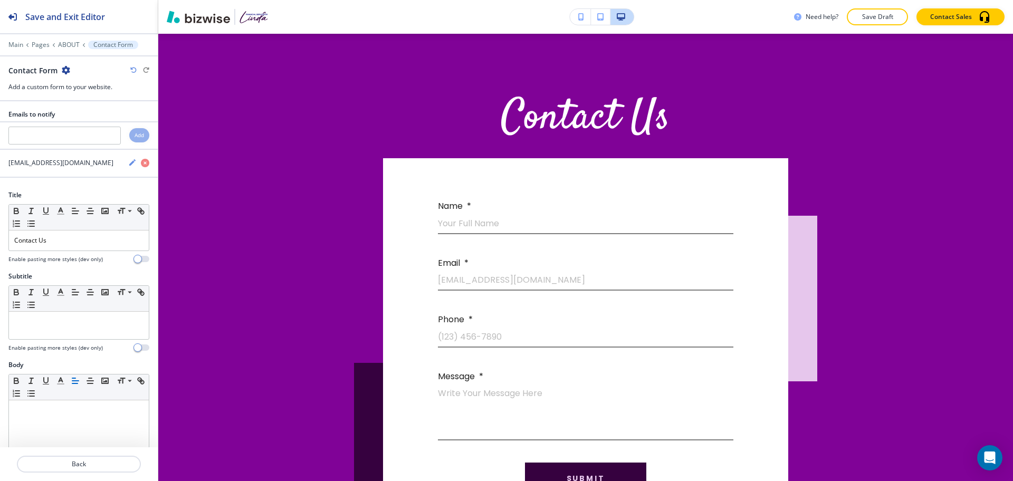
click at [64, 73] on icon "button" at bounding box center [66, 70] width 8 height 8
click at [80, 125] on p "Delete Section" at bounding box center [95, 126] width 54 height 10
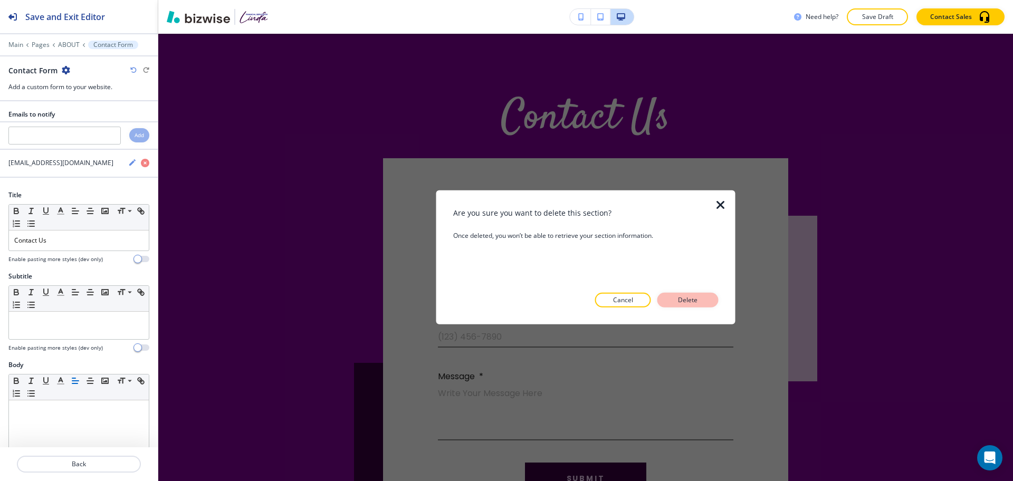
click at [691, 298] on p "Delete" at bounding box center [688, 301] width 25 height 10
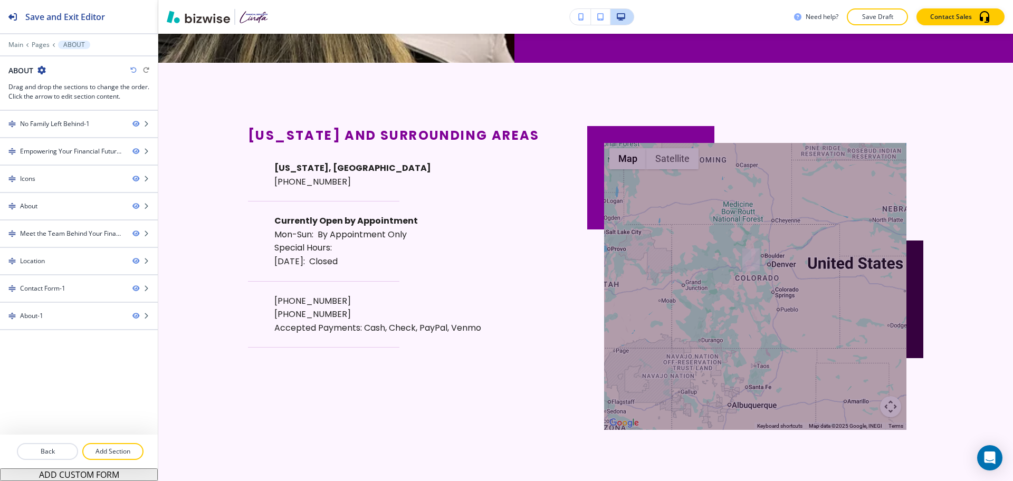
scroll to position [1669, 0]
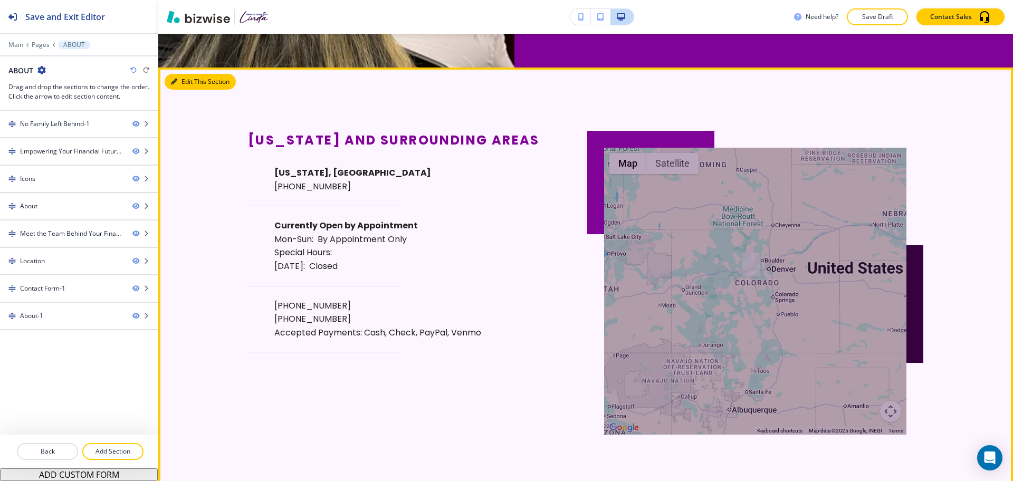
click at [175, 80] on icon "button" at bounding box center [174, 82] width 6 height 6
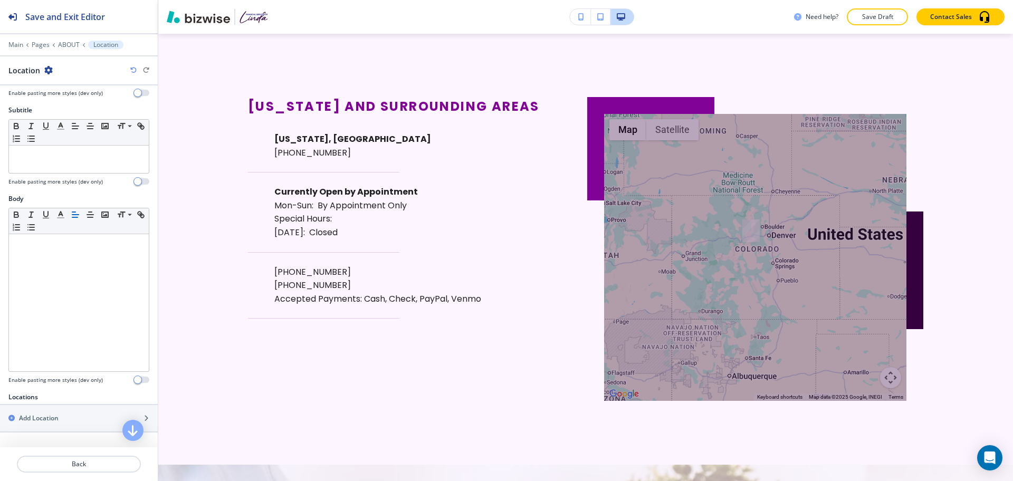
scroll to position [0, 0]
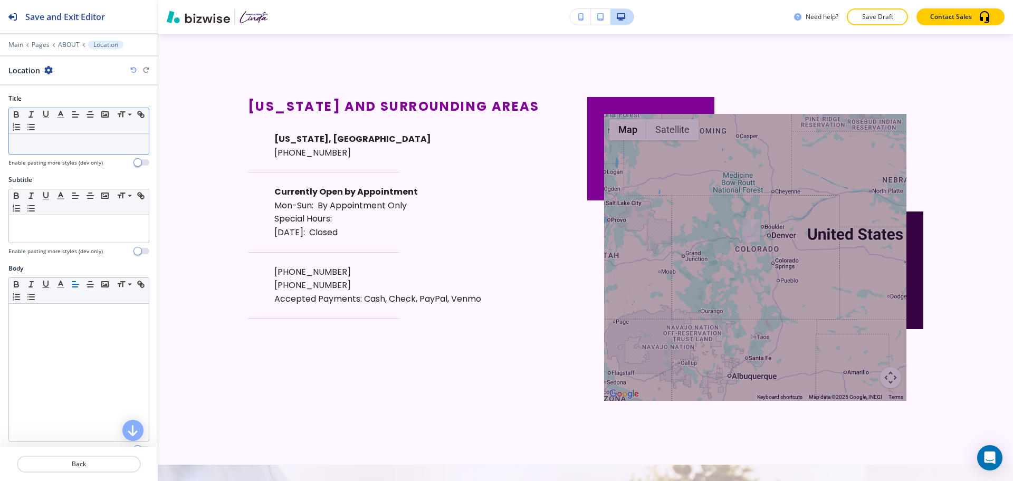
click at [51, 146] on p at bounding box center [78, 144] width 129 height 10
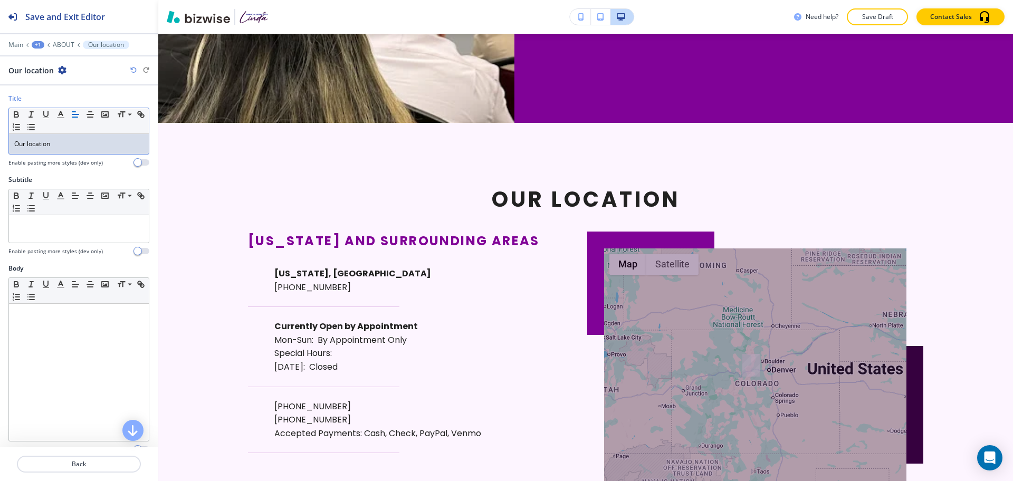
scroll to position [1627, 0]
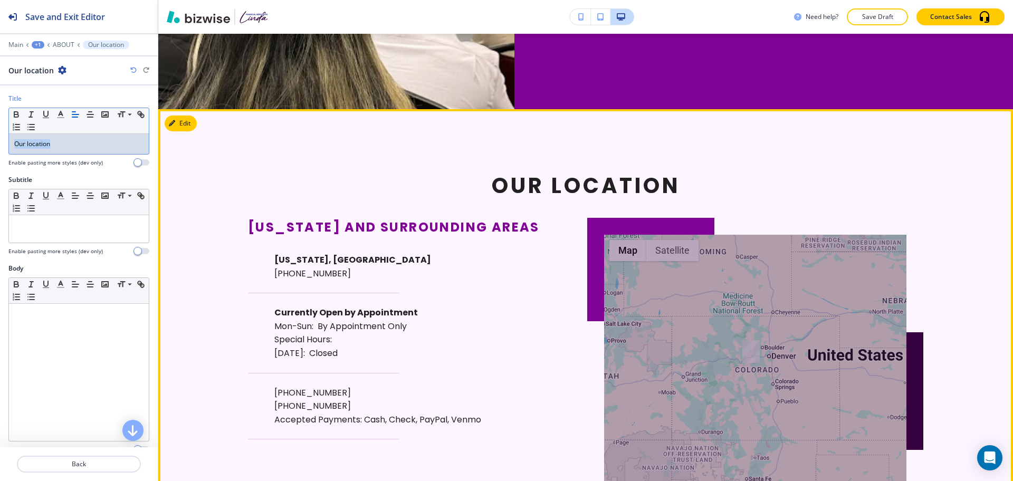
copy p "Our location"
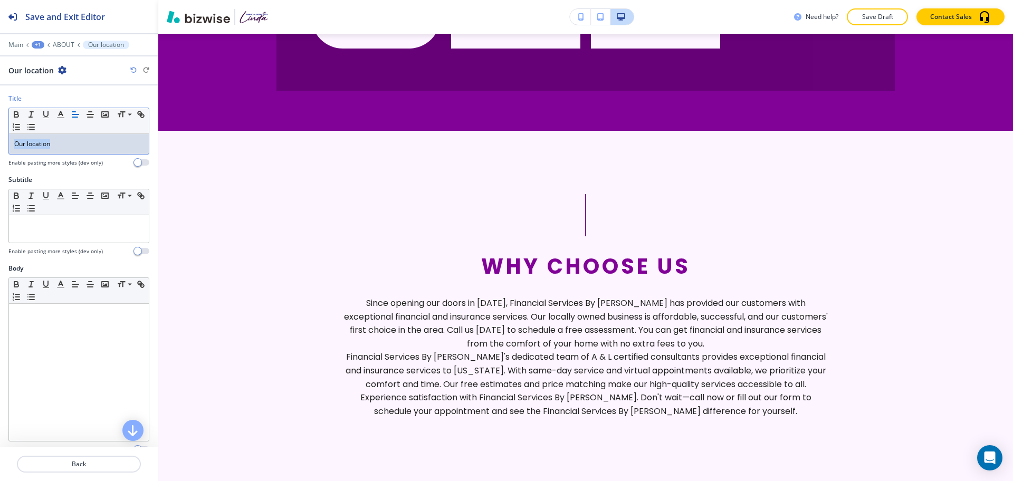
scroll to position [0, 0]
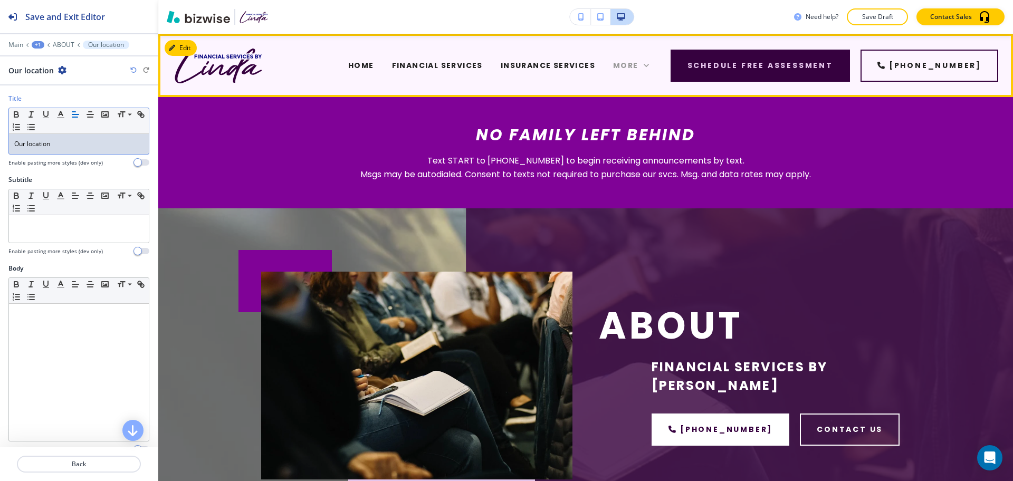
click at [639, 68] on span "More" at bounding box center [625, 65] width 25 height 11
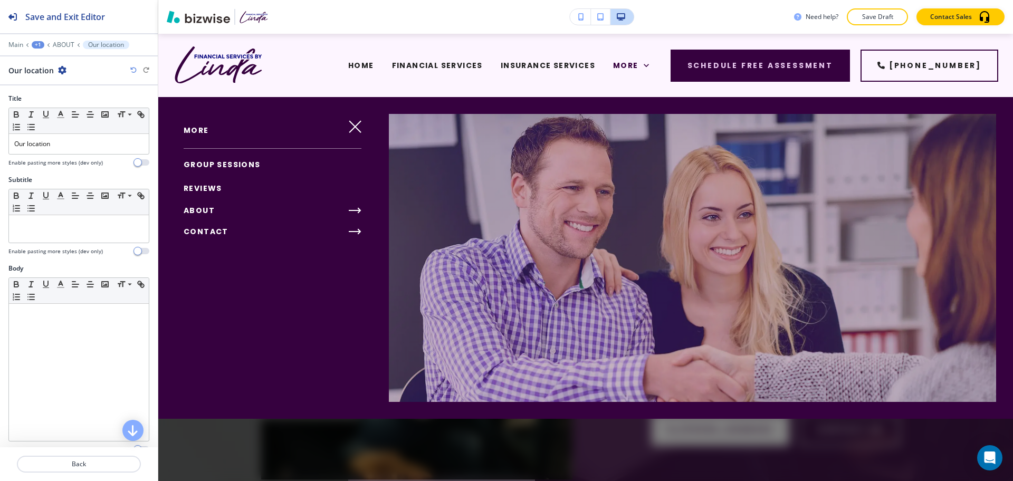
click at [210, 230] on span "CONTACT" at bounding box center [206, 231] width 45 height 11
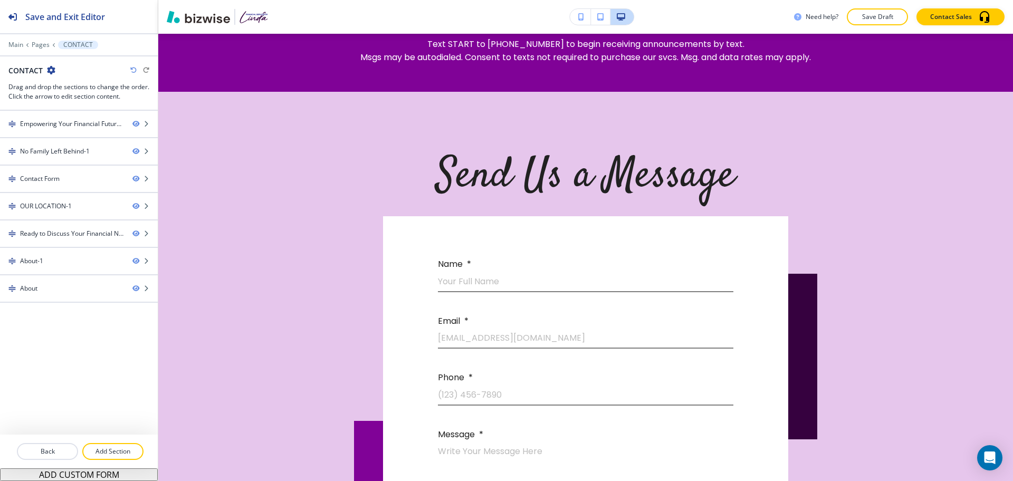
scroll to position [402, 0]
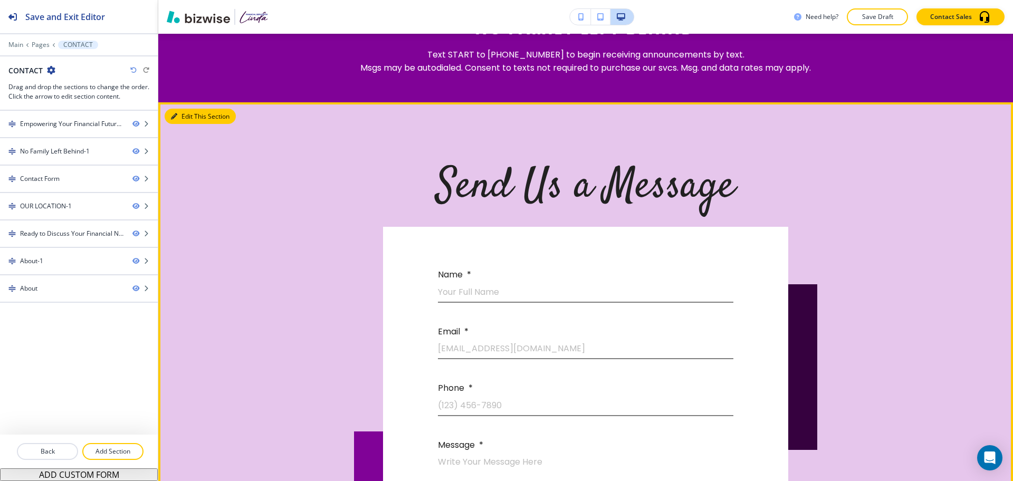
click at [179, 113] on button "Edit This Section" at bounding box center [200, 117] width 71 height 16
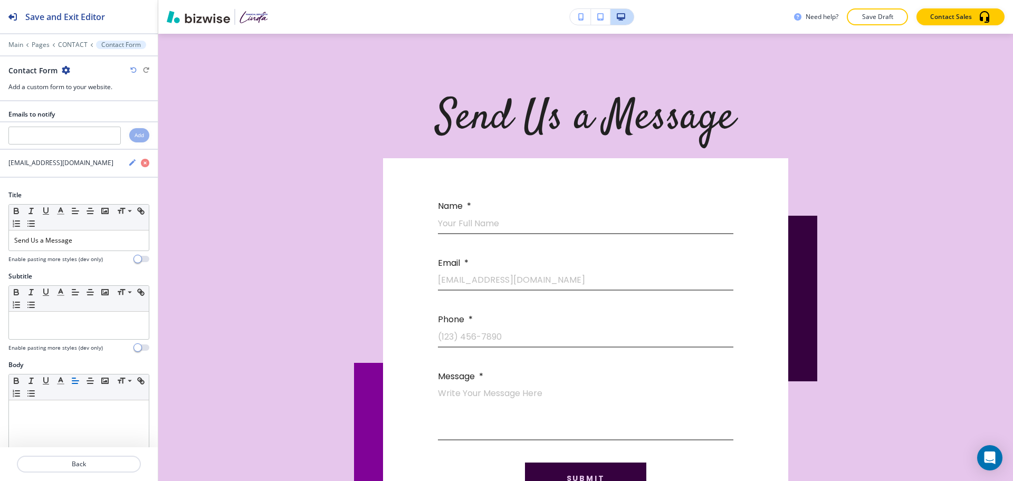
scroll to position [495, 0]
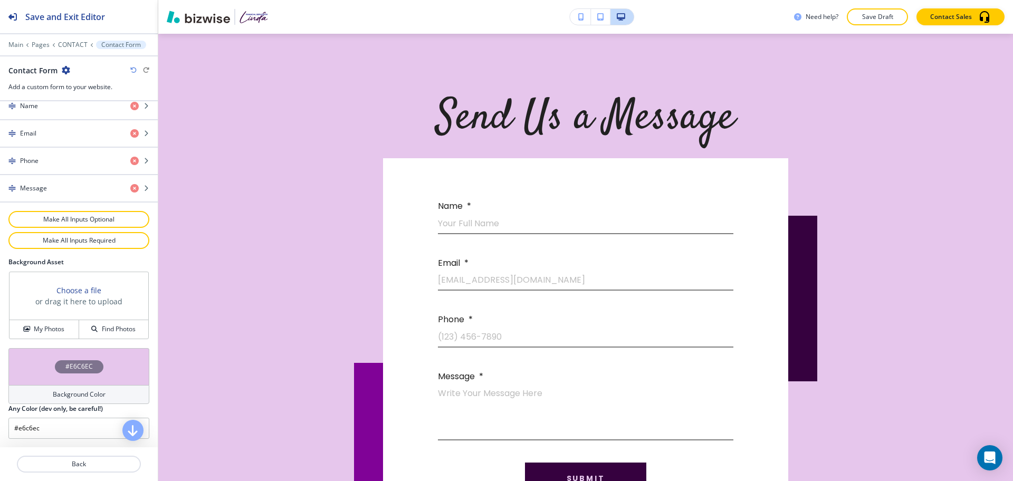
click at [73, 391] on h4 "Background Color" at bounding box center [79, 395] width 53 height 10
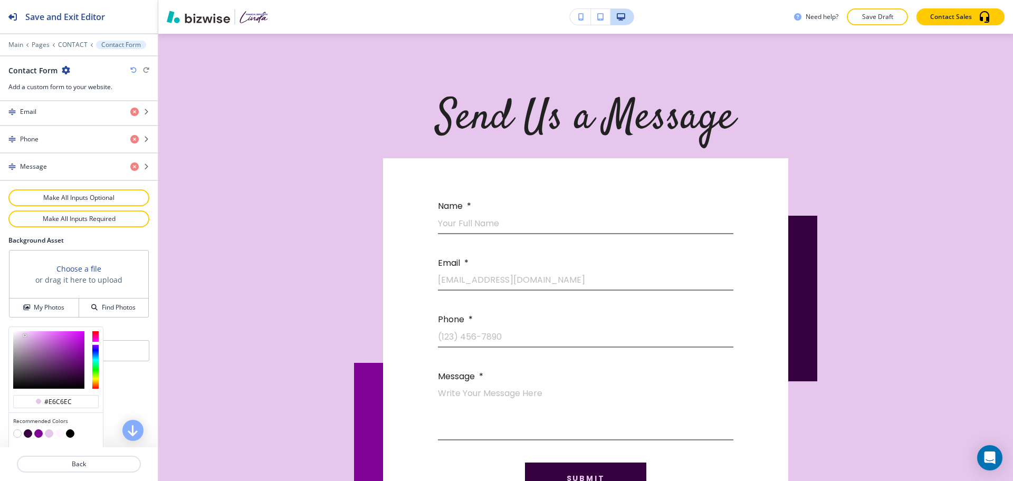
scroll to position [545, 0]
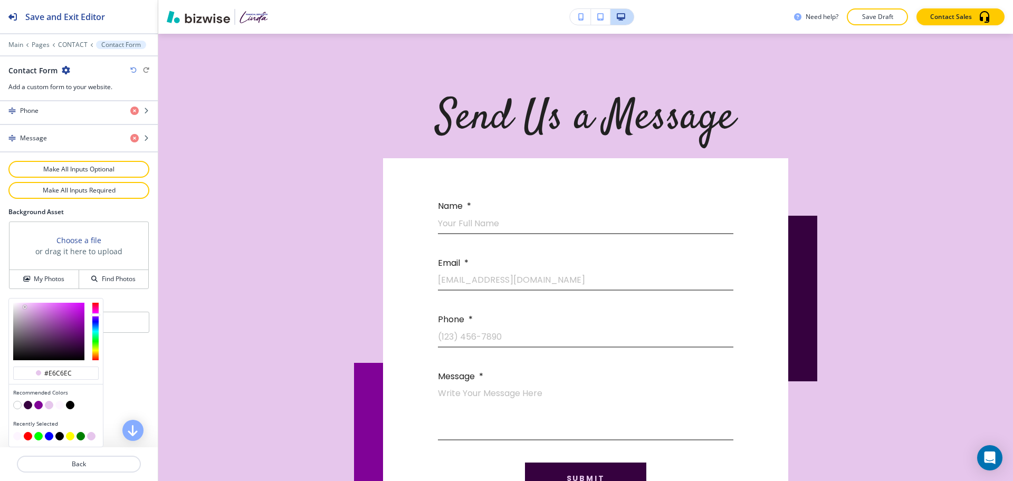
click at [62, 405] on button "button" at bounding box center [59, 405] width 8 height 8
type input "#fdf5ff"
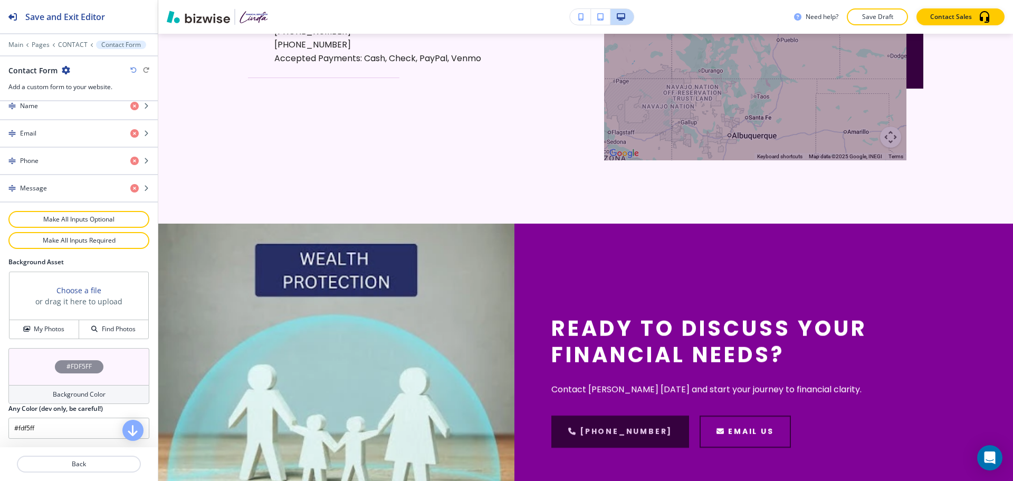
scroll to position [0, 0]
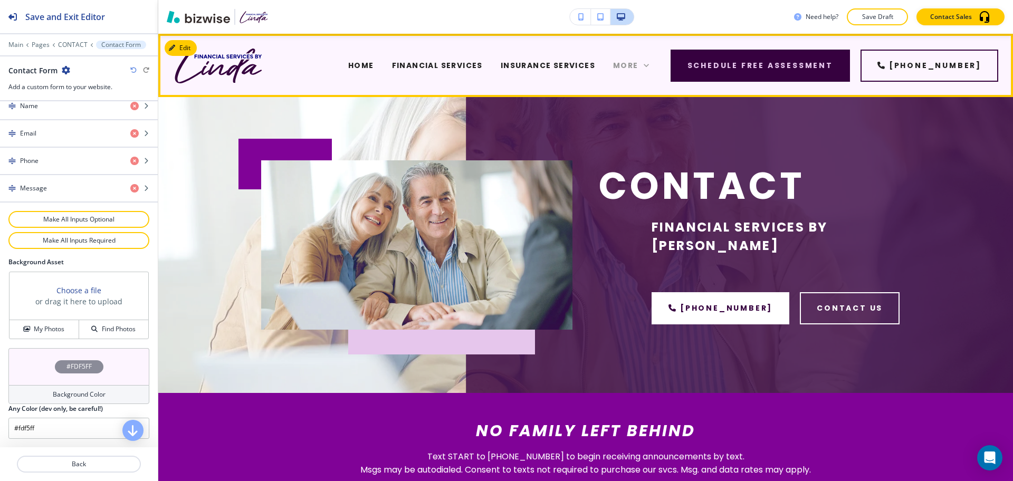
click at [652, 65] on icon at bounding box center [646, 65] width 11 height 11
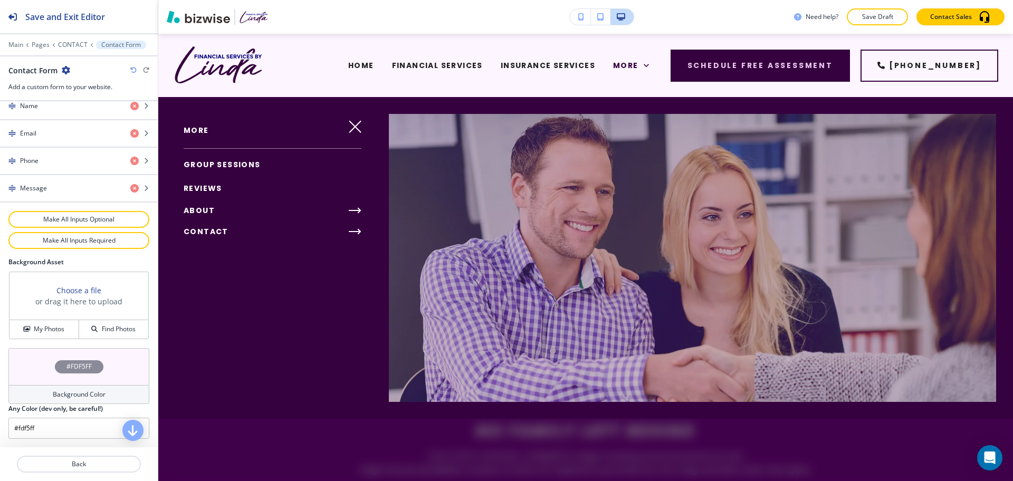
click at [203, 164] on span "GROUP SESSIONS" at bounding box center [222, 164] width 77 height 11
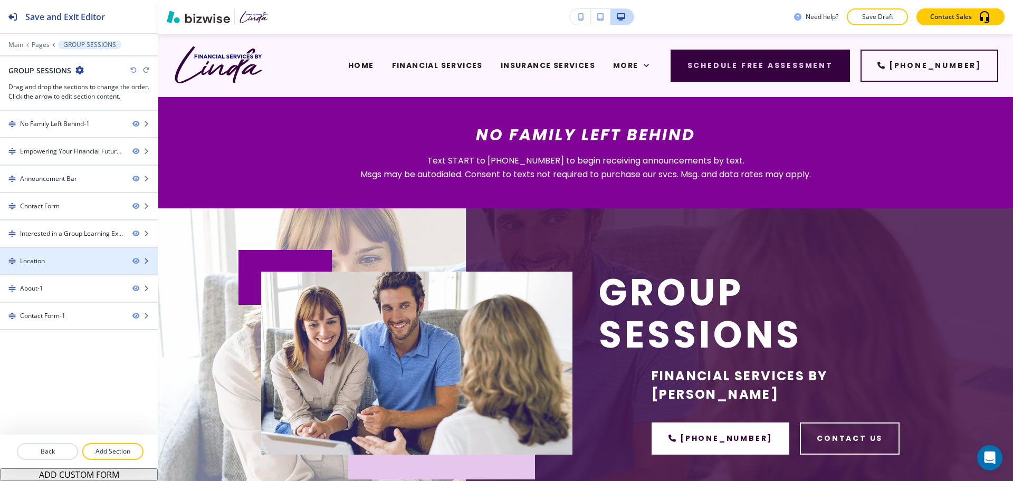
click at [58, 262] on div "Location" at bounding box center [62, 262] width 124 height 10
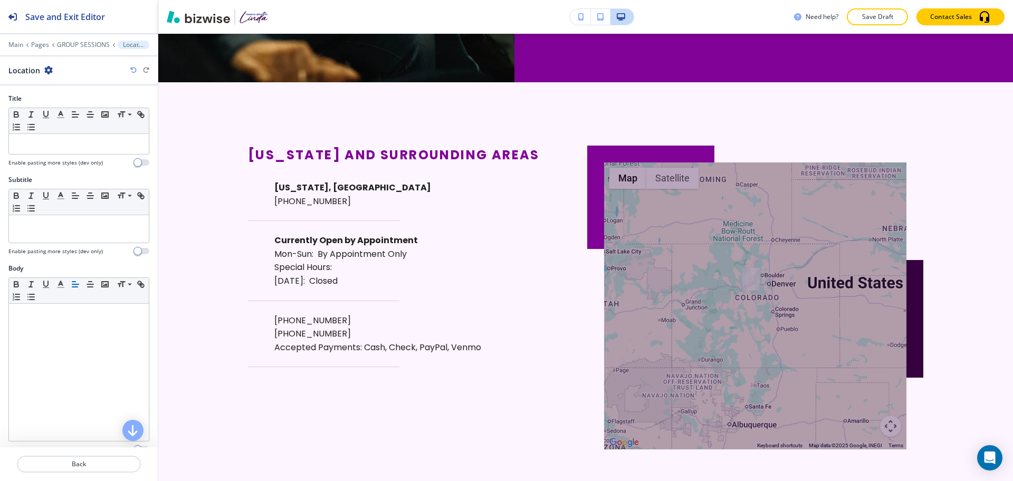
scroll to position [1464, 0]
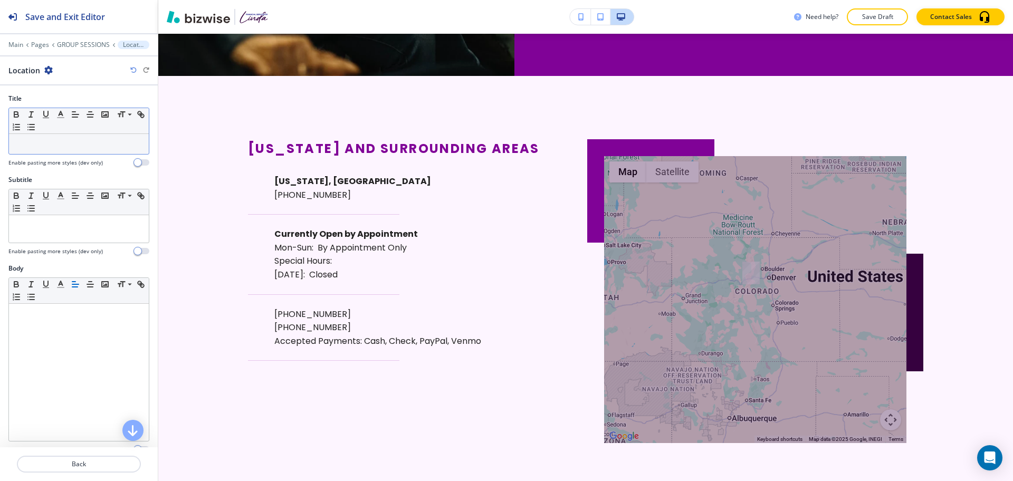
click at [58, 147] on p at bounding box center [78, 144] width 129 height 10
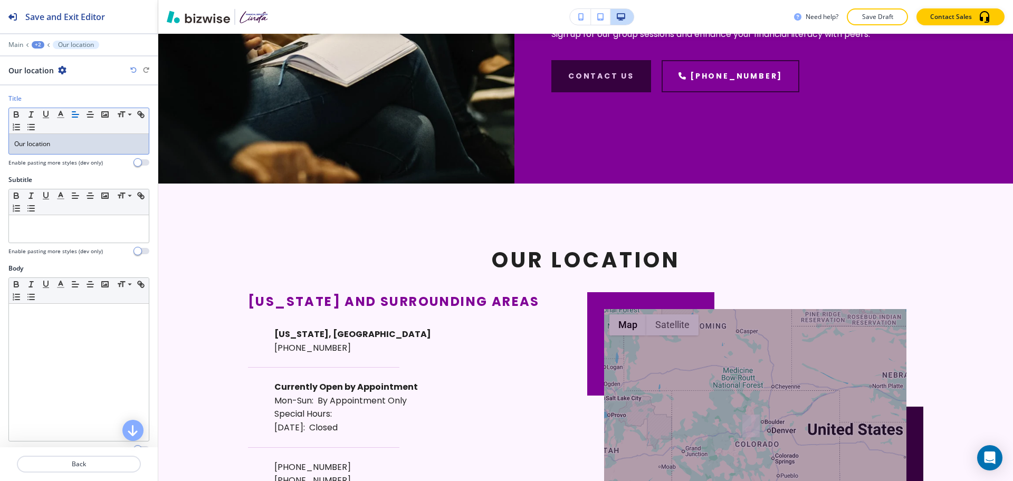
scroll to position [0, 0]
